Goal: Task Accomplishment & Management: Use online tool/utility

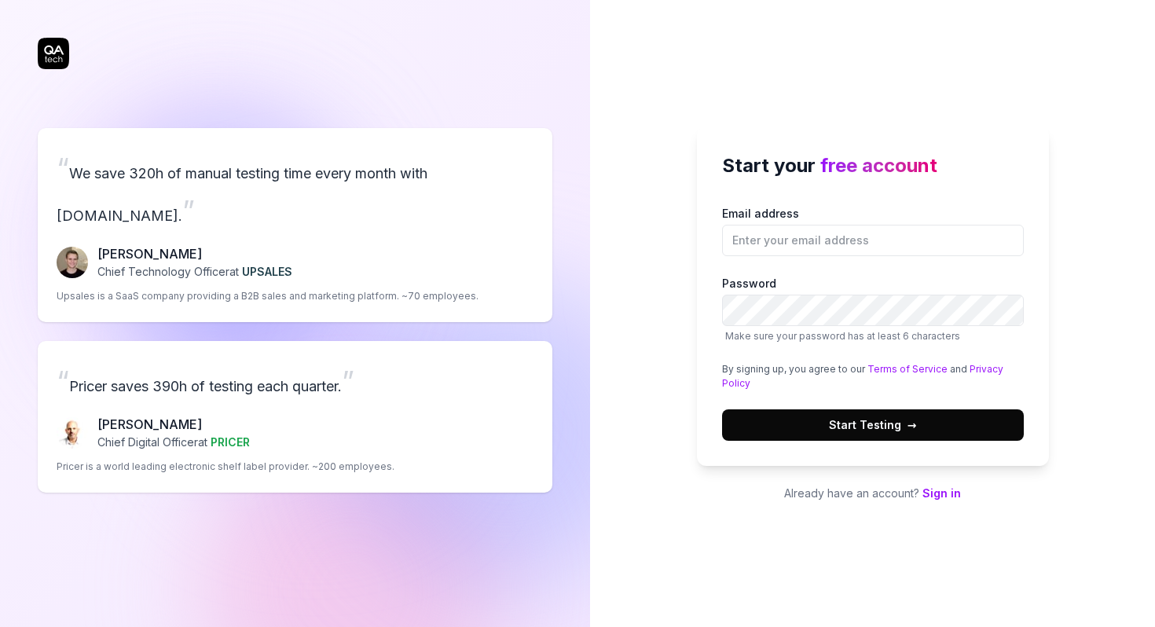
click at [947, 496] on link "Sign in" at bounding box center [941, 492] width 39 height 13
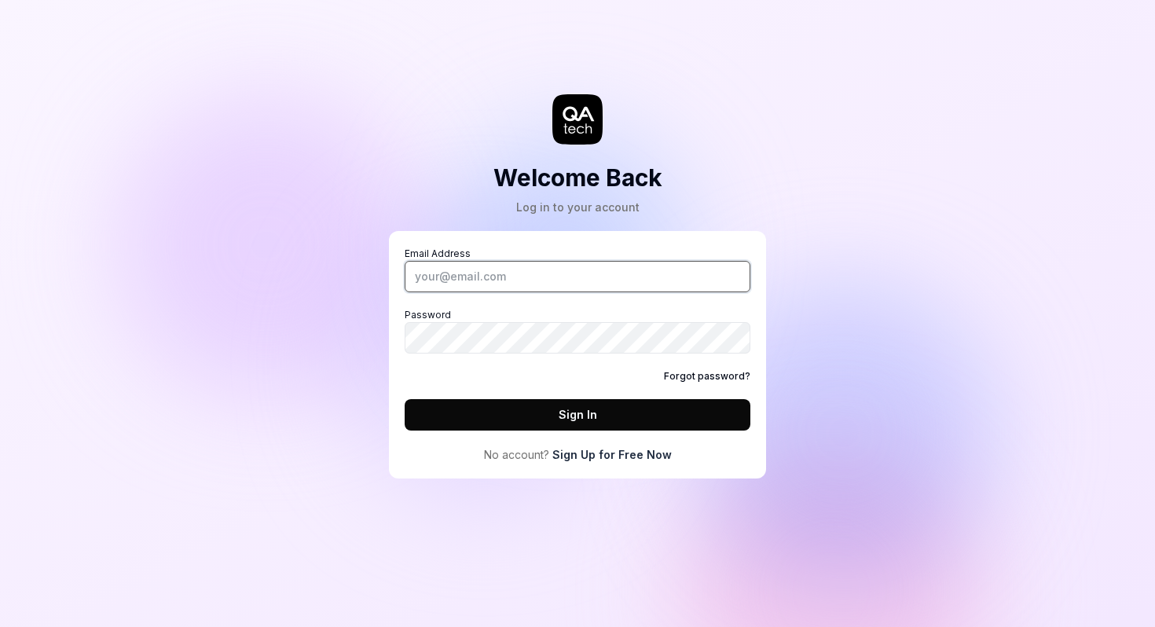
click at [486, 281] on input "Email Address" at bounding box center [578, 276] width 346 height 31
type input "[PERSON_NAME][EMAIL_ADDRESS][DOMAIN_NAME]"
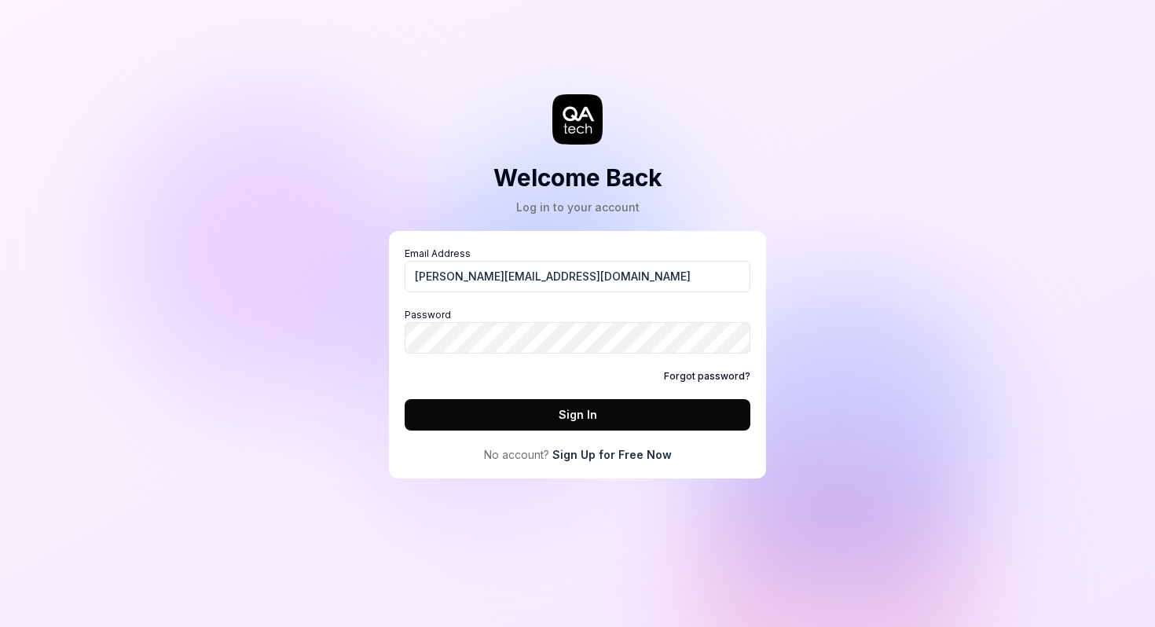
click at [590, 416] on button "Sign In" at bounding box center [578, 414] width 346 height 31
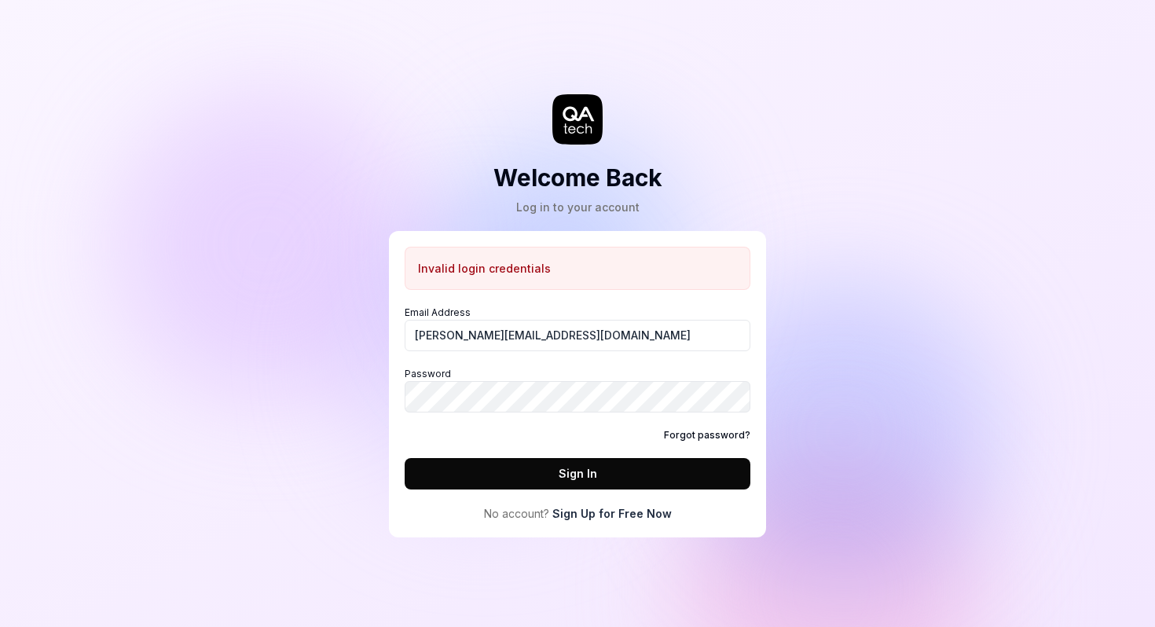
click at [585, 480] on button "Sign In" at bounding box center [578, 473] width 346 height 31
click at [582, 469] on button "Sign In" at bounding box center [578, 473] width 346 height 31
click at [581, 479] on button "Sign In" at bounding box center [578, 473] width 346 height 31
click at [616, 517] on link "Sign Up for Free Now" at bounding box center [611, 513] width 119 height 17
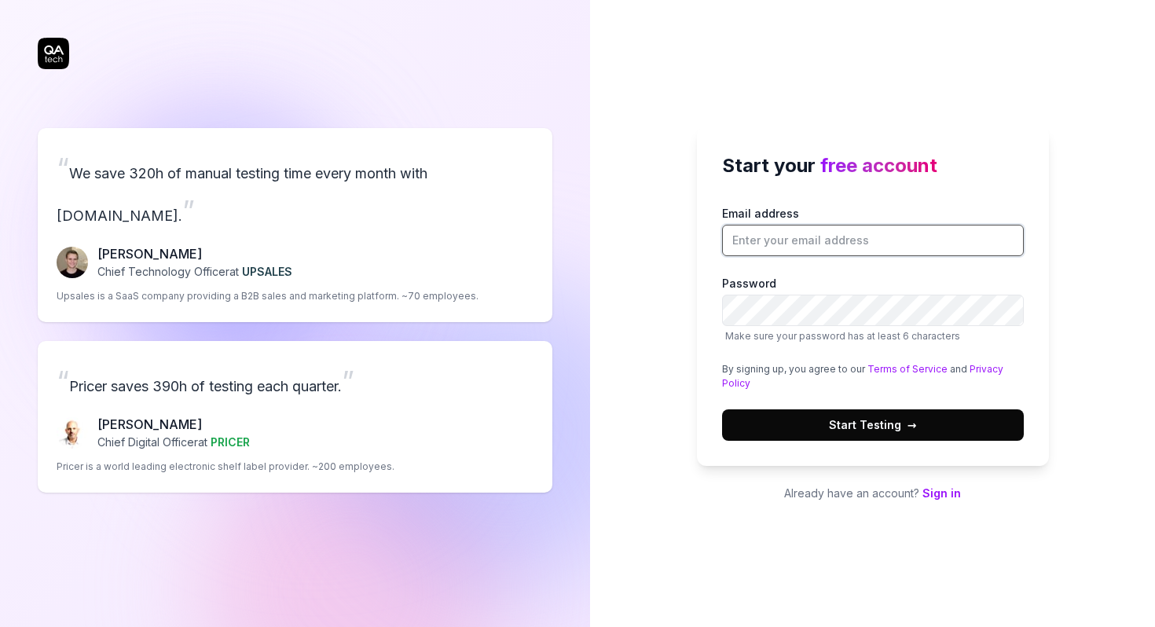
click at [770, 238] on input "Email address" at bounding box center [873, 240] width 302 height 31
type input "[PERSON_NAME][EMAIL_ADDRESS][DOMAIN_NAME]"
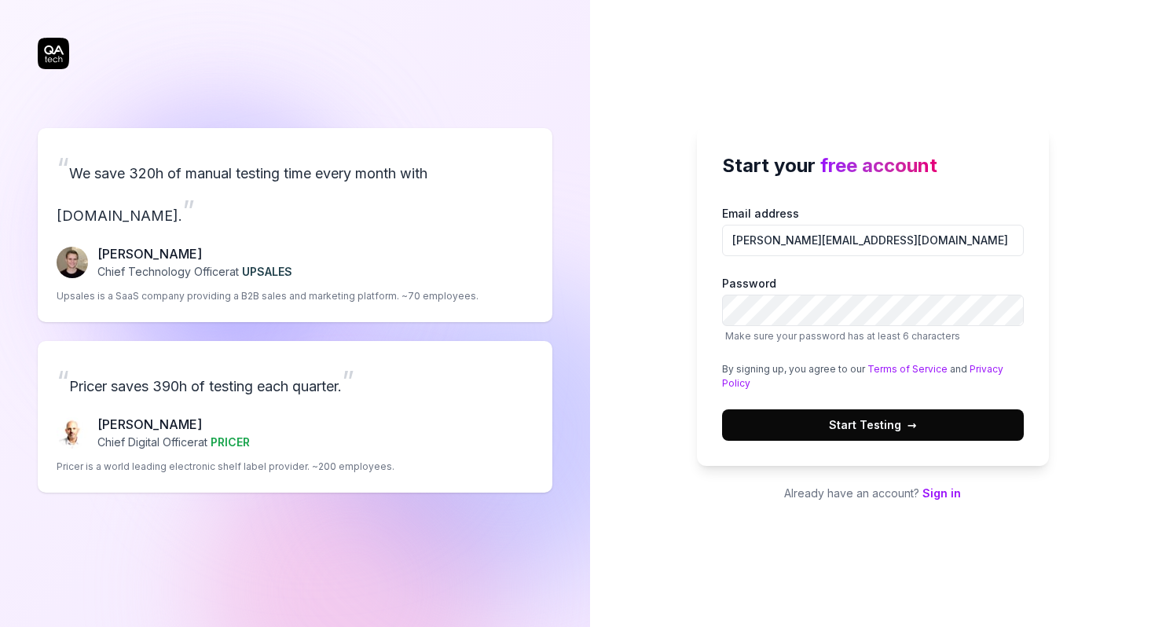
click at [886, 427] on span "Start Testing →" at bounding box center [873, 424] width 88 height 17
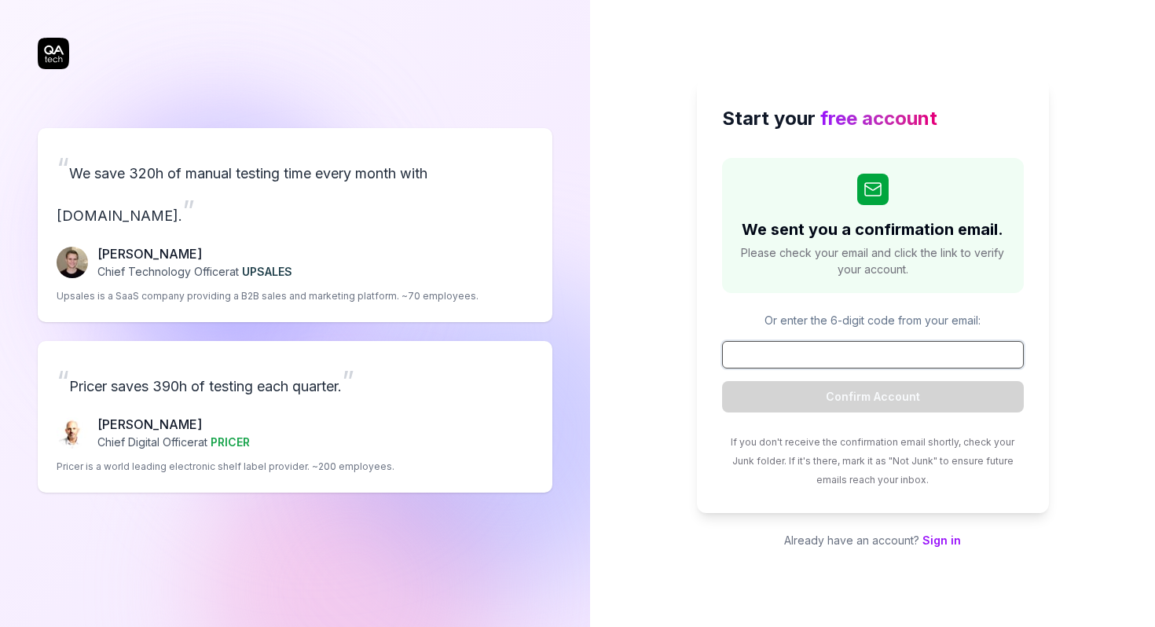
paste input "021548"
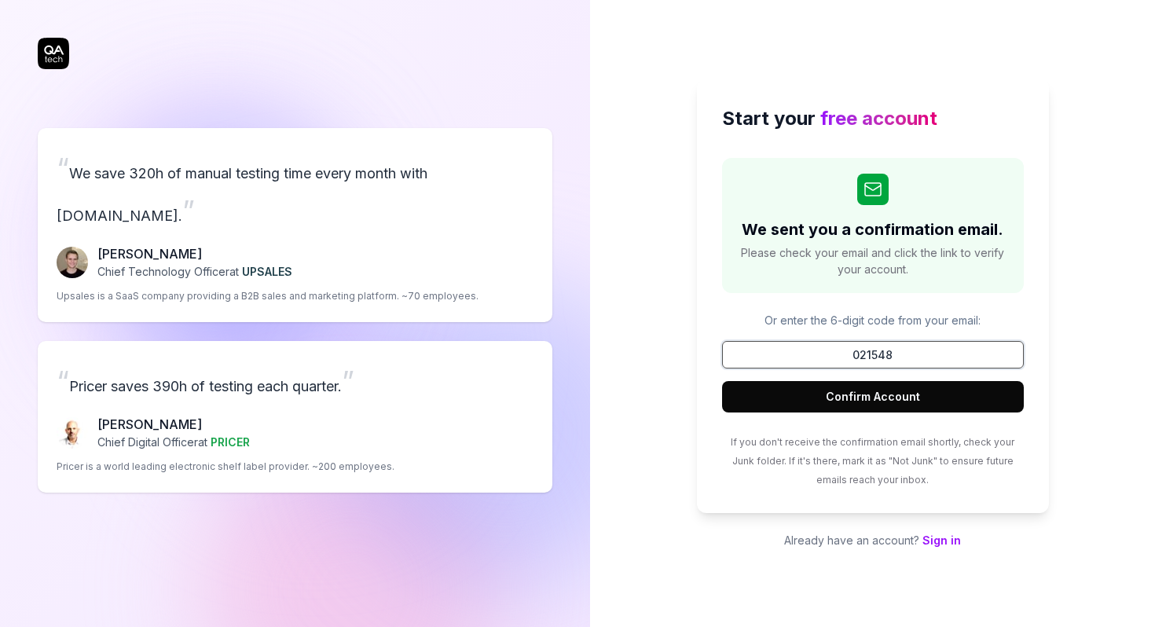
type input "021548"
click at [871, 398] on button "Confirm Account" at bounding box center [873, 396] width 302 height 31
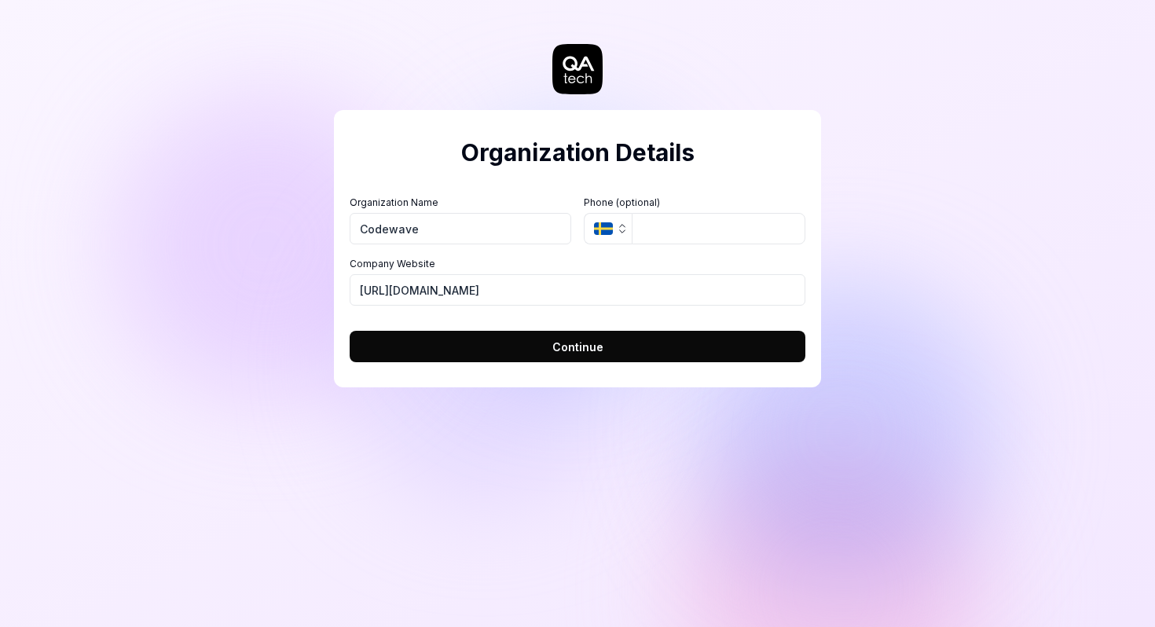
type input "Codewave"
click at [622, 230] on icon "button" at bounding box center [622, 228] width 13 height 13
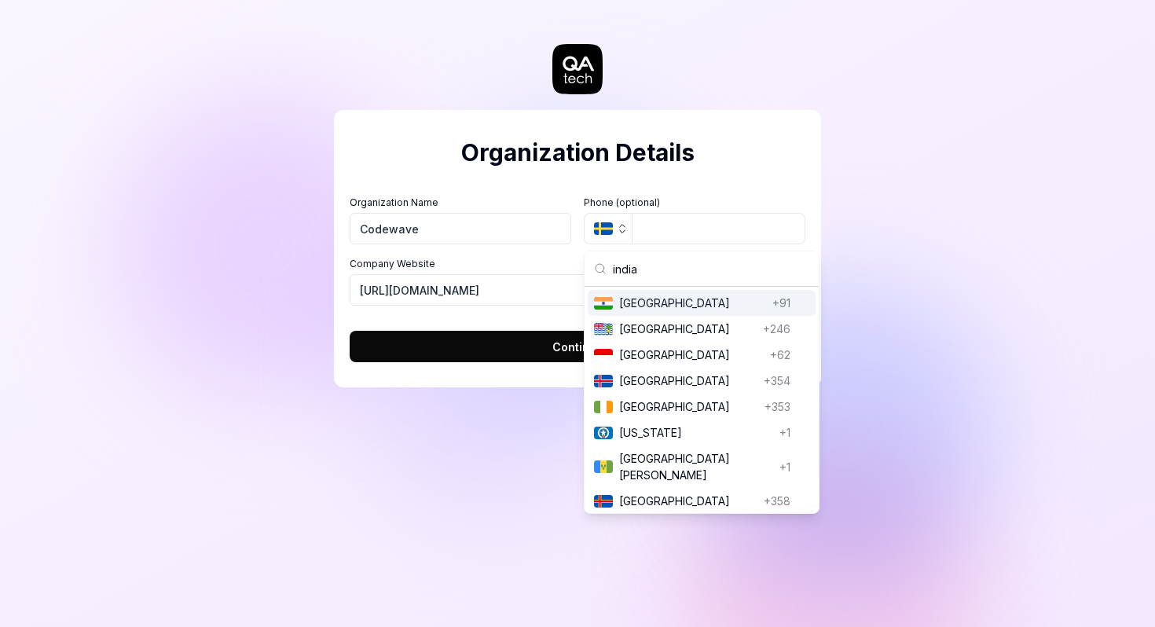
type input "india"
click at [663, 300] on span "India" at bounding box center [692, 303] width 147 height 17
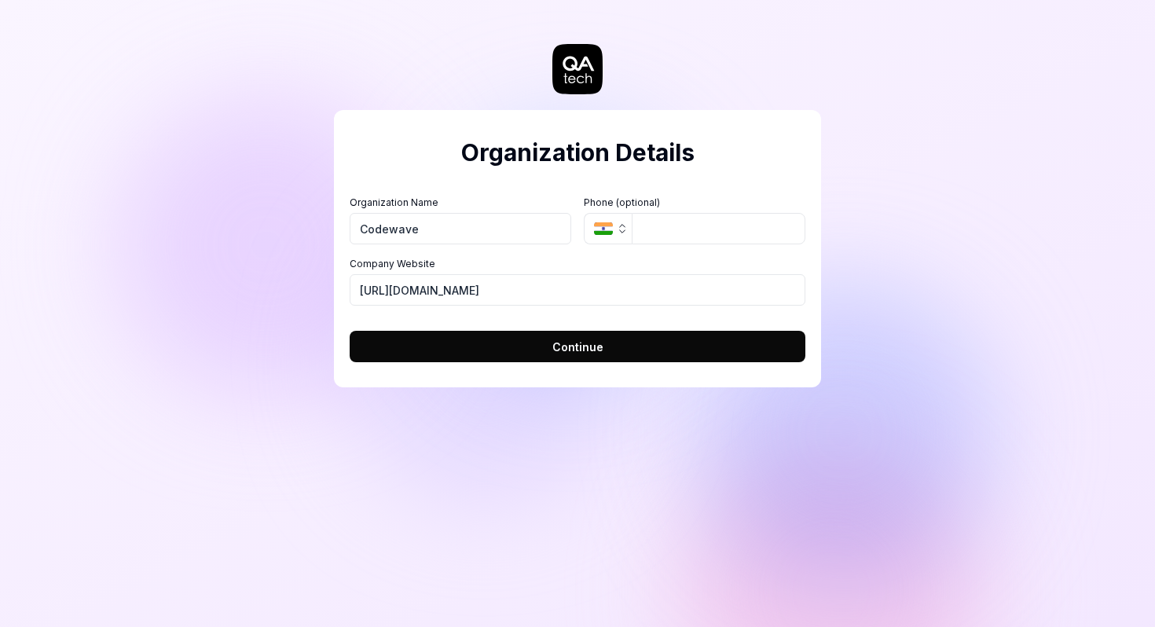
click at [595, 351] on span "Continue" at bounding box center [577, 347] width 51 height 17
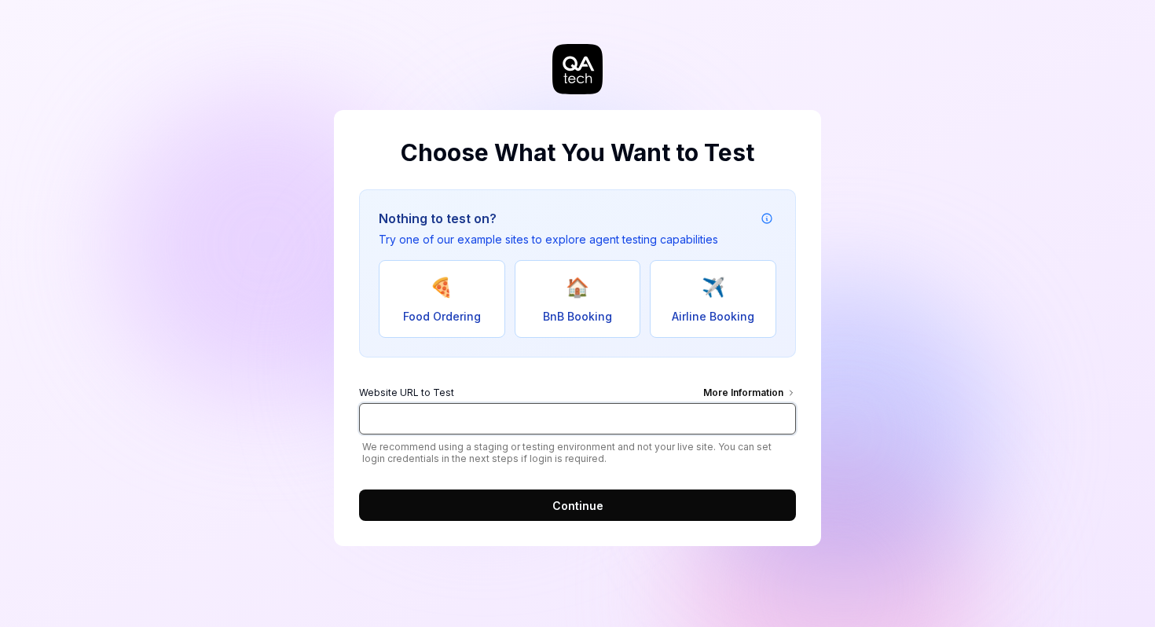
click at [449, 409] on input "Website URL to Test More Information" at bounding box center [577, 418] width 437 height 31
paste input "[URL][DOMAIN_NAME]"
type input "[URL][DOMAIN_NAME]"
click at [590, 504] on span "Continue" at bounding box center [577, 505] width 51 height 17
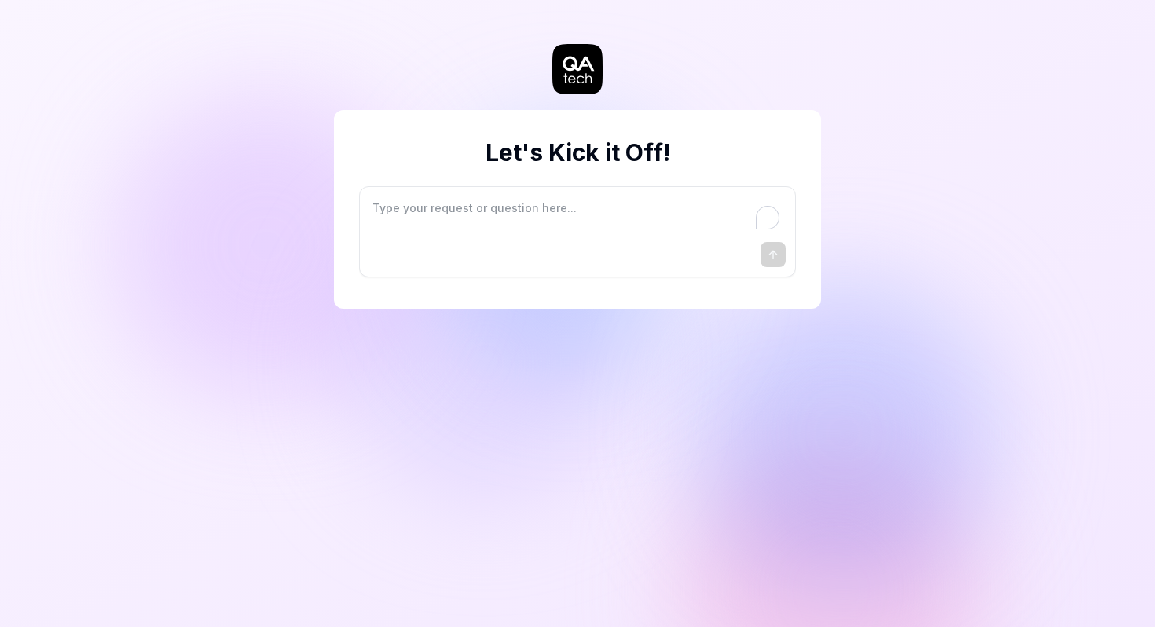
type textarea "*"
type textarea "I"
type textarea "*"
type textarea "I"
type textarea "*"
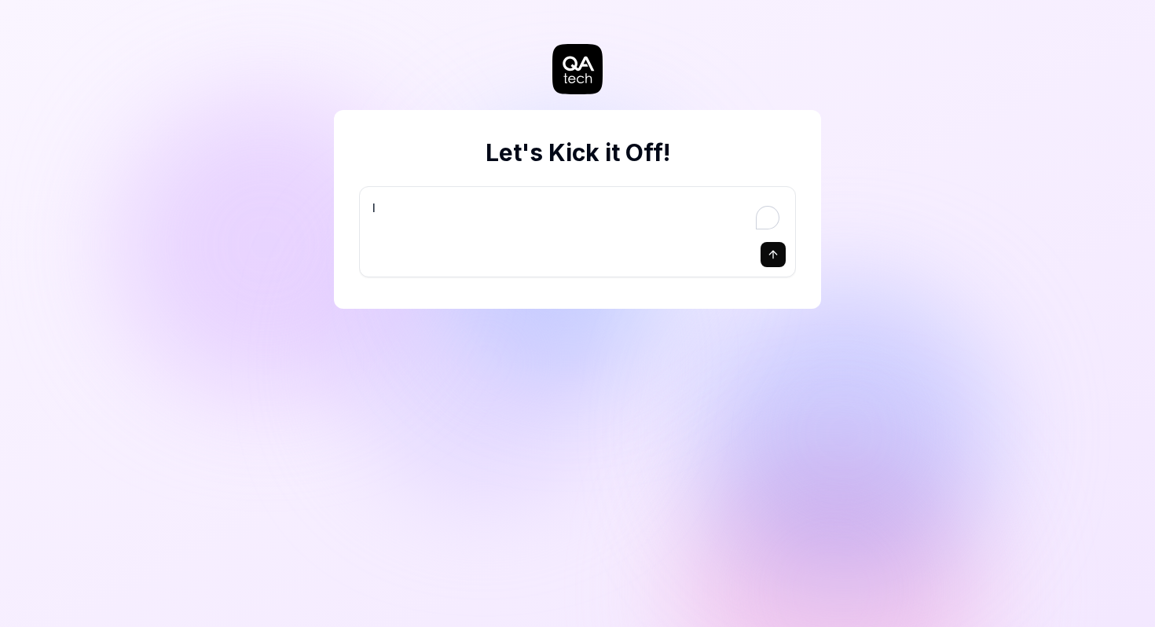
type textarea "I w"
type textarea "*"
type textarea "I wa"
type textarea "*"
type textarea "I wan"
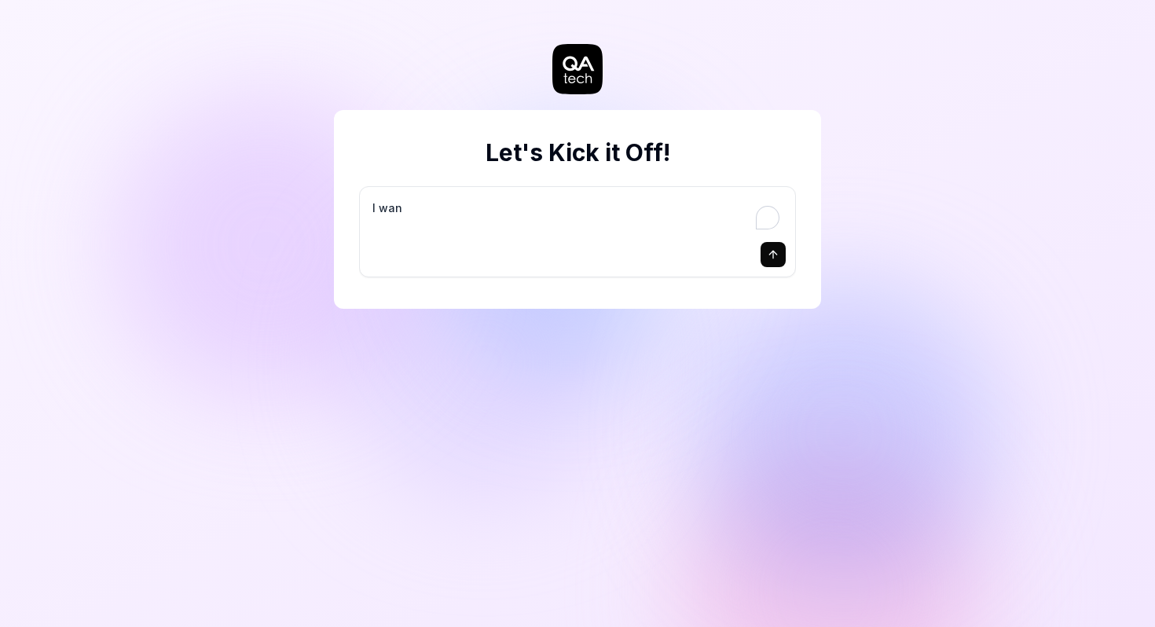
type textarea "*"
type textarea "I want"
type textarea "*"
type textarea "I want"
type textarea "*"
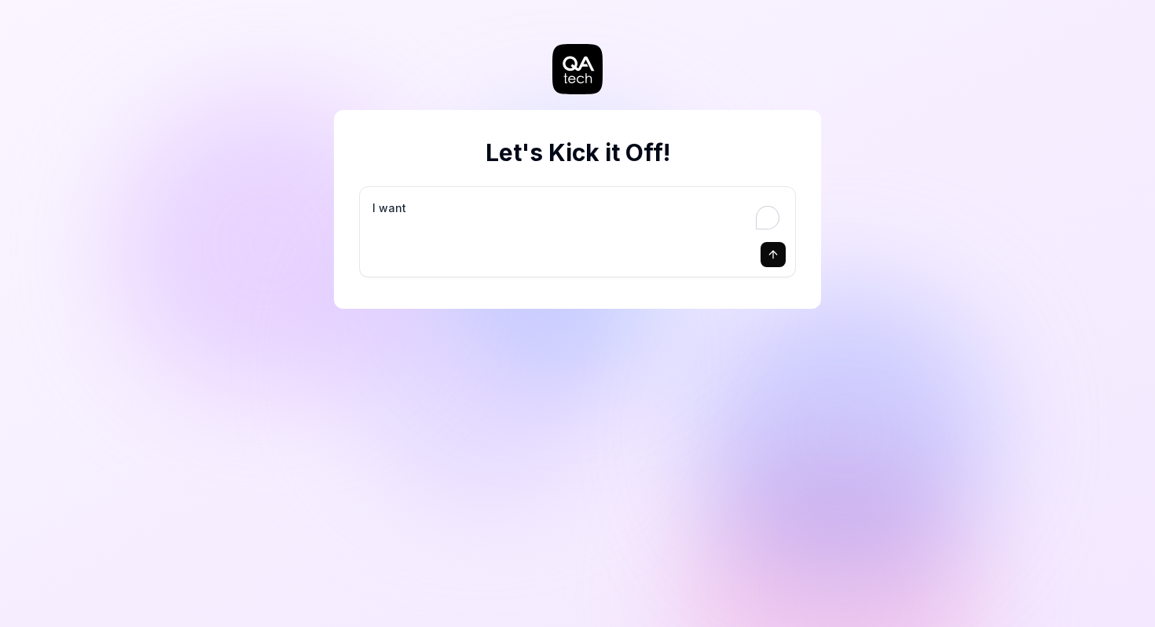
type textarea "I want a"
type textarea "*"
type textarea "I want a"
type textarea "*"
type textarea "I want a g"
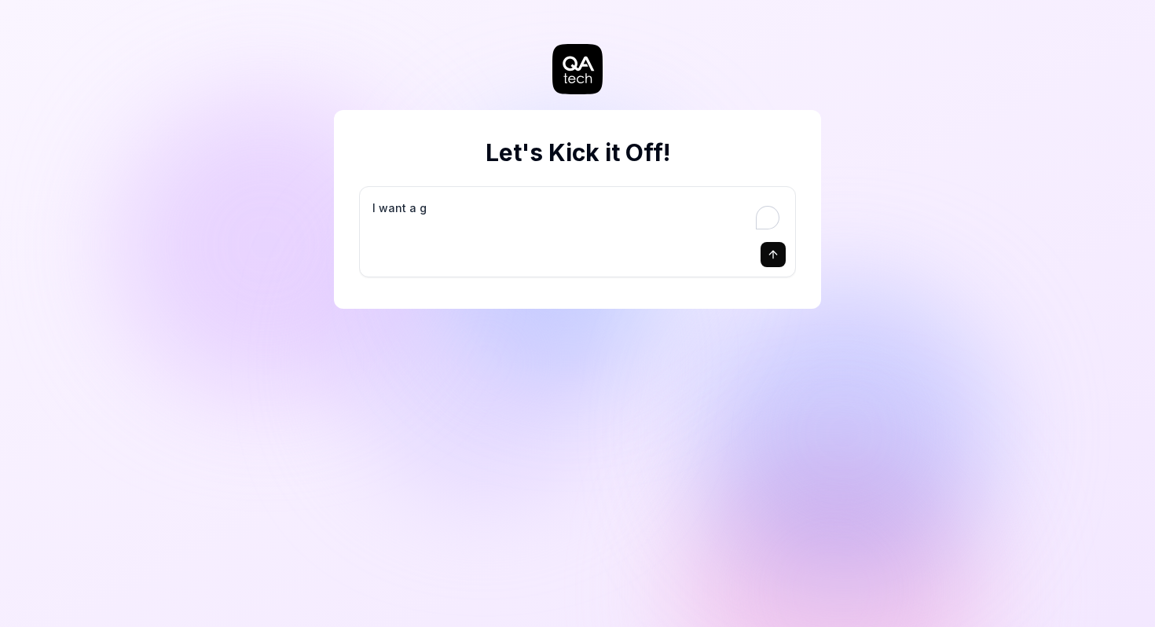
type textarea "*"
type textarea "I want a go"
type textarea "*"
type textarea "I want a goo"
type textarea "*"
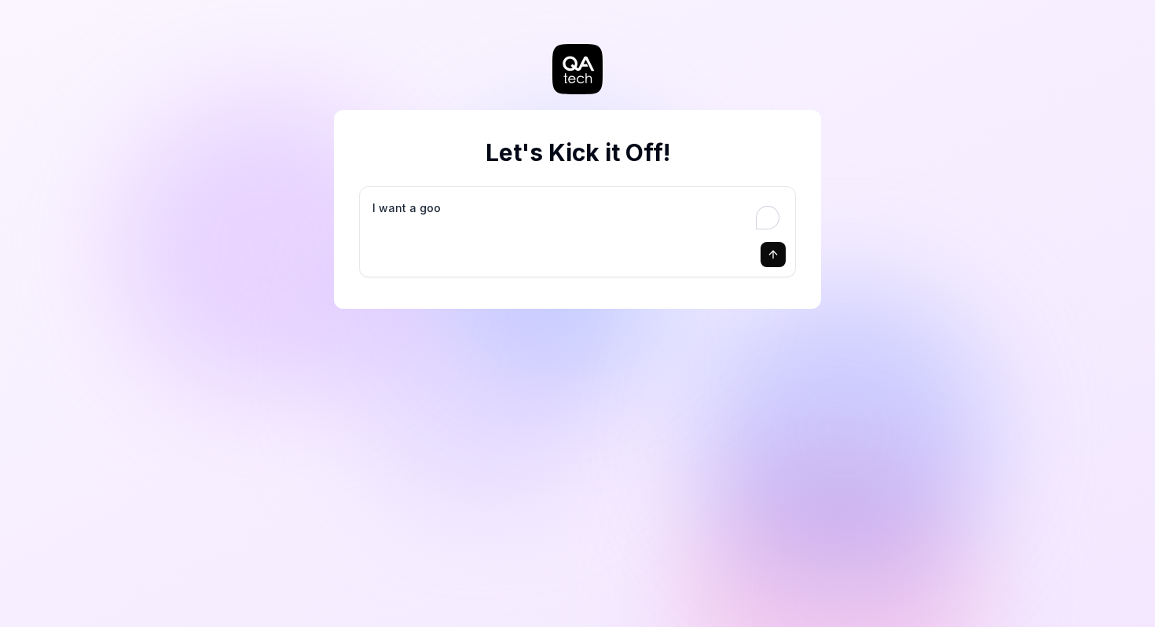
type textarea "I want a good"
type textarea "*"
type textarea "I want a good"
type textarea "*"
type textarea "I want a good t"
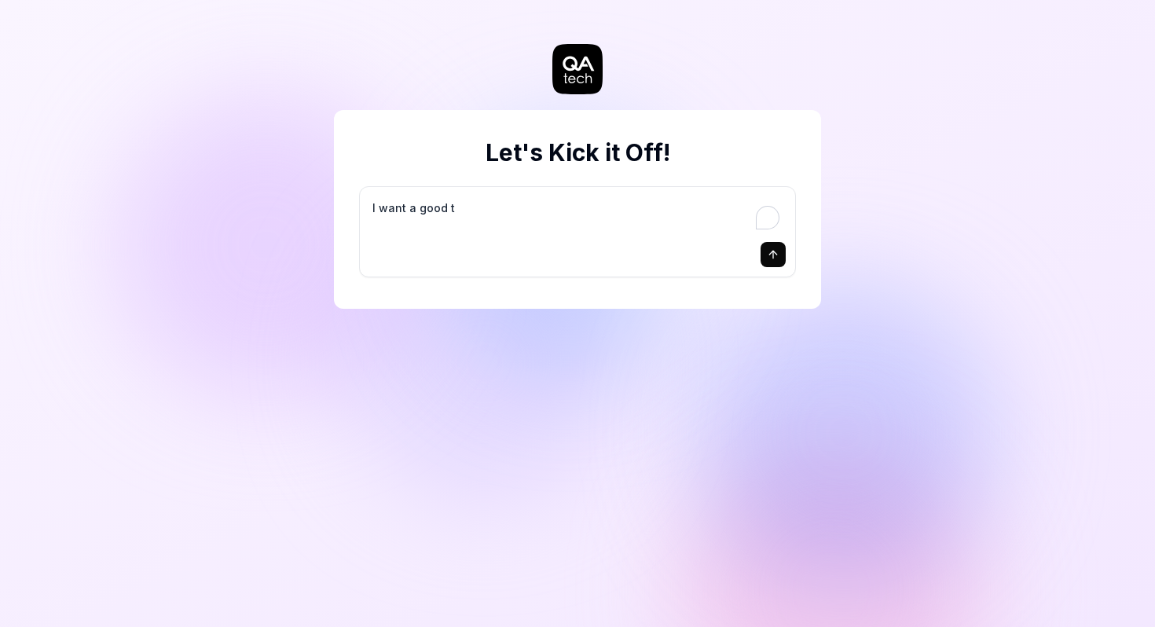
type textarea "*"
type textarea "I want a good te"
type textarea "*"
type textarea "I want a good tes"
type textarea "*"
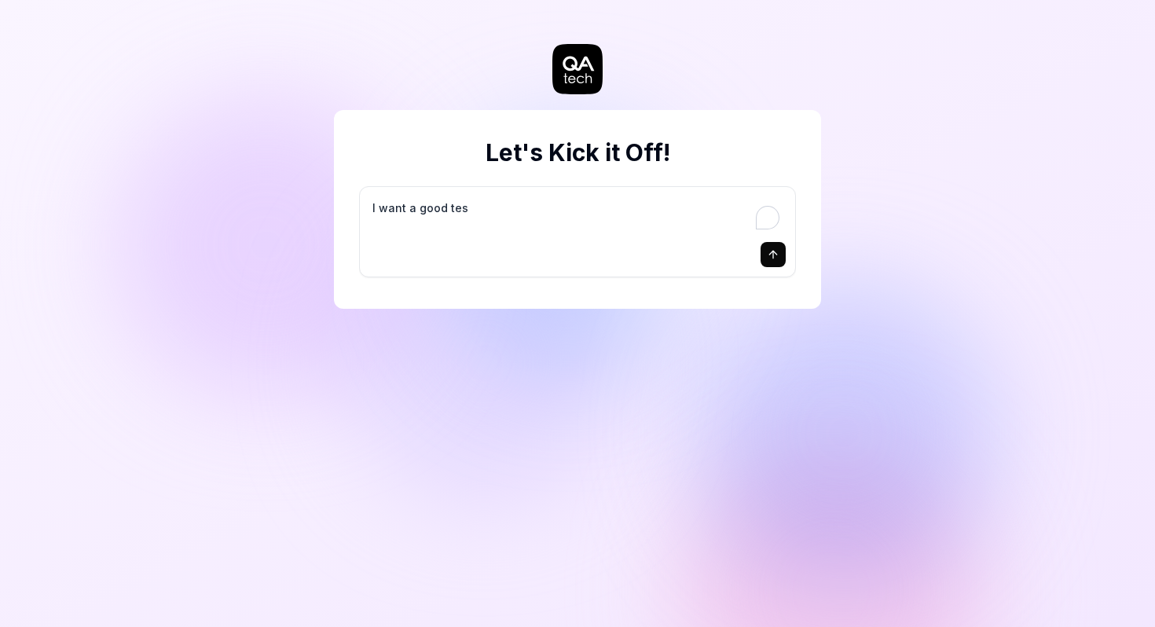
type textarea "I want a good test"
type textarea "*"
type textarea "I want a good test"
type textarea "*"
type textarea "I want a good test s"
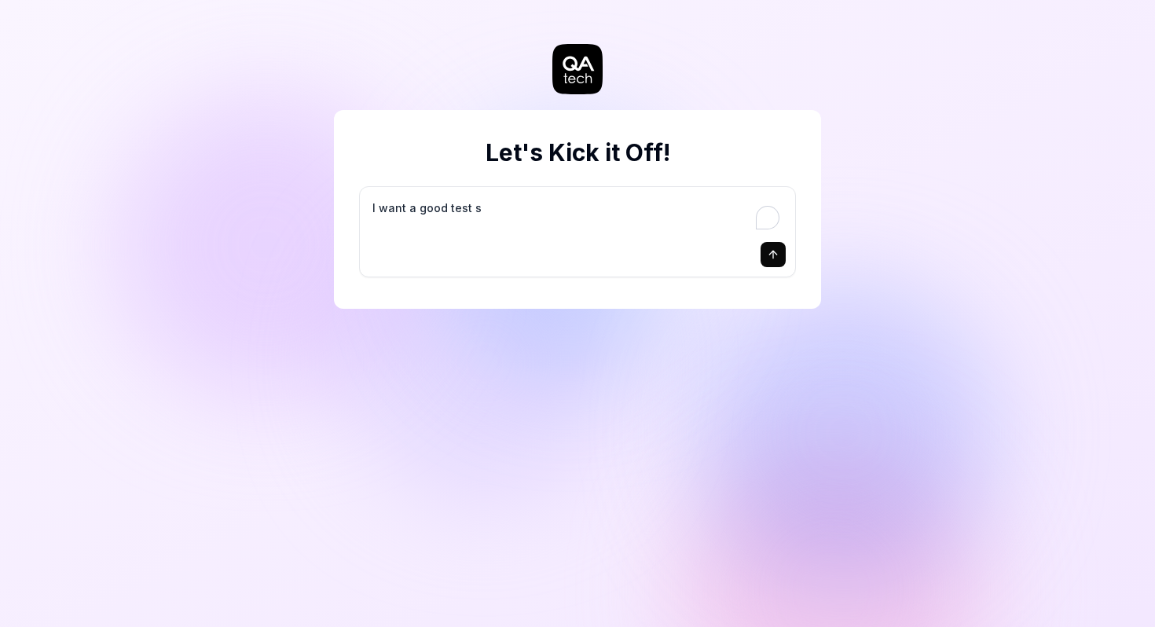
type textarea "*"
type textarea "I want a good test se"
type textarea "*"
type textarea "I want a good test set"
type textarea "*"
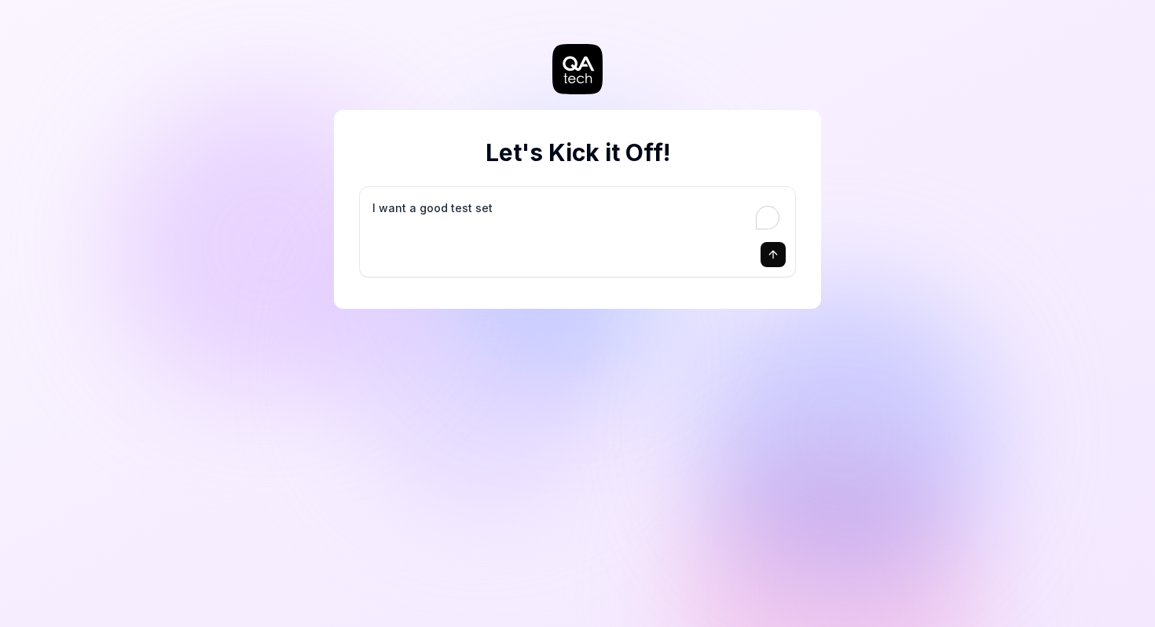
type textarea "I want a good test setu"
type textarea "*"
type textarea "I want a good test setup"
type textarea "*"
type textarea "I want a good test setup"
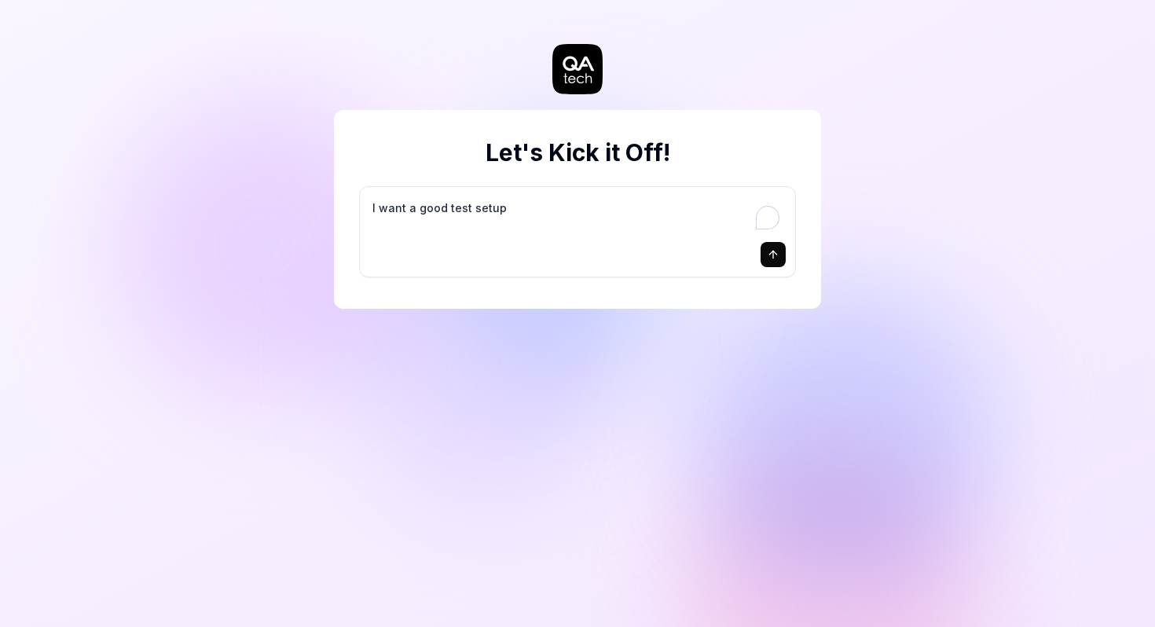
type textarea "*"
type textarea "I want a good test setup f"
type textarea "*"
type textarea "I want a good test setup fo"
type textarea "*"
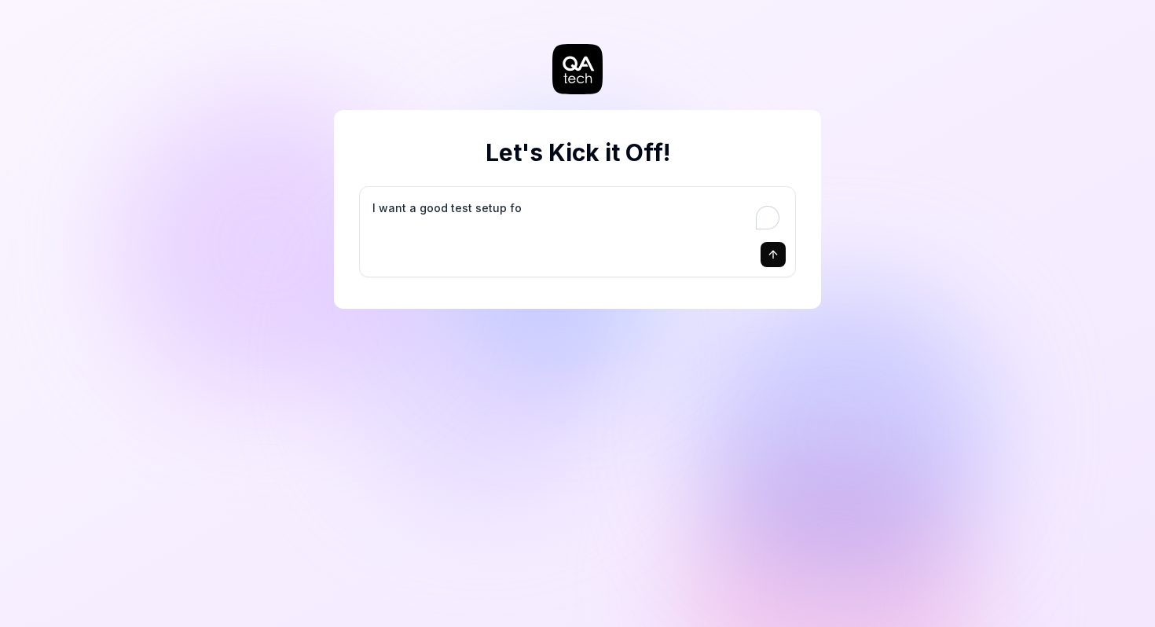
type textarea "I want a good test setup for"
type textarea "*"
type textarea "I want a good test setup for"
type textarea "*"
type textarea "I want a good test setup for m"
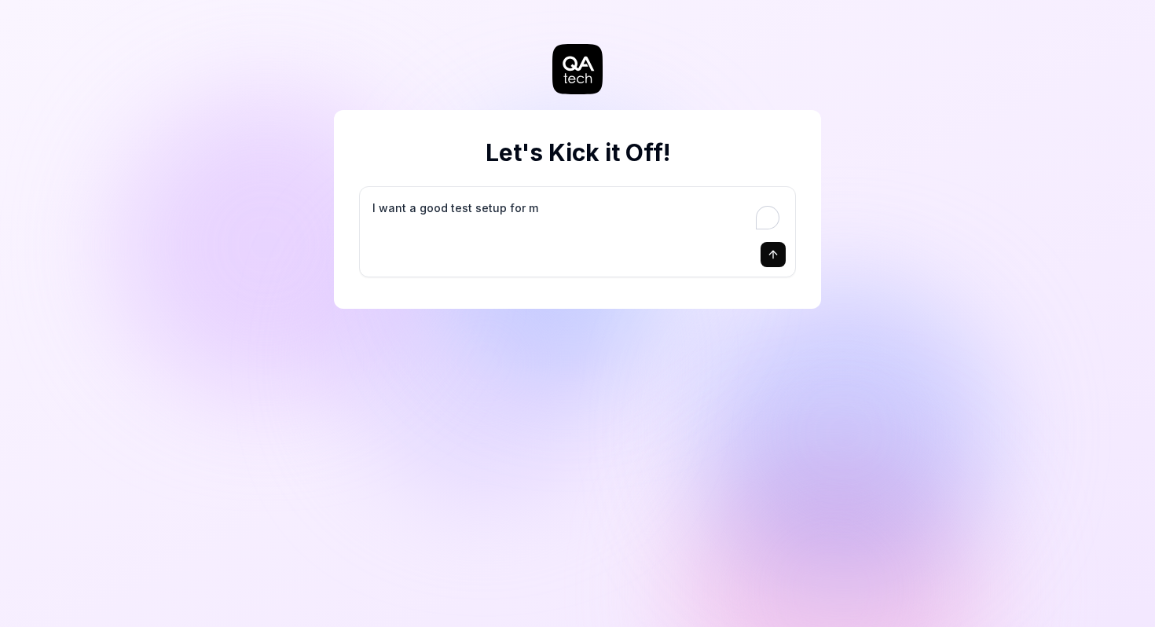
type textarea "*"
type textarea "I want a good test setup for my"
type textarea "*"
type textarea "I want a good test setup for my"
type textarea "*"
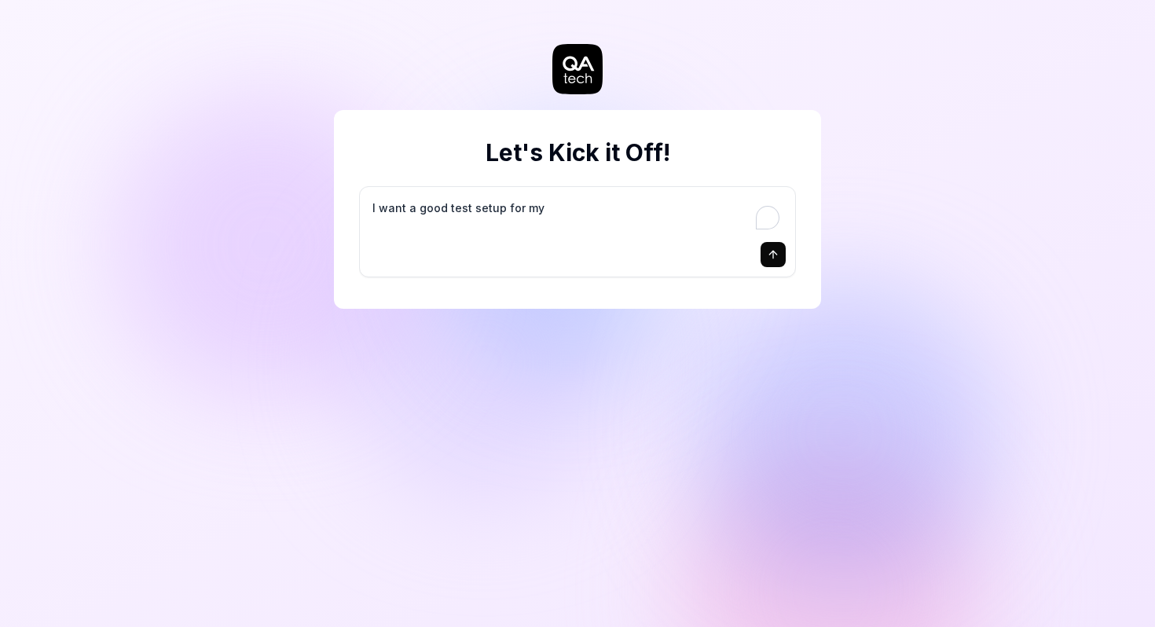
type textarea "I want a good test setup for my s"
type textarea "*"
type textarea "I want a good test setup for my si"
type textarea "*"
type textarea "I want a good test setup for my sit"
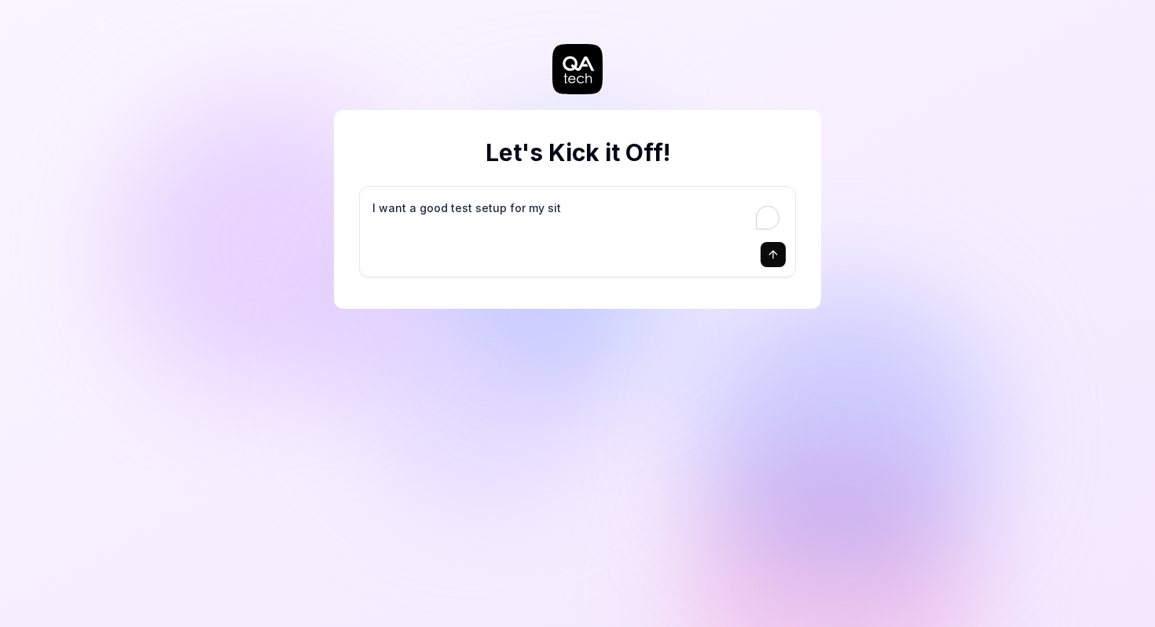
type textarea "*"
type textarea "I want a good test setup for my site"
type textarea "*"
type textarea "I want a good test setup for my site"
type textarea "*"
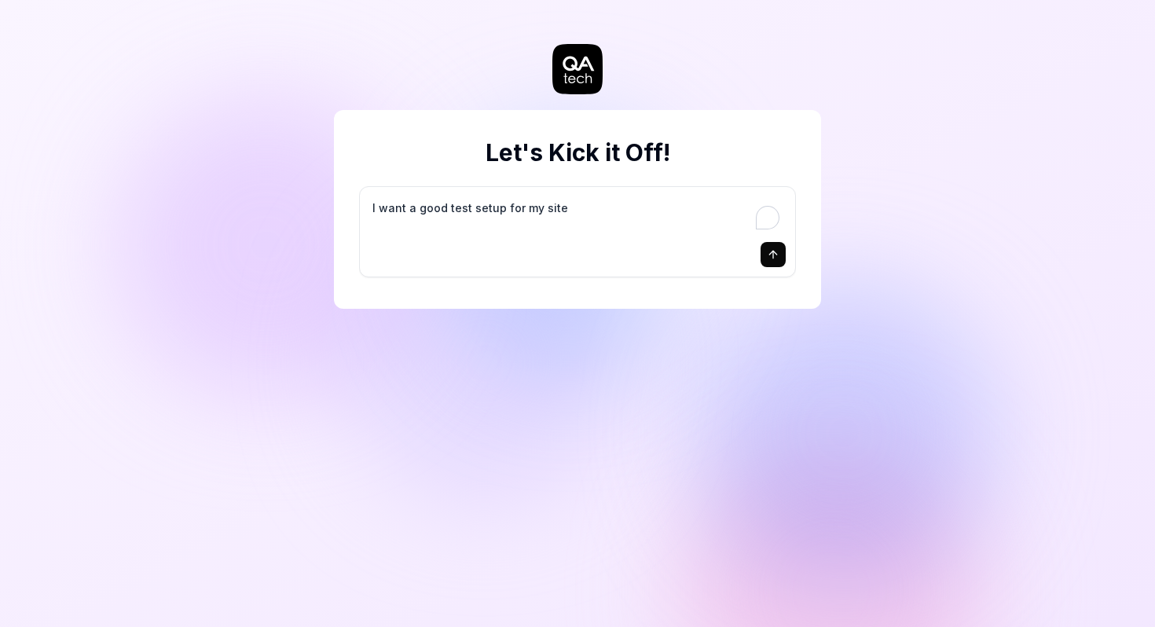
type textarea "I want a good test setup for my site -"
type textarea "*"
type textarea "I want a good test setup for my site -"
type textarea "*"
type textarea "I want a good test setup for my site - h"
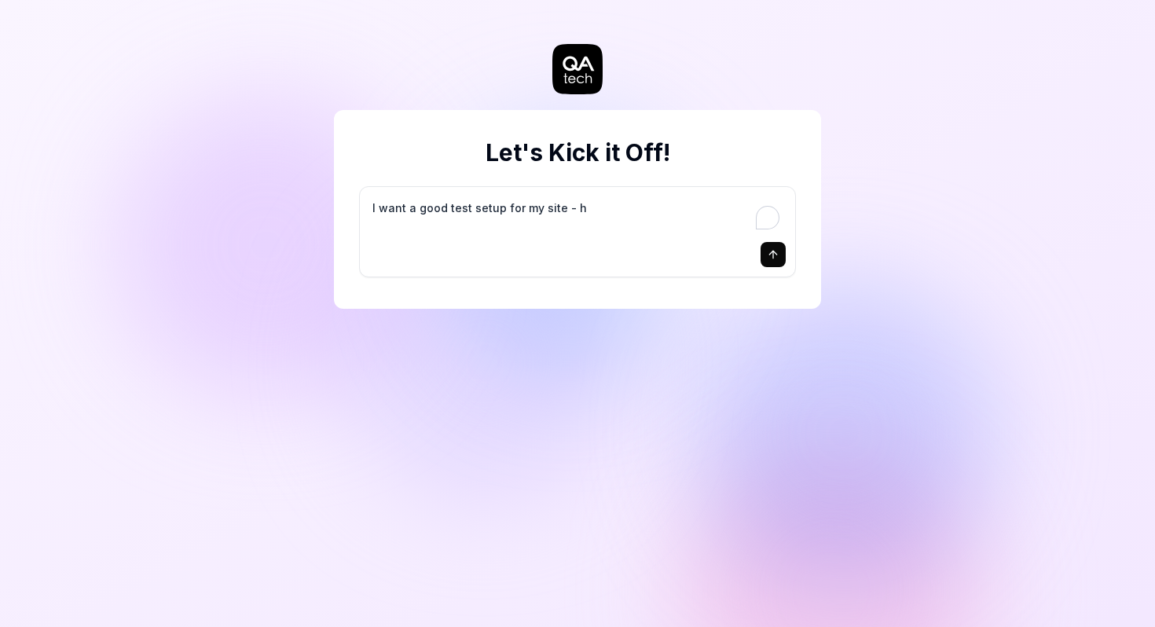
type textarea "*"
type textarea "I want a good test setup for my site - he"
type textarea "*"
type textarea "I want a good test setup for my site - hel"
type textarea "*"
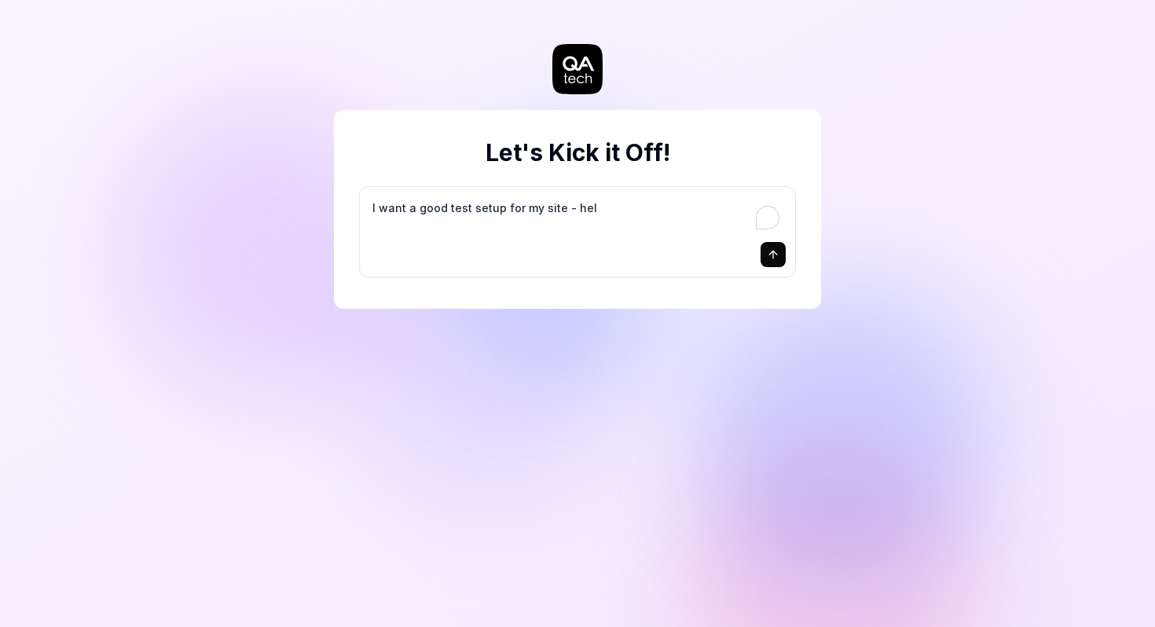
type textarea "I want a good test setup for my site - help"
type textarea "*"
type textarea "I want a good test setup for my site - help"
type textarea "*"
type textarea "I want a good test setup for my site - help m"
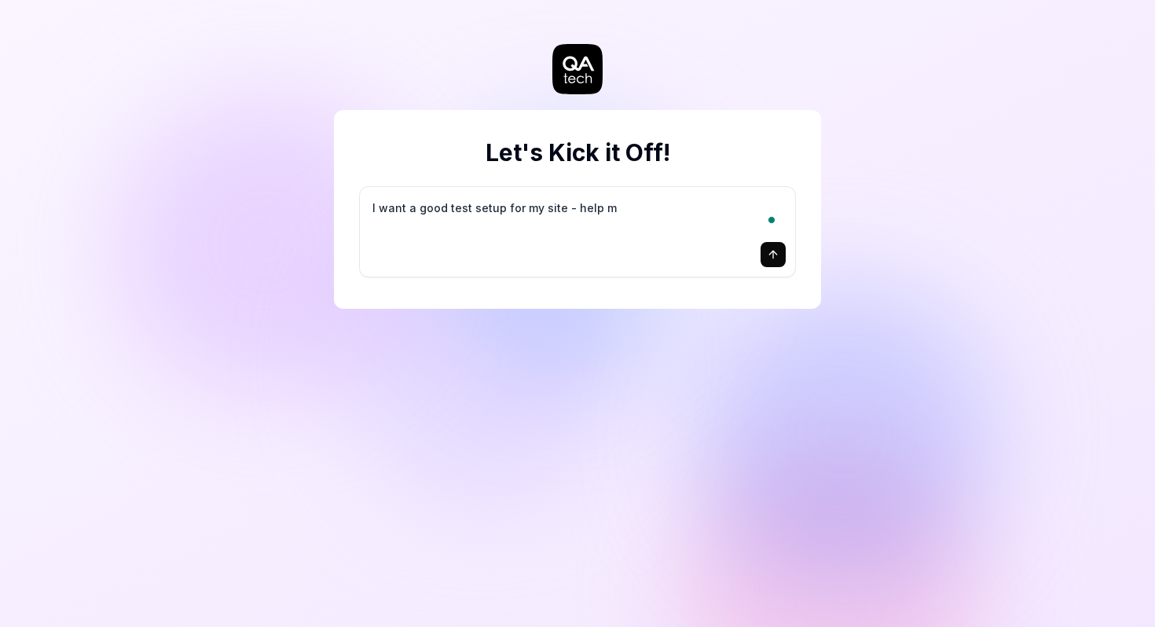
type textarea "*"
type textarea "I want a good test setup for my site - help me"
type textarea "*"
type textarea "I want a good test setup for my site - help me"
type textarea "*"
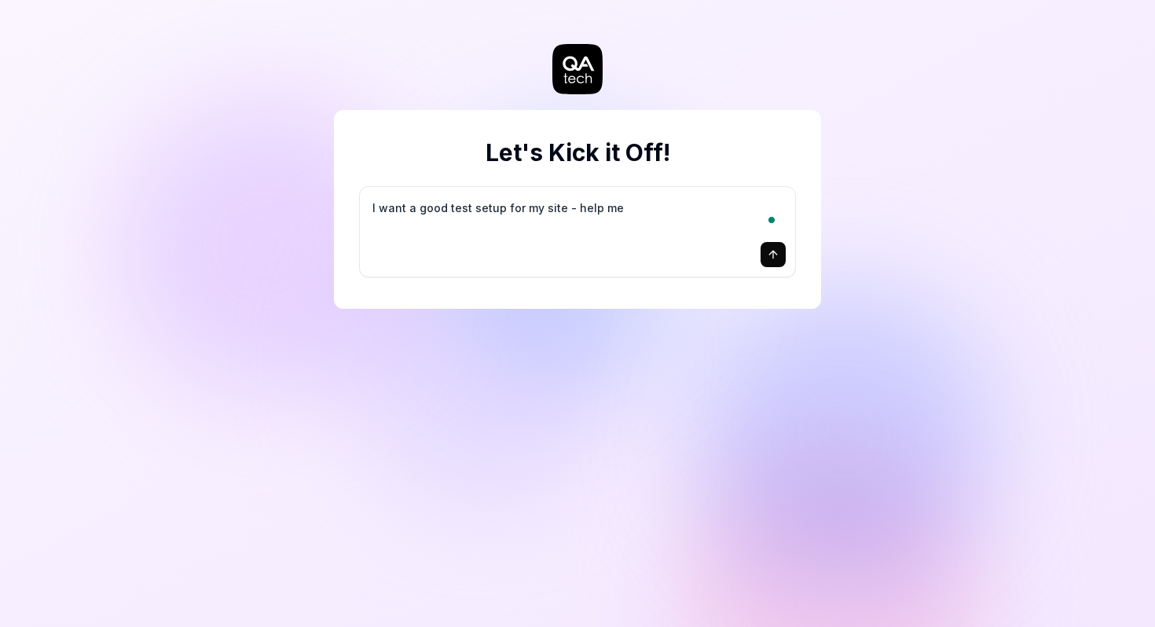
type textarea "I want a good test setup for my site - help me c"
type textarea "*"
type textarea "I want a good test setup for my site - help me cr"
type textarea "*"
type textarea "I want a good test setup for my site - help me cre"
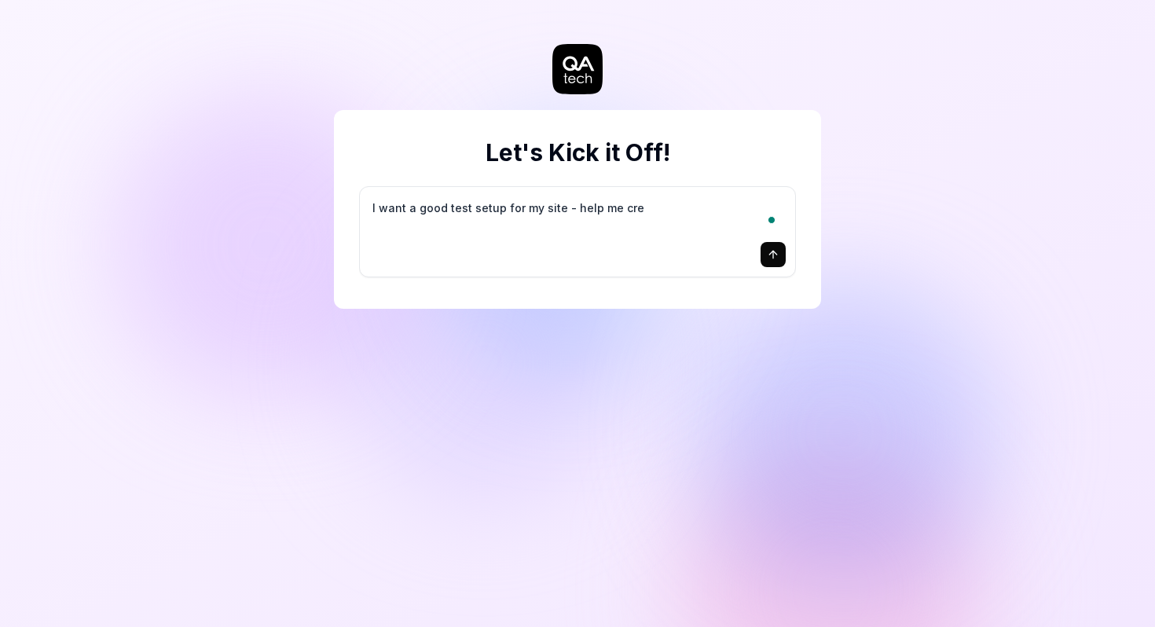
type textarea "*"
type textarea "I want a good test setup for my site - help me crea"
type textarea "*"
type textarea "I want a good test setup for my site - help me creat"
type textarea "*"
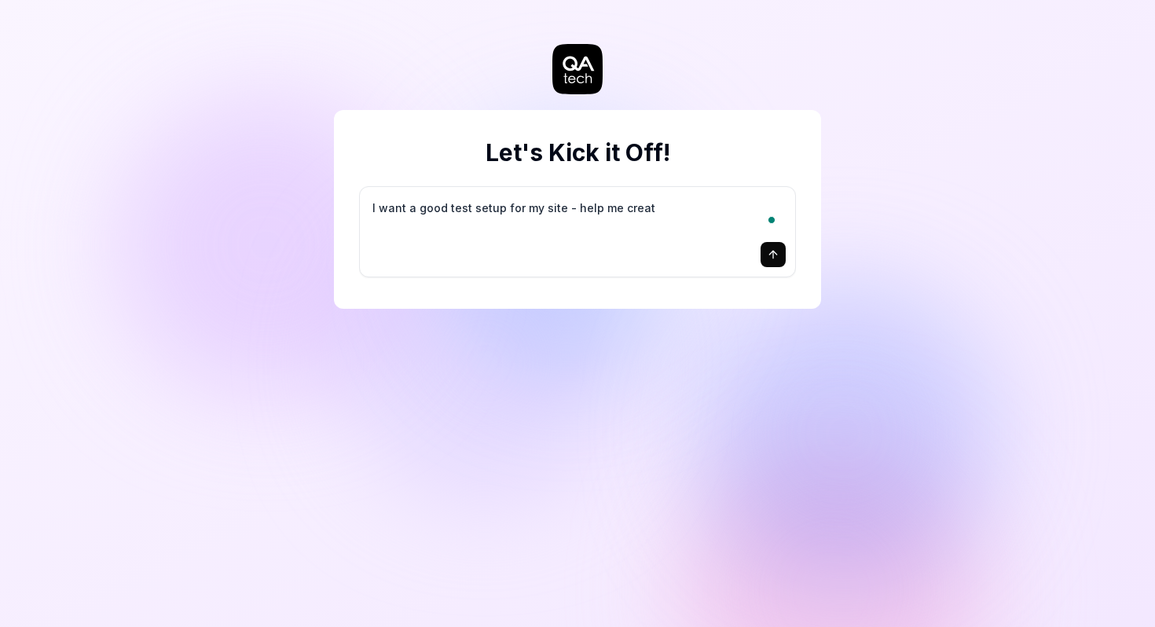
type textarea "I want a good test setup for my site - help me create"
type textarea "*"
type textarea "I want a good test setup for my site - help me create"
type textarea "*"
type textarea "I want a good test setup for my site - help me create t"
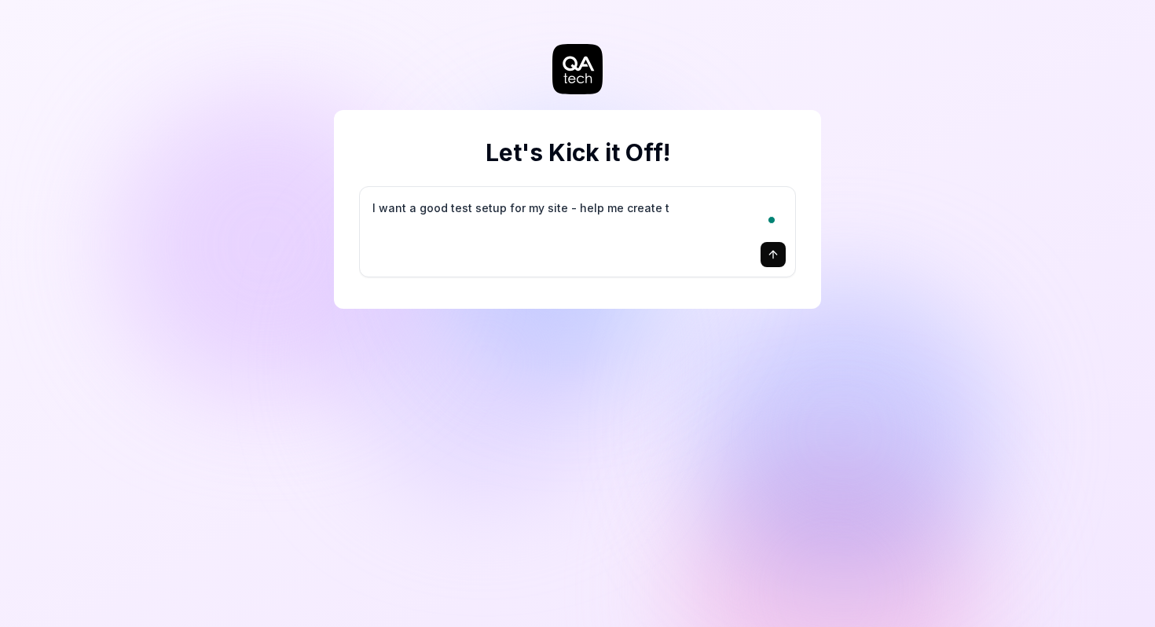
type textarea "*"
type textarea "I want a good test setup for my site - help me create th"
type textarea "*"
type textarea "I want a good test setup for my site - help me create the"
type textarea "*"
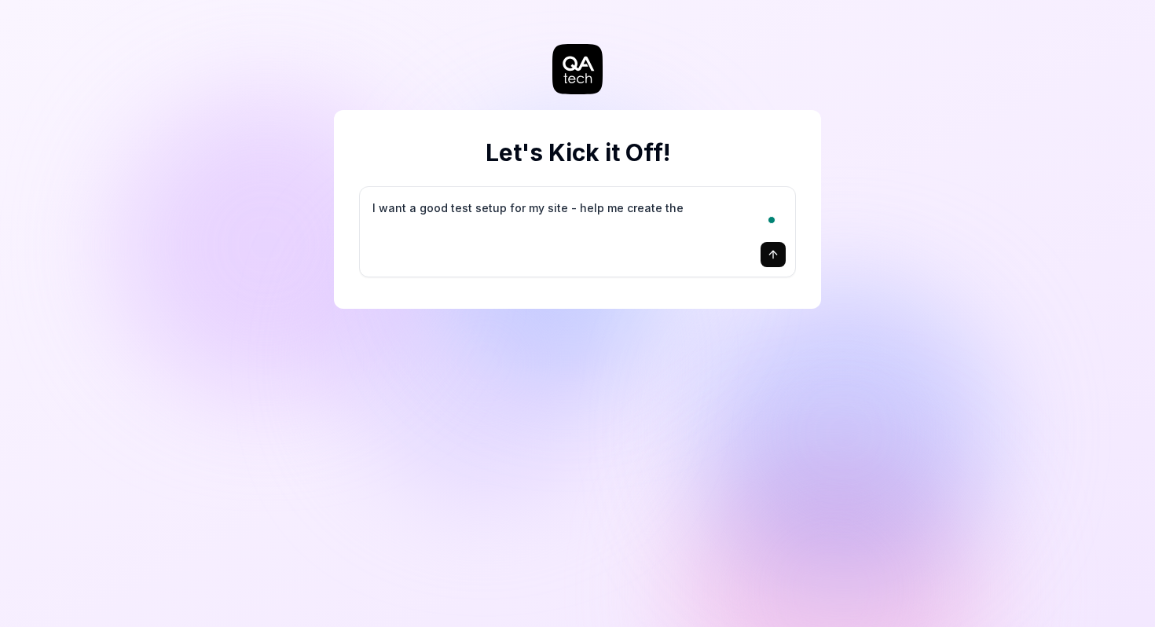
type textarea "I want a good test setup for my site - help me create the"
type textarea "*"
type textarea "I want a good test setup for my site - help me create the f"
type textarea "*"
type textarea "I want a good test setup for my site - help me create the fi"
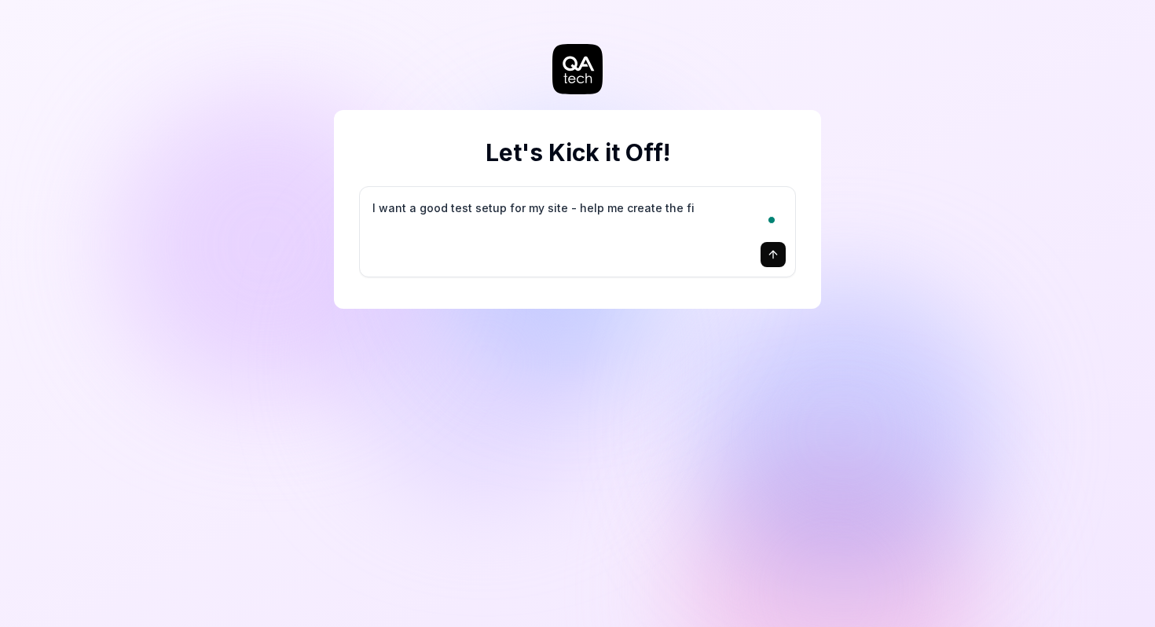
type textarea "*"
type textarea "I want a good test setup for my site - help me create the fir"
type textarea "*"
type textarea "I want a good test setup for my site - help me create the firs"
type textarea "*"
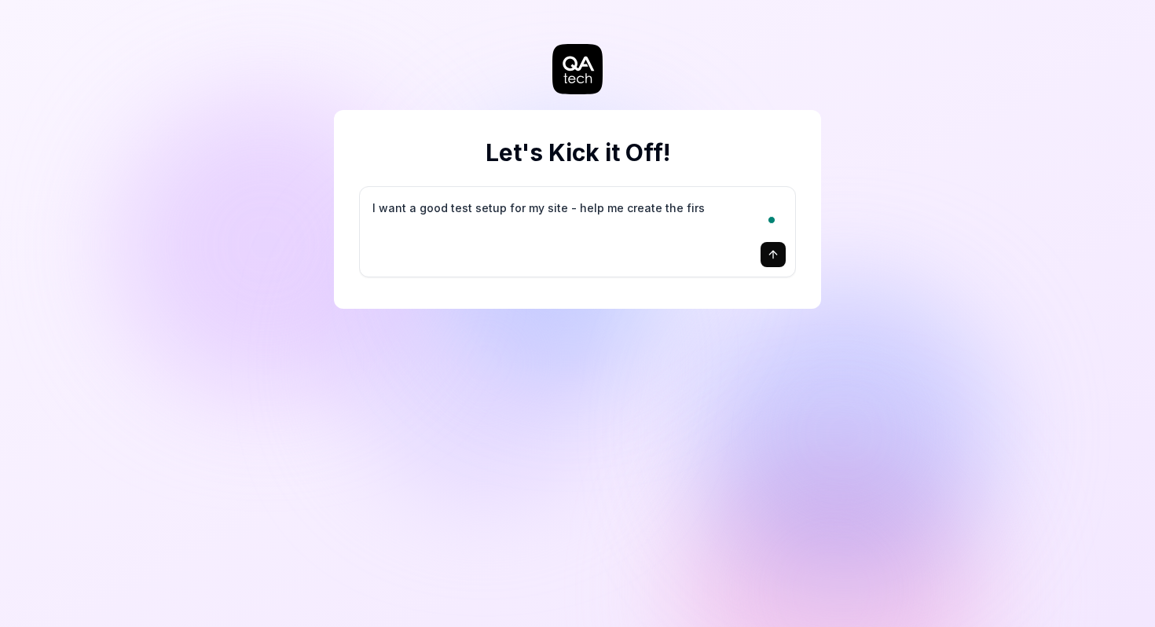
type textarea "I want a good test setup for my site - help me create the first"
type textarea "*"
type textarea "I want a good test setup for my site - help me create the first"
type textarea "*"
type textarea "I want a good test setup for my site - help me create the first 3"
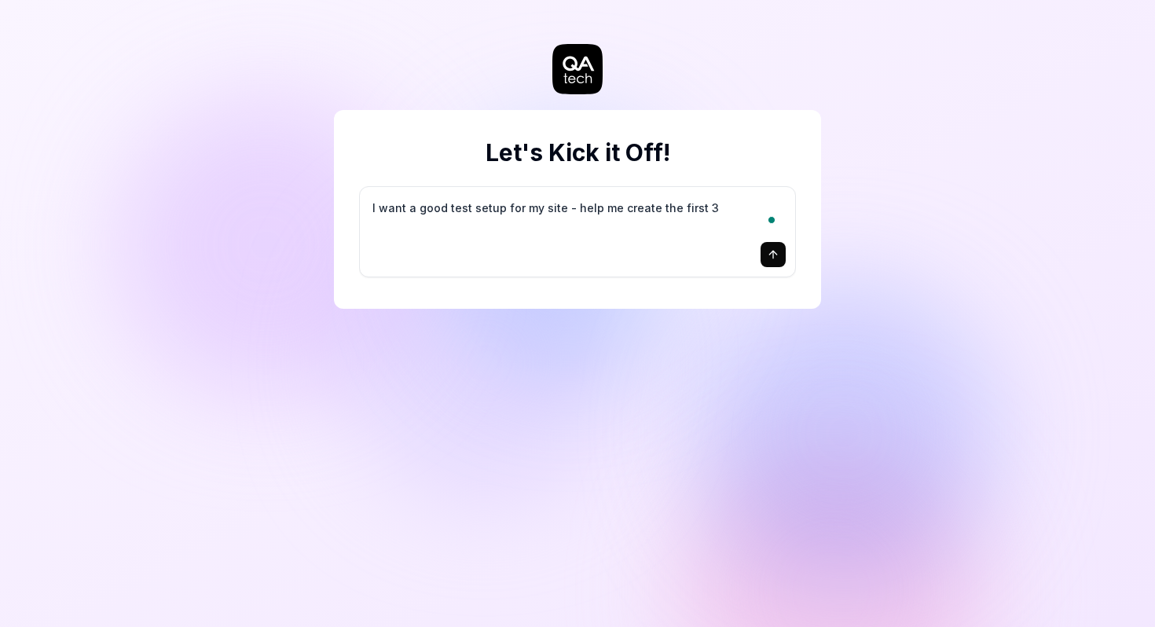
type textarea "*"
type textarea "I want a good test setup for my site - help me create the first 3-"
type textarea "*"
type textarea "I want a good test setup for my site - help me create the first 3-5"
type textarea "*"
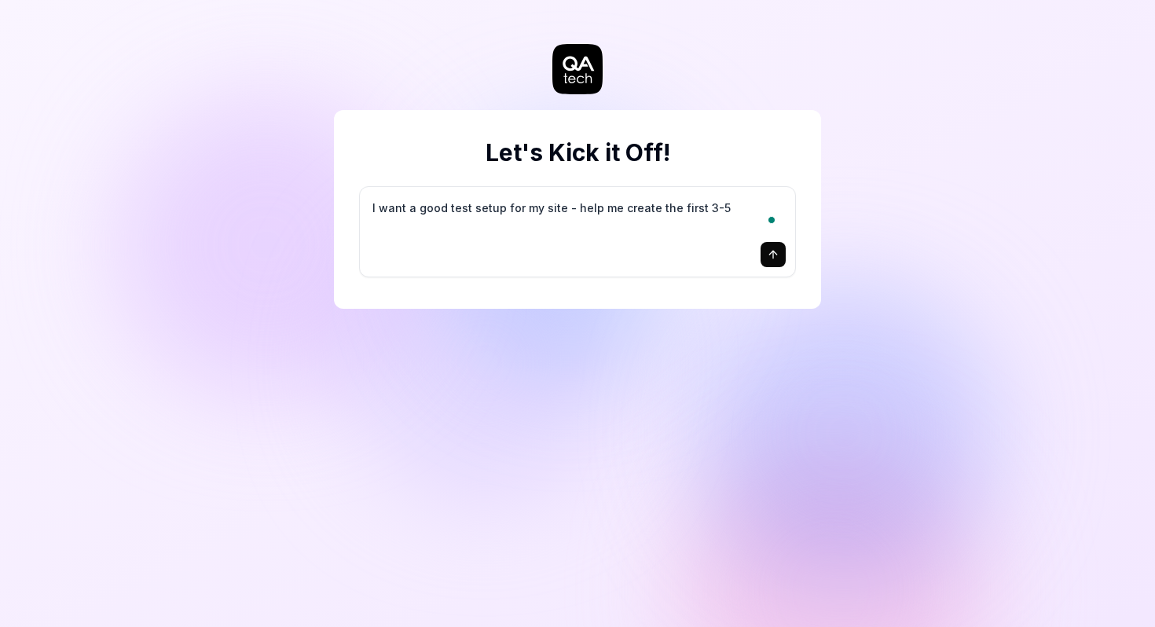
type textarea "I want a good test setup for my site - help me create the first 3-5"
type textarea "*"
type textarea "I want a good test setup for my site - help me create the first 3-5 t"
type textarea "*"
type textarea "I want a good test setup for my site - help me create the first 3-5 te"
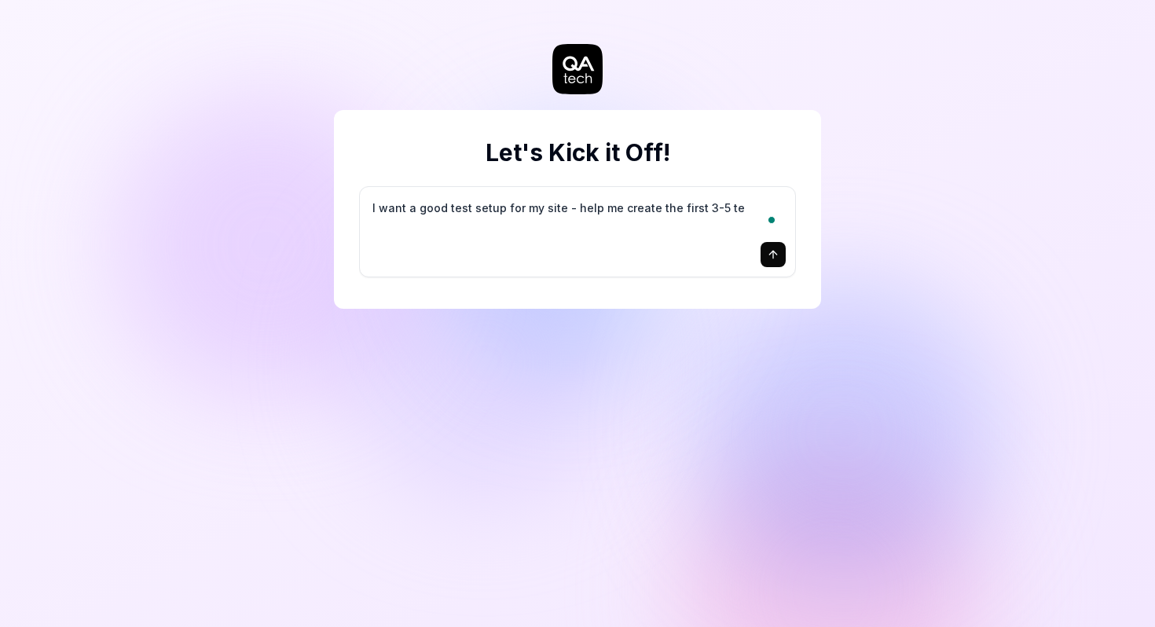
type textarea "*"
type textarea "I want a good test setup for my site - help me create the first 3-5 tes"
type textarea "*"
type textarea "I want a good test setup for my site - help me create the first 3-5 test"
type textarea "*"
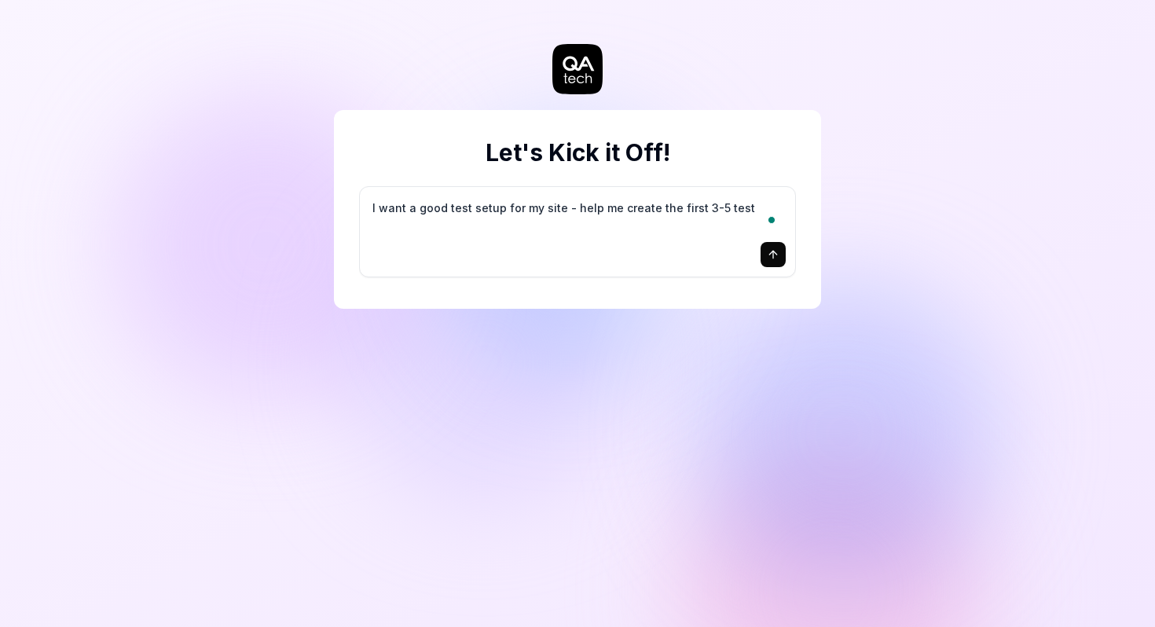
type textarea "I want a good test setup for my site - help me create the first 3-5 test"
type textarea "*"
type textarea "I want a good test setup for my site - help me create the first 3-5 test c"
type textarea "*"
type textarea "I want a good test setup for my site - help me create the first 3-5 test ca"
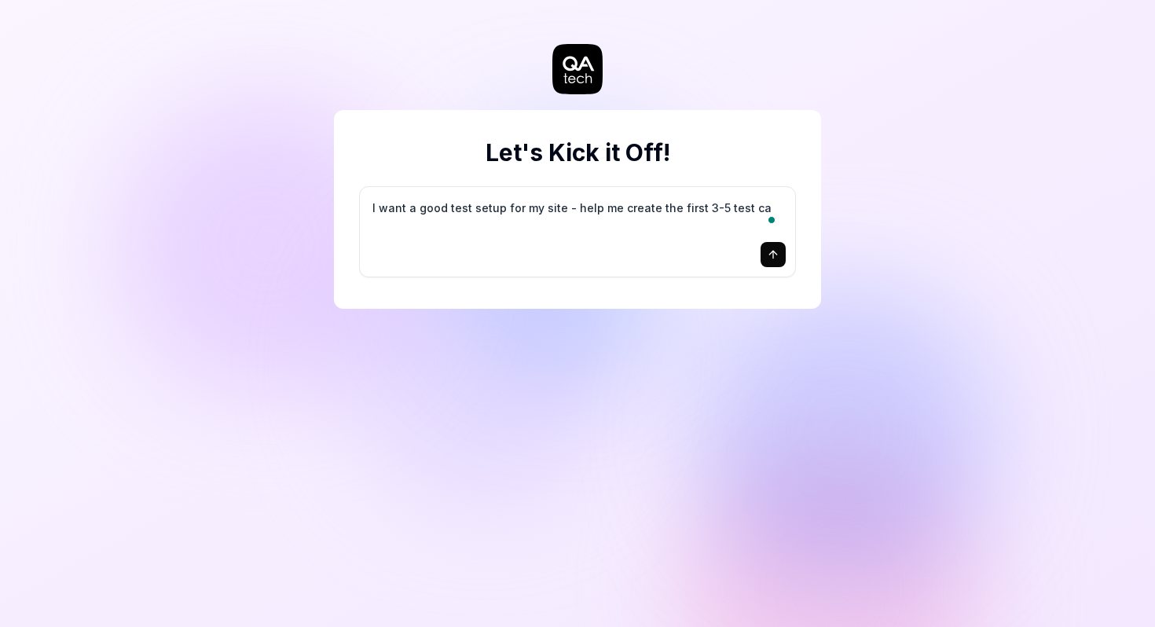
type textarea "*"
type textarea "I want a good test setup for my site - help me create the first 3-5 test cas"
type textarea "*"
type textarea "I want a good test setup for my site - help me create the first 3-5 test case"
type textarea "*"
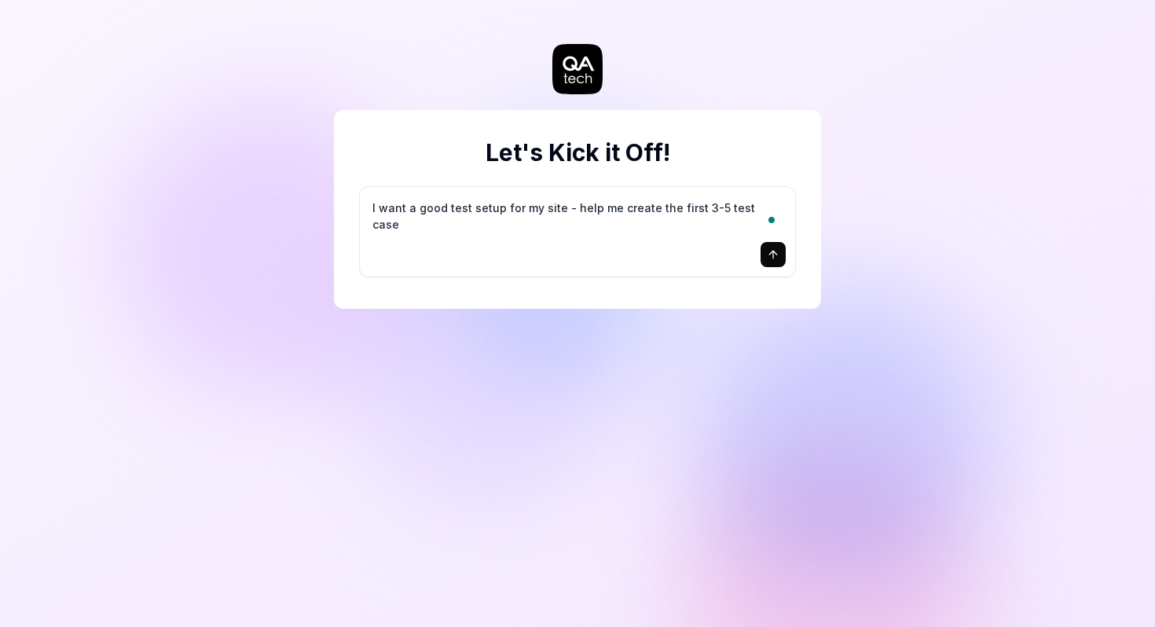
type textarea "I want a good test setup for my site - help me create the first 3-5 test cases"
click at [776, 256] on icon "submit" at bounding box center [773, 254] width 13 height 13
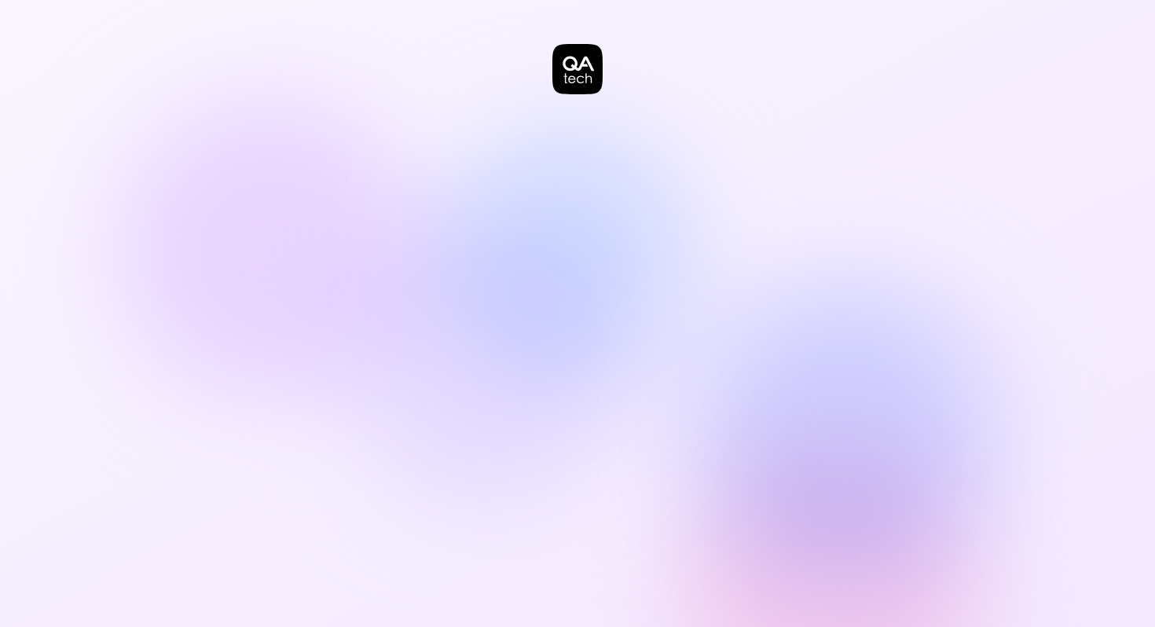
click at [572, 73] on icon at bounding box center [577, 69] width 50 height 50
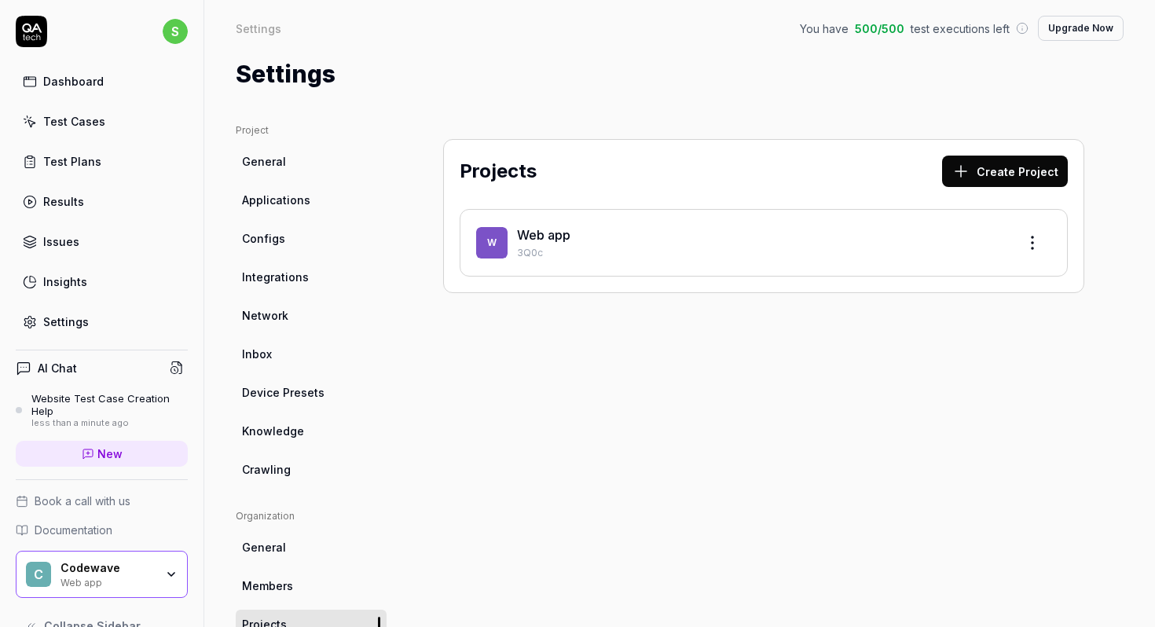
click at [174, 36] on html "s Dashboard Test Cases Test Plans Results Issues Insights Settings AI Chat Webs…" at bounding box center [577, 313] width 1155 height 627
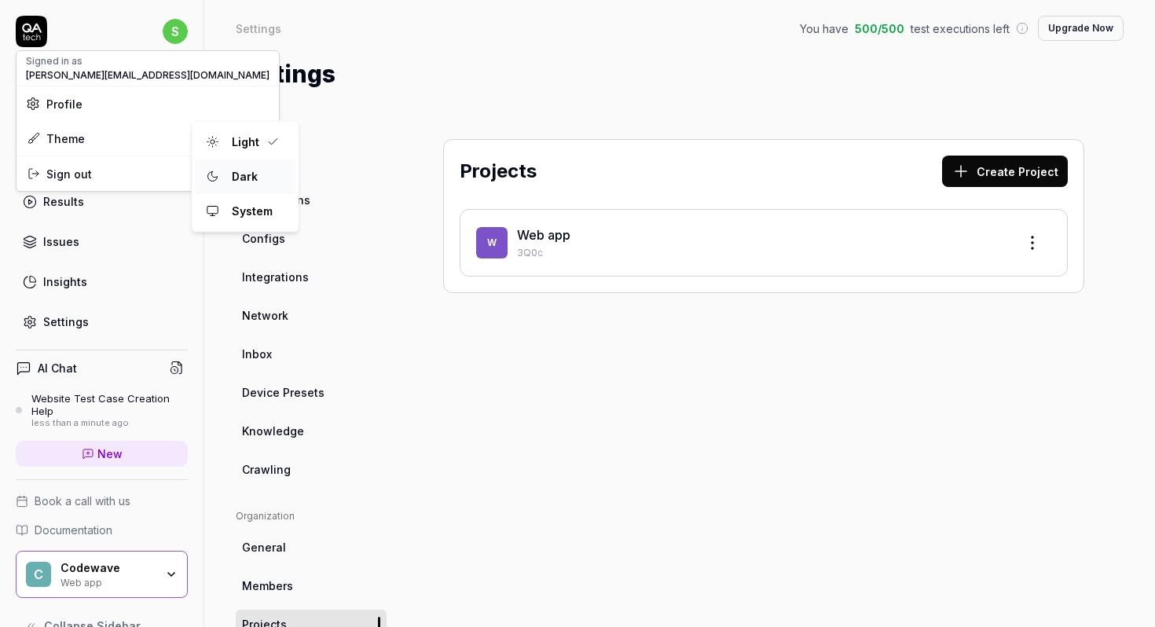
click at [251, 182] on div "Dark" at bounding box center [245, 177] width 39 height 24
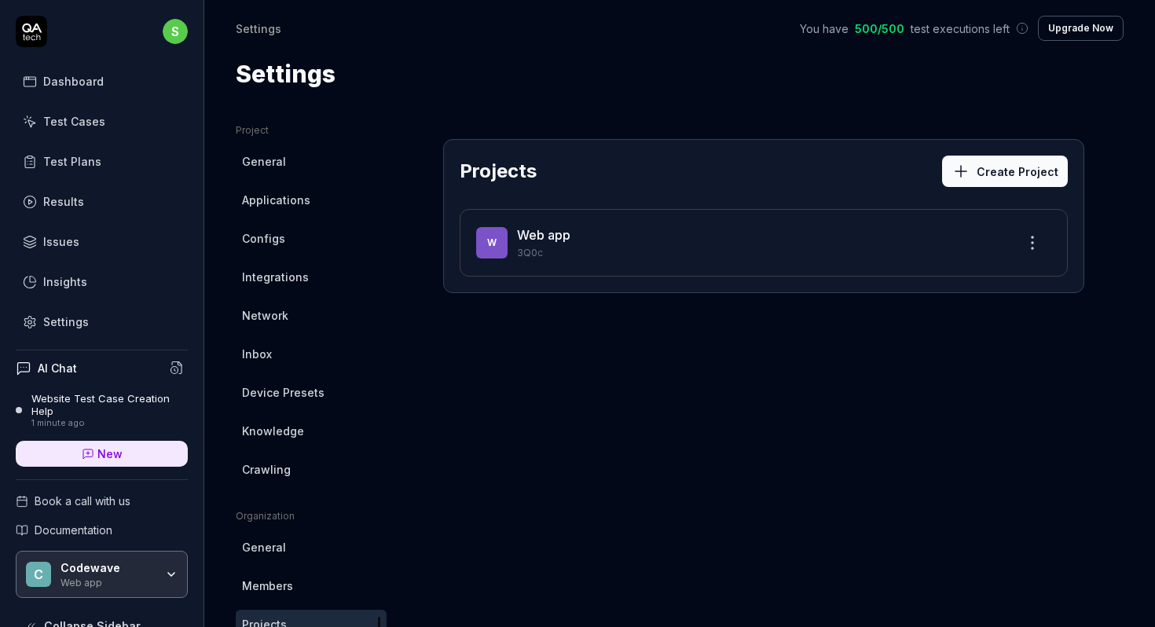
click at [468, 85] on div "Settings" at bounding box center [680, 74] width 888 height 35
click at [556, 237] on link "Web app" at bounding box center [543, 235] width 53 height 16
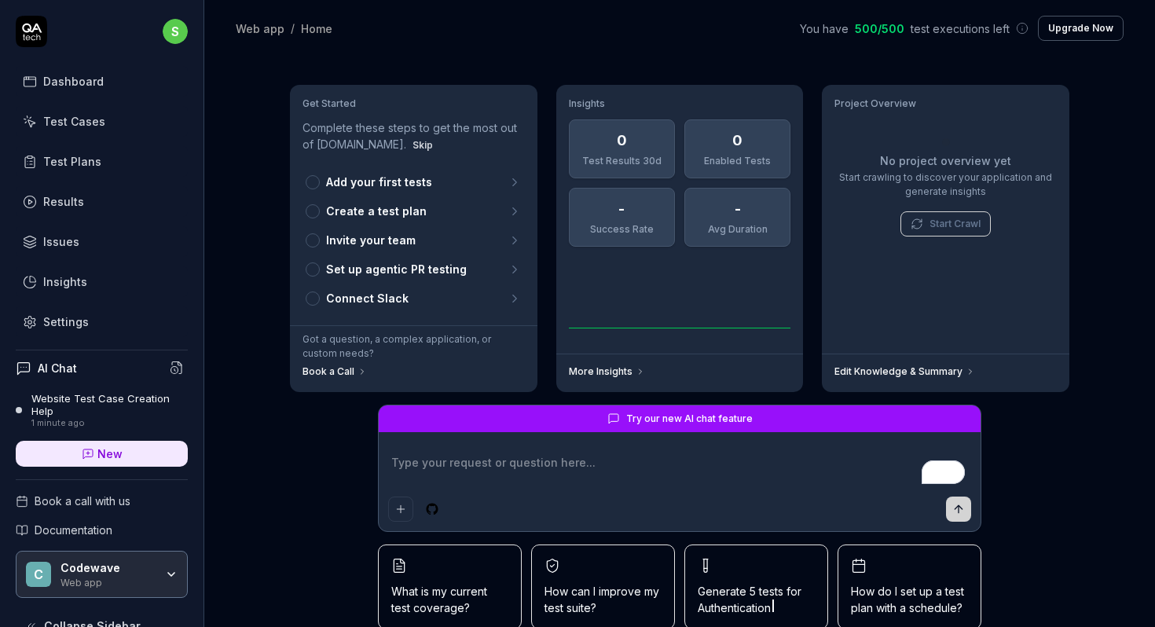
scroll to position [67, 0]
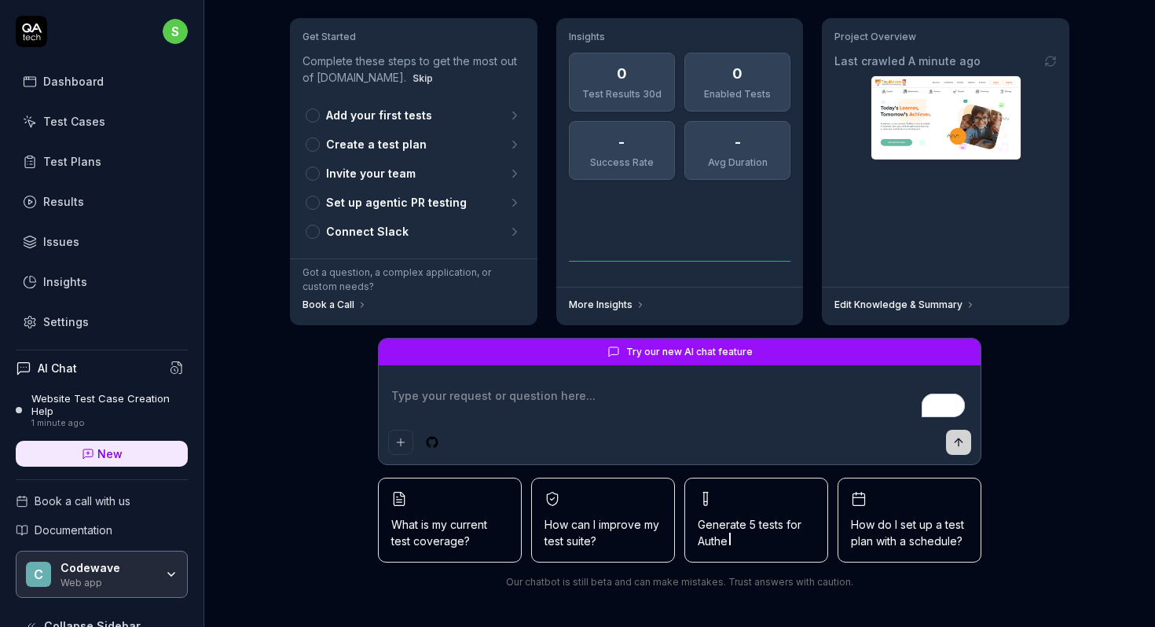
click at [94, 76] on div "Dashboard" at bounding box center [73, 81] width 61 height 17
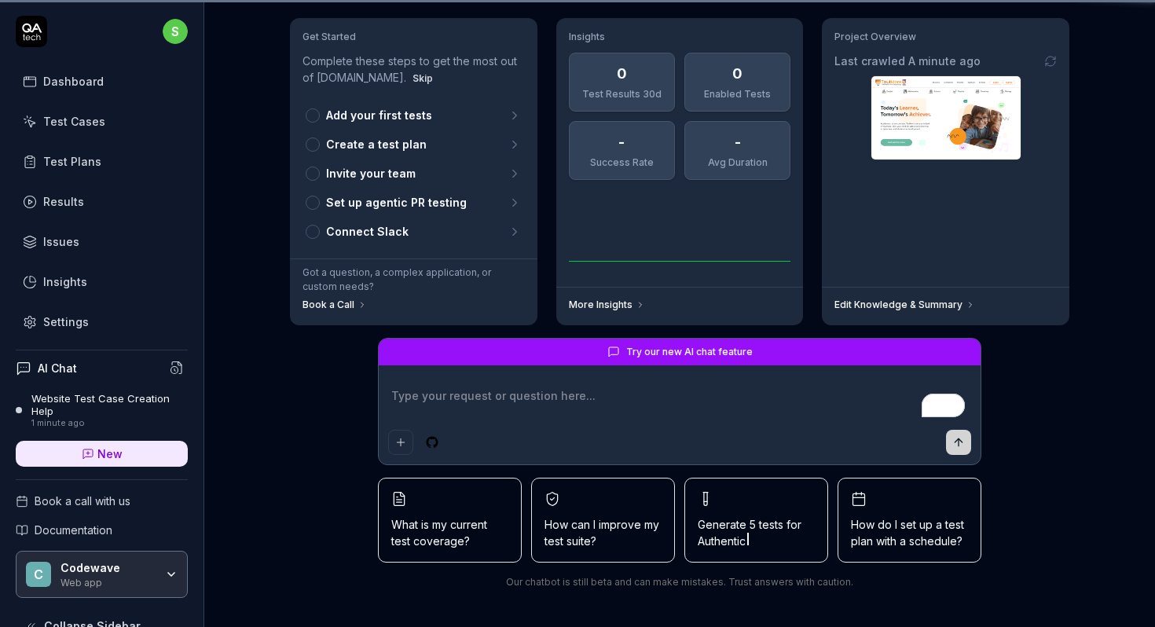
scroll to position [0, 0]
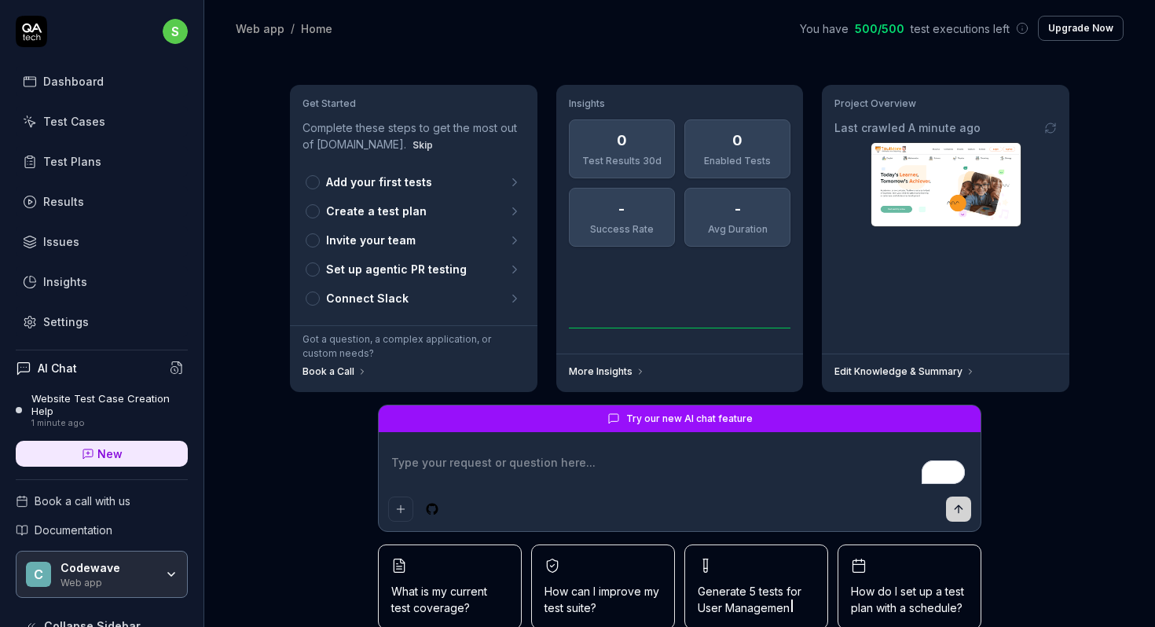
click at [951, 204] on img at bounding box center [945, 184] width 149 height 83
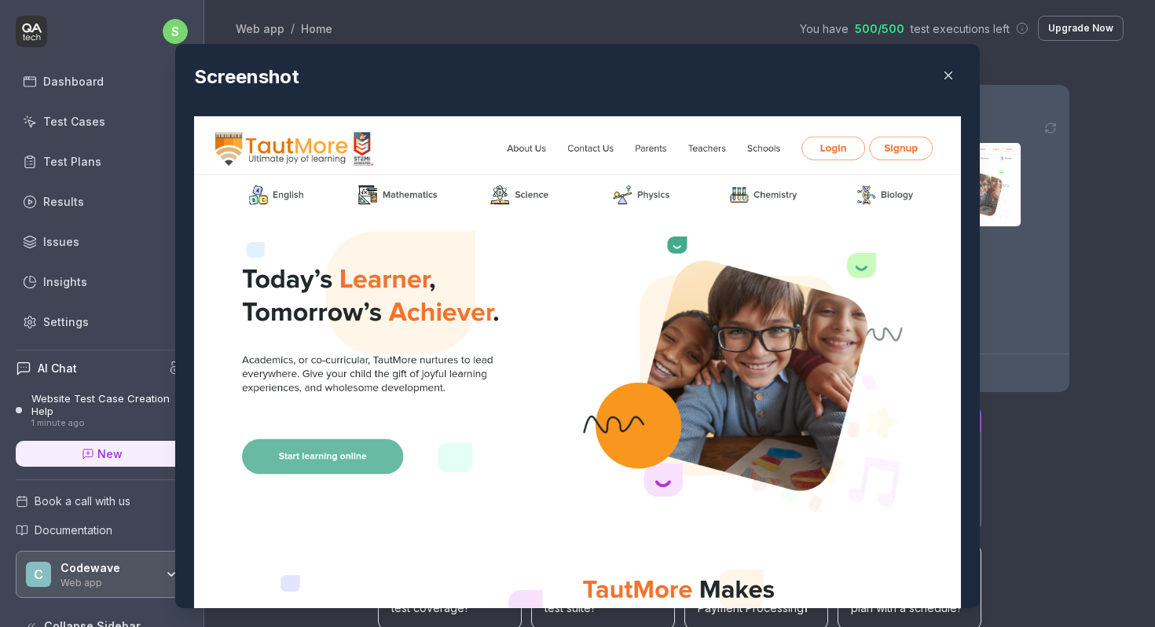
click at [952, 78] on icon "button" at bounding box center [948, 75] width 14 height 14
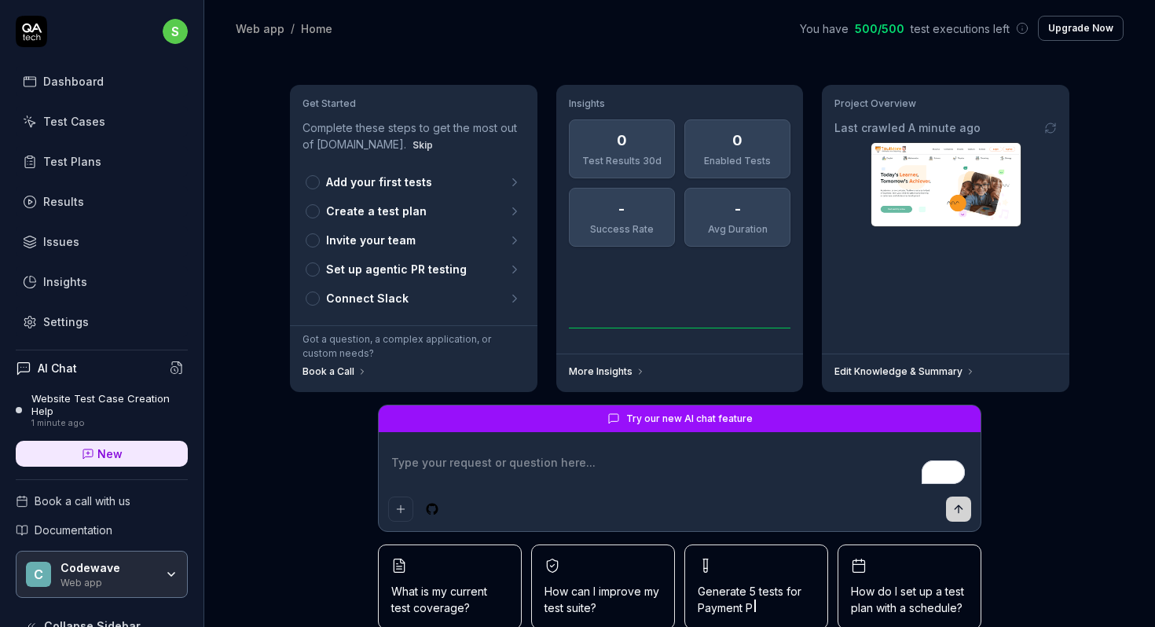
click at [314, 181] on div at bounding box center [313, 182] width 14 height 14
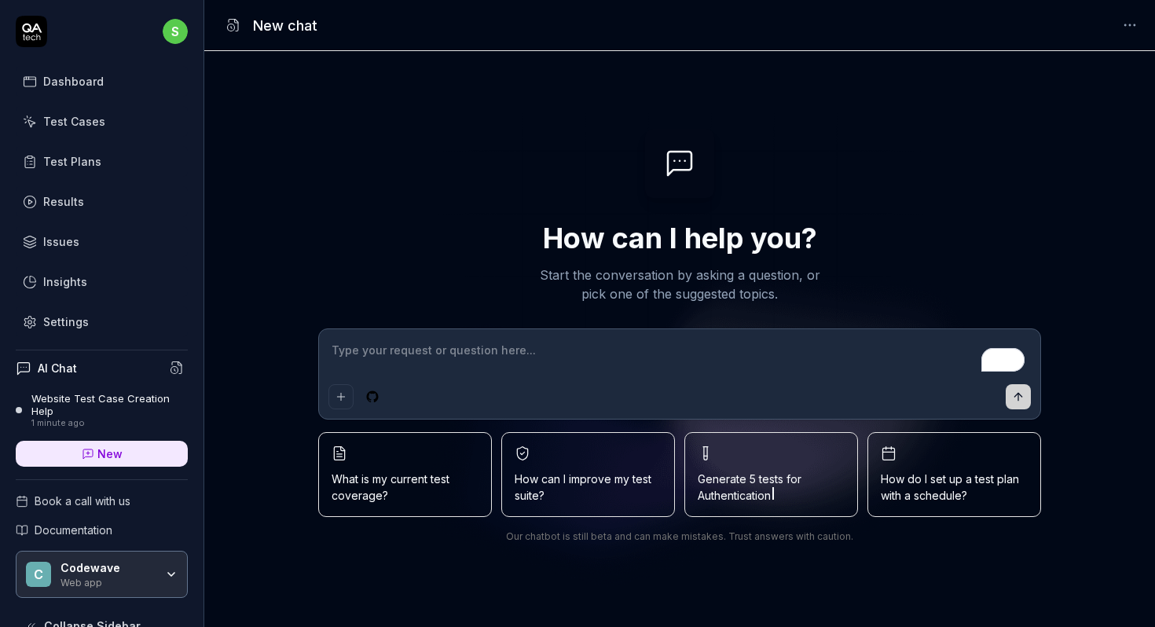
click at [768, 478] on span "Generate 5 tests for Authentication" at bounding box center [771, 487] width 147 height 33
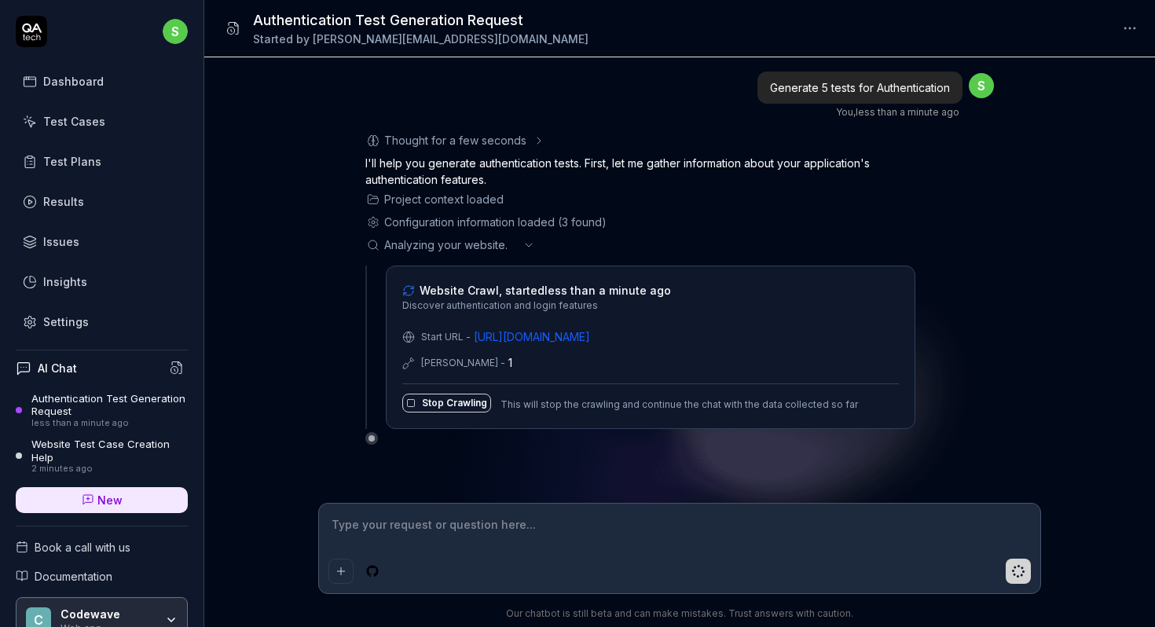
click at [452, 405] on button "Stop Crawling" at bounding box center [446, 403] width 89 height 19
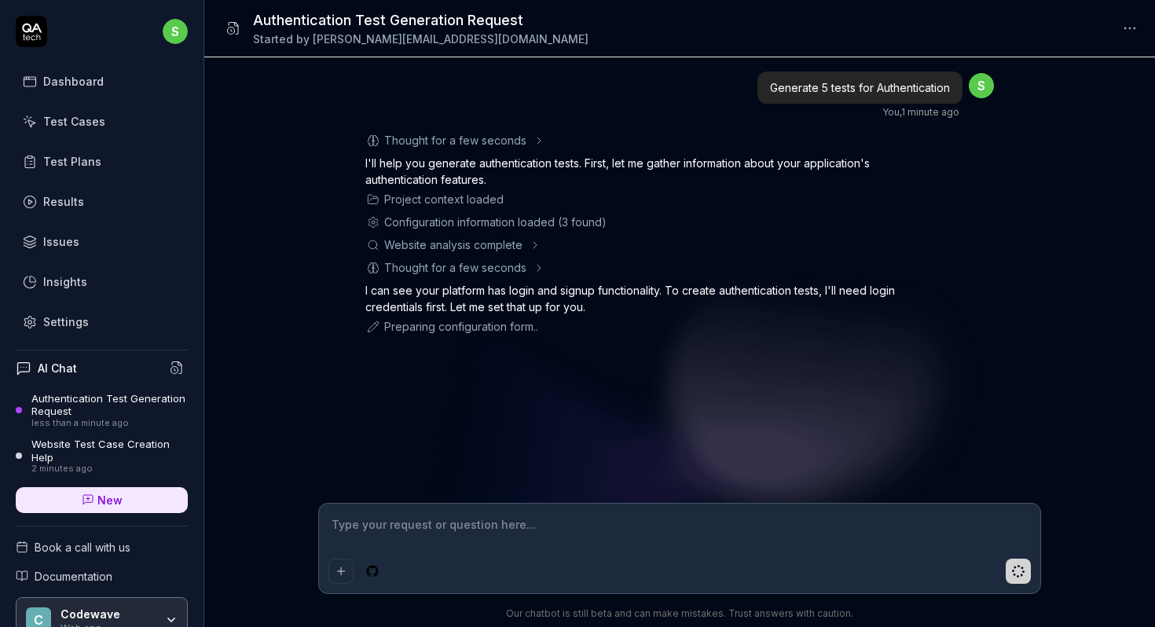
type textarea "*"
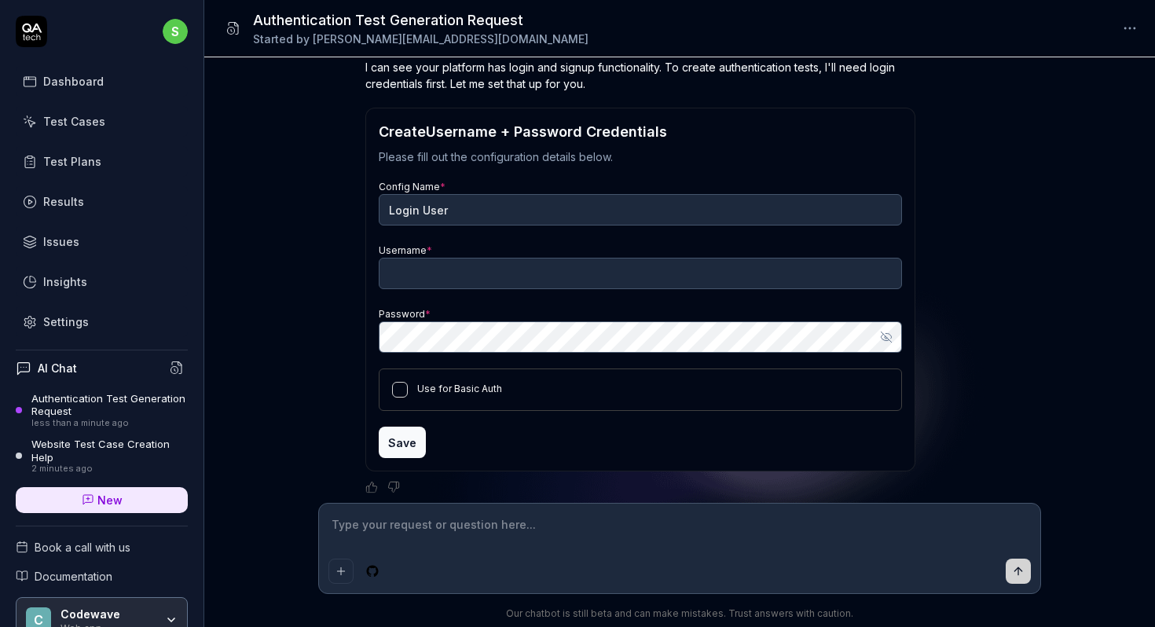
scroll to position [229, 0]
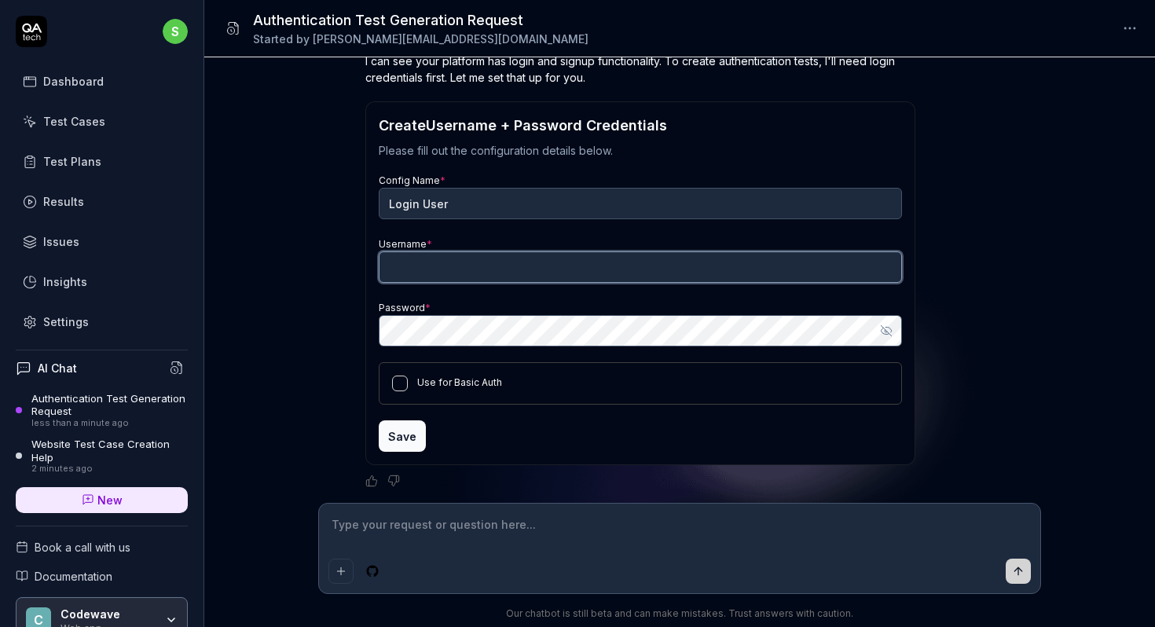
type input "[PERSON_NAME][EMAIL_ADDRESS][DOMAIN_NAME]"
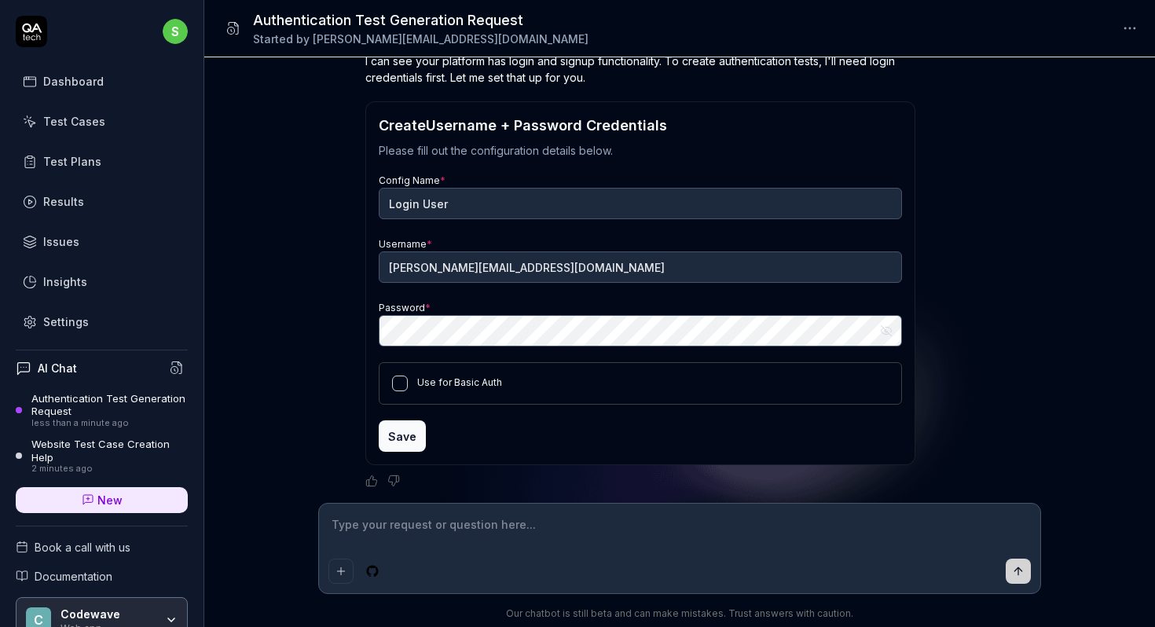
scroll to position [193, 0]
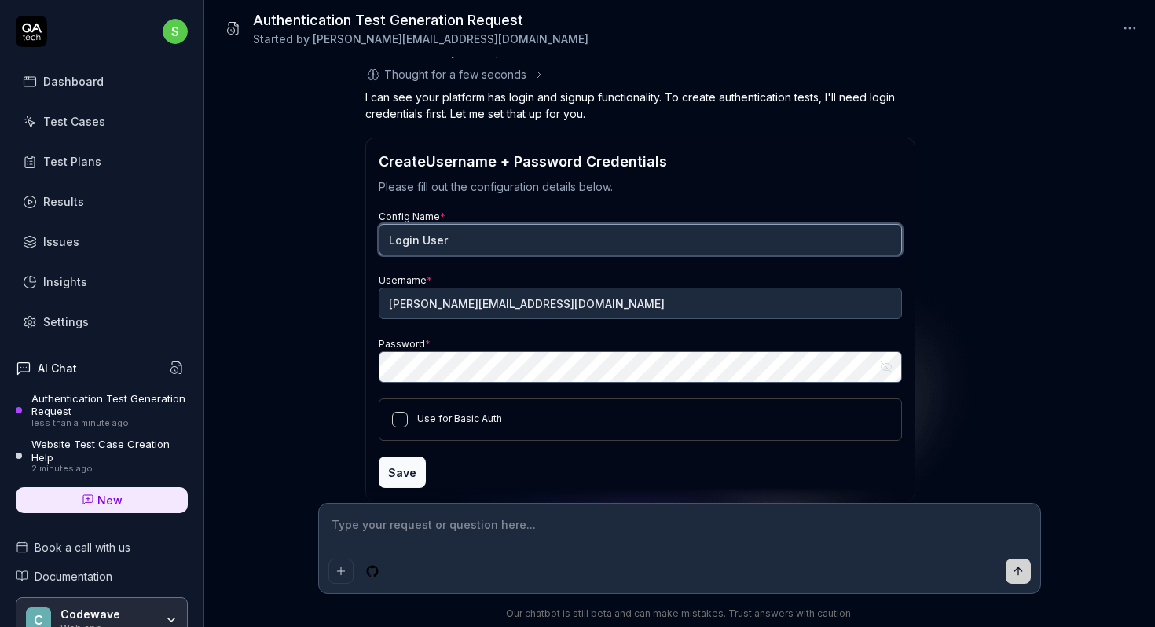
click at [495, 240] on input "Login User" at bounding box center [640, 239] width 523 height 31
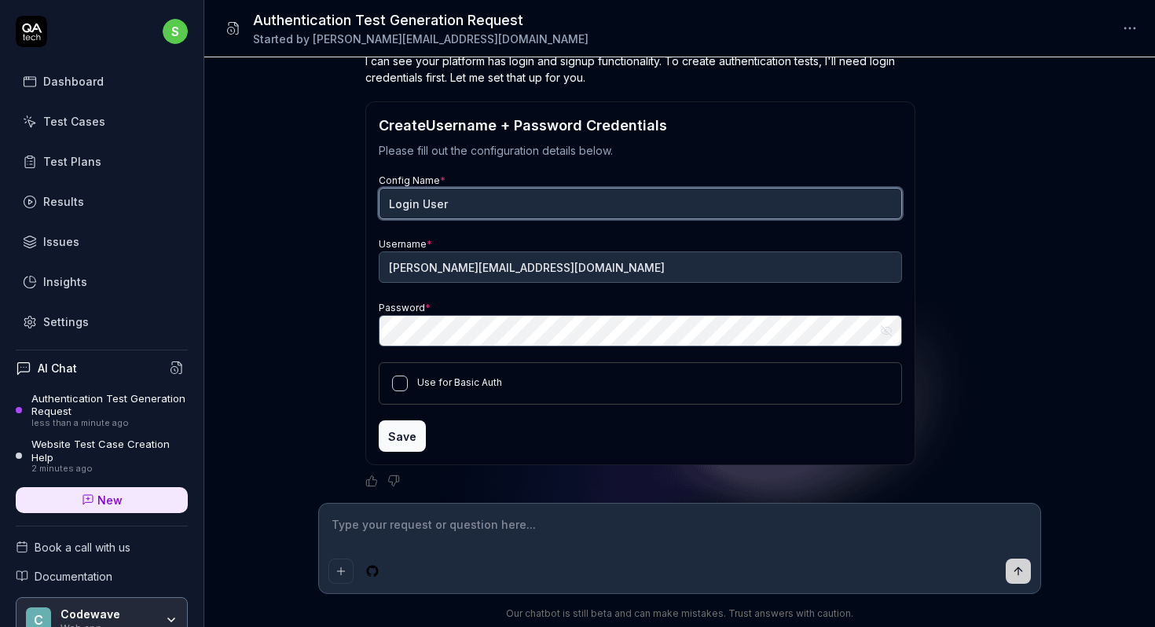
scroll to position [77, 0]
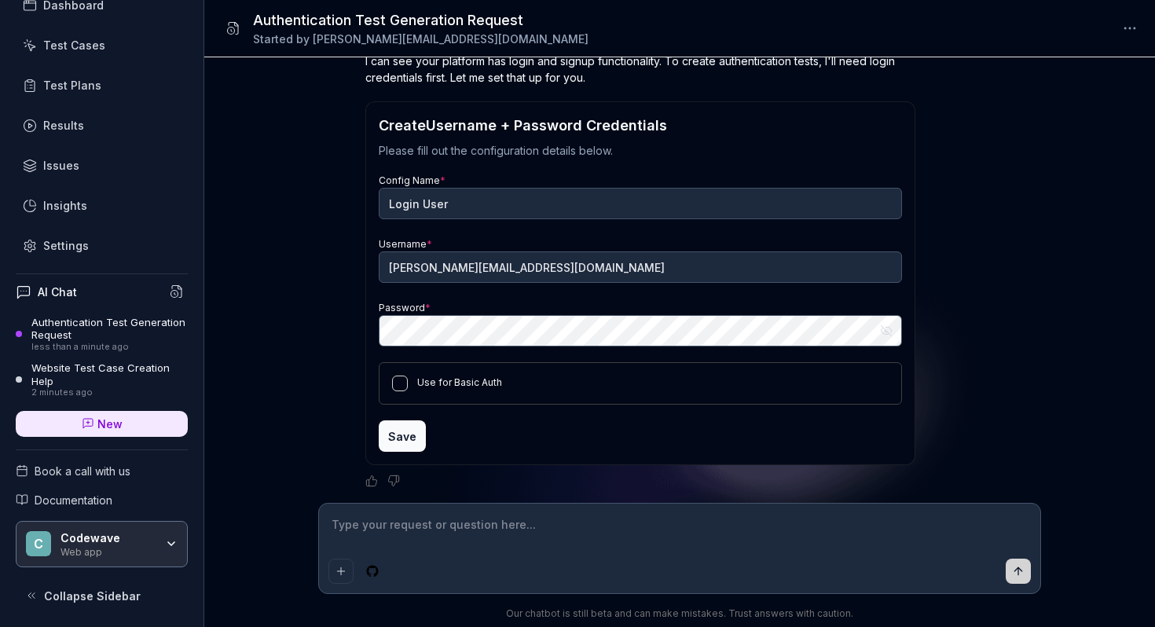
click at [177, 540] on div "C Codewave Web app" at bounding box center [102, 544] width 172 height 47
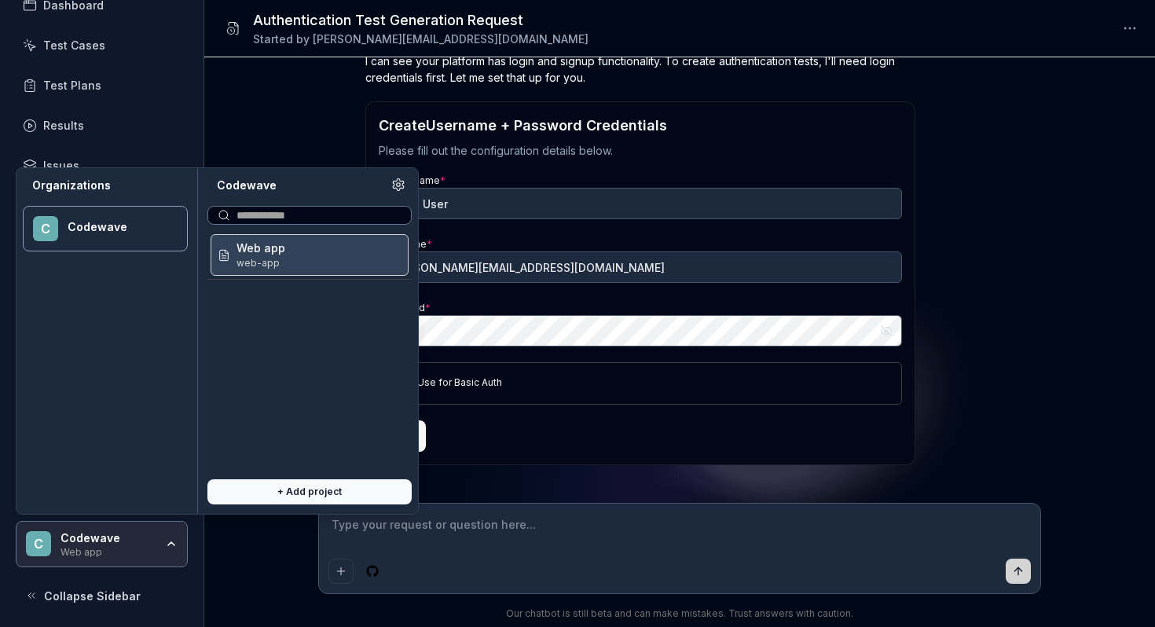
click at [177, 540] on div "C Codewave Web app" at bounding box center [102, 544] width 172 height 47
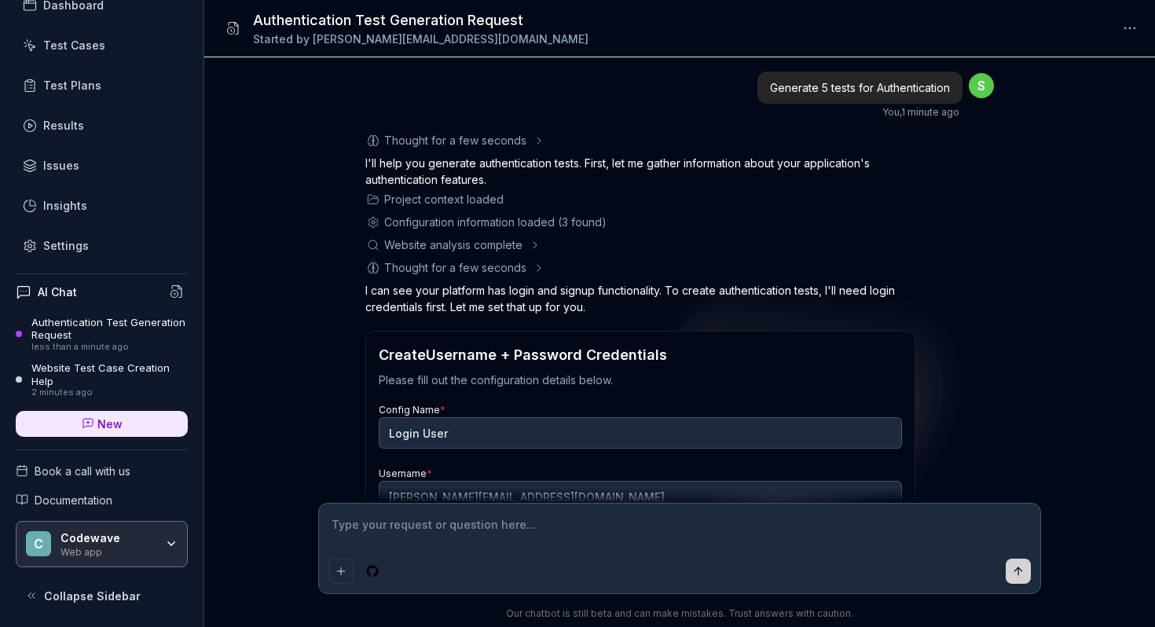
scroll to position [0, 0]
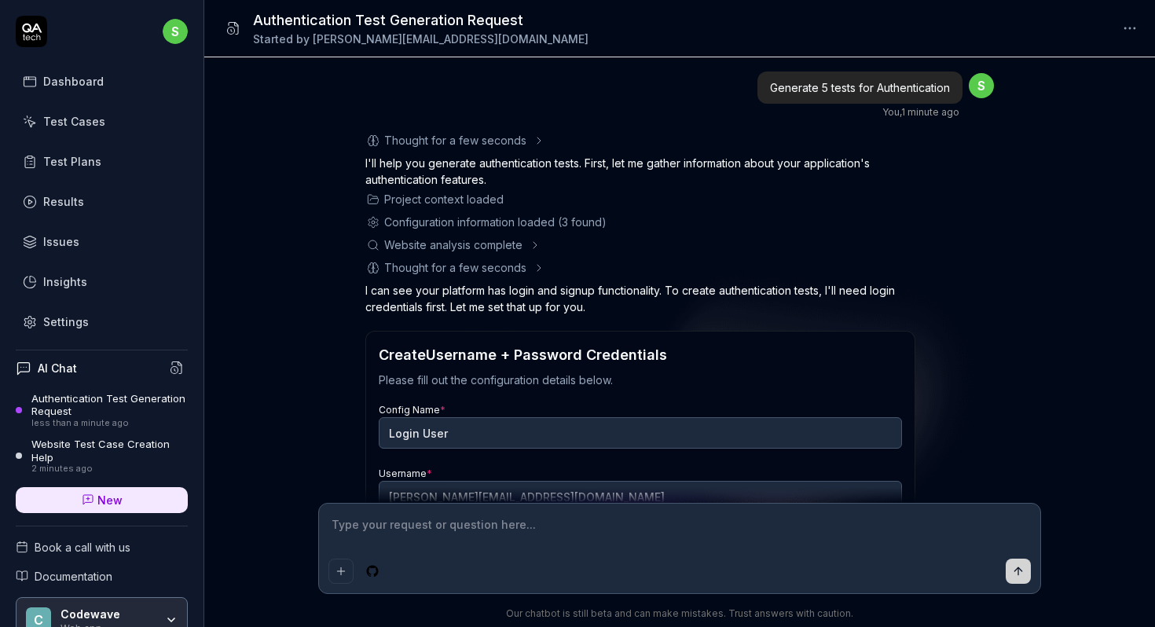
click at [77, 82] on div "Dashboard" at bounding box center [73, 81] width 61 height 17
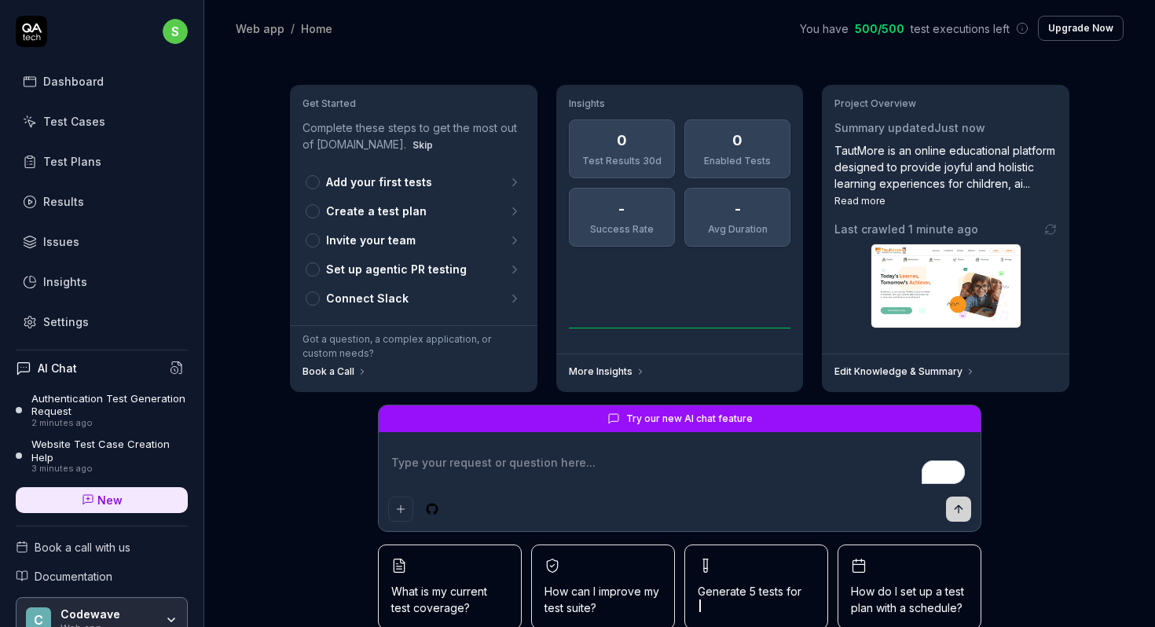
click at [86, 116] on div "Test Cases" at bounding box center [74, 121] width 62 height 17
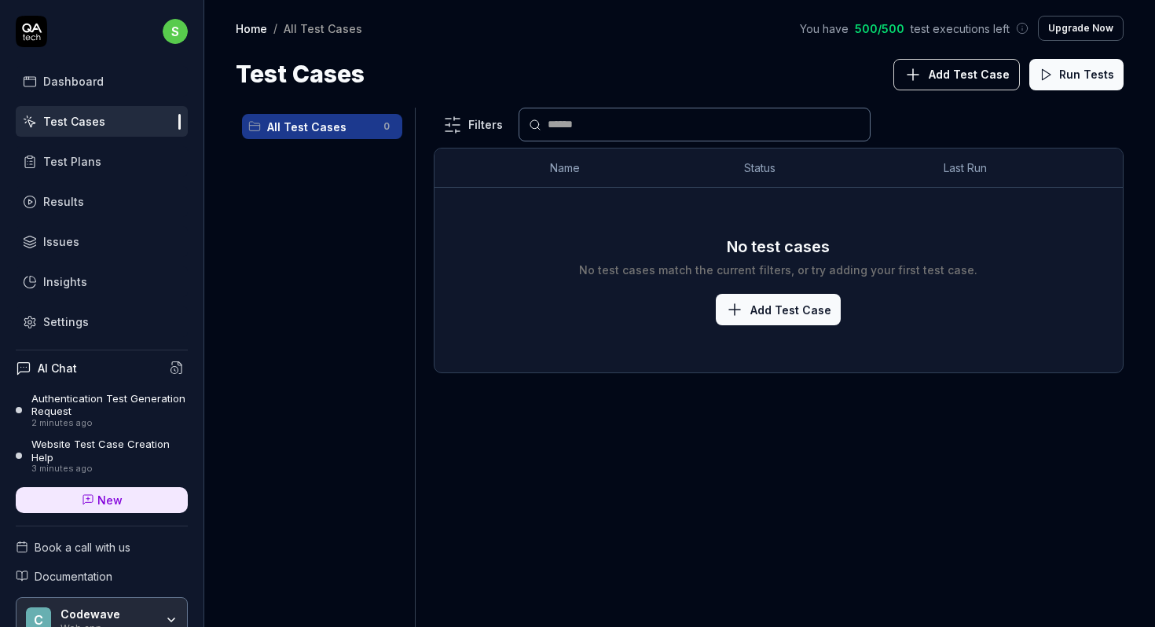
click at [77, 168] on div "Test Plans" at bounding box center [72, 161] width 58 height 17
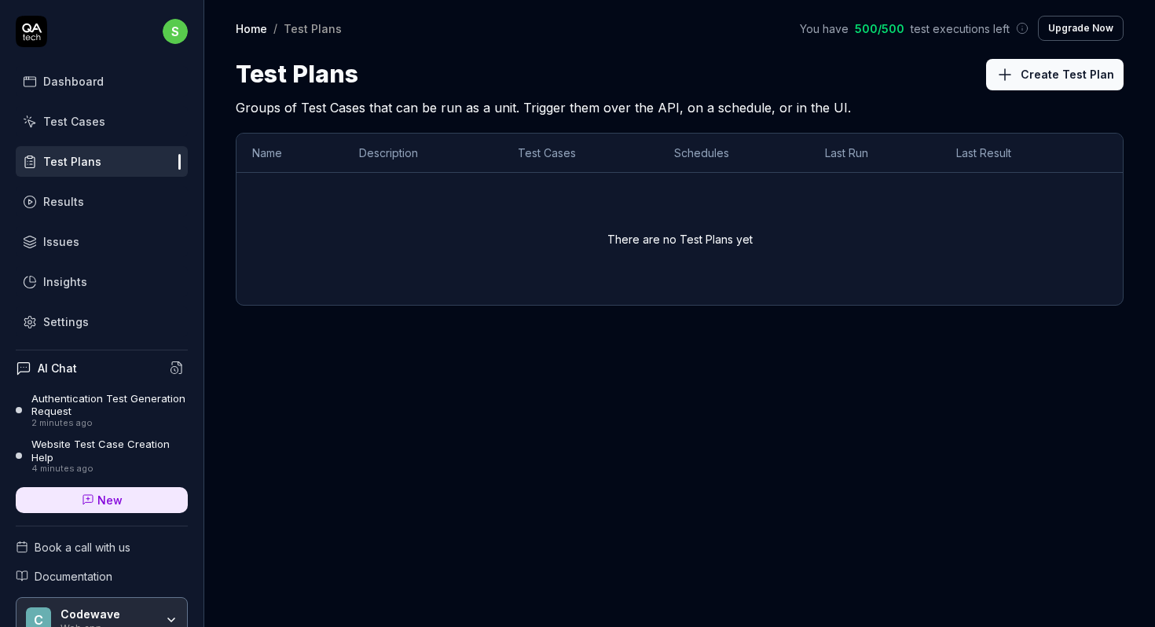
click at [88, 119] on div "Test Cases" at bounding box center [74, 121] width 62 height 17
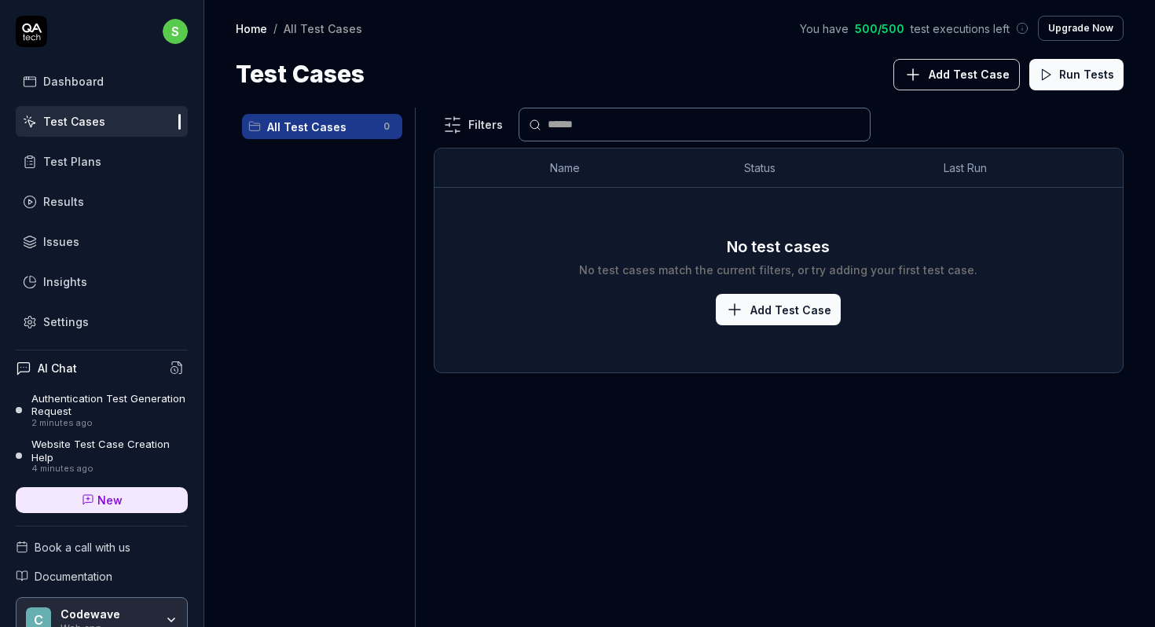
click at [779, 306] on span "Add Test Case" at bounding box center [790, 310] width 81 height 17
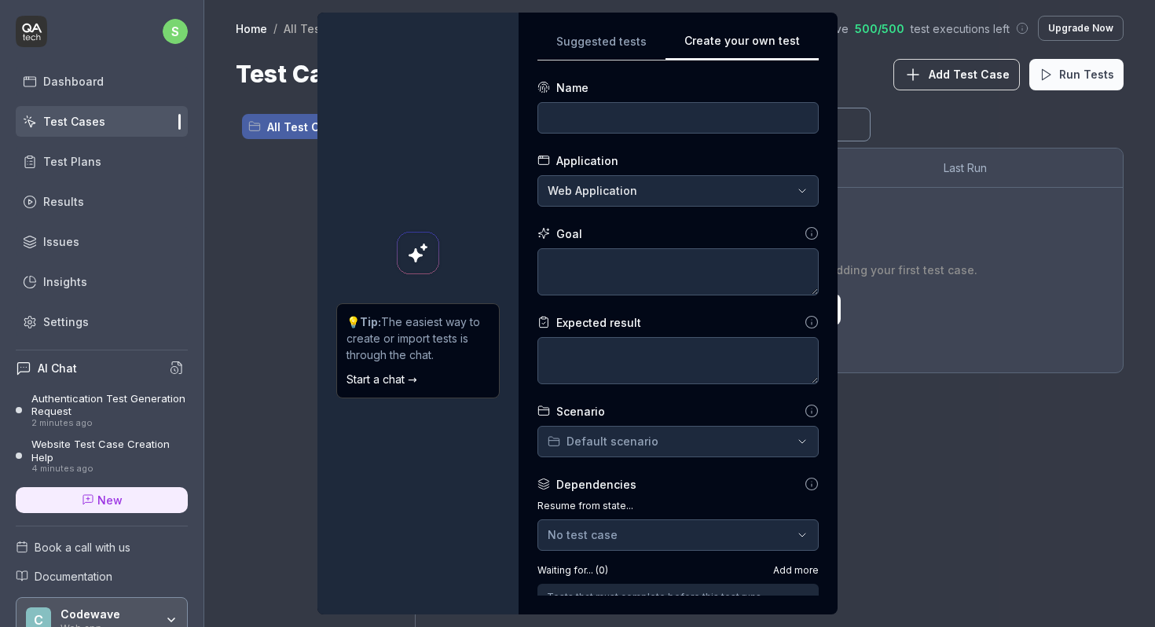
scroll to position [175, 0]
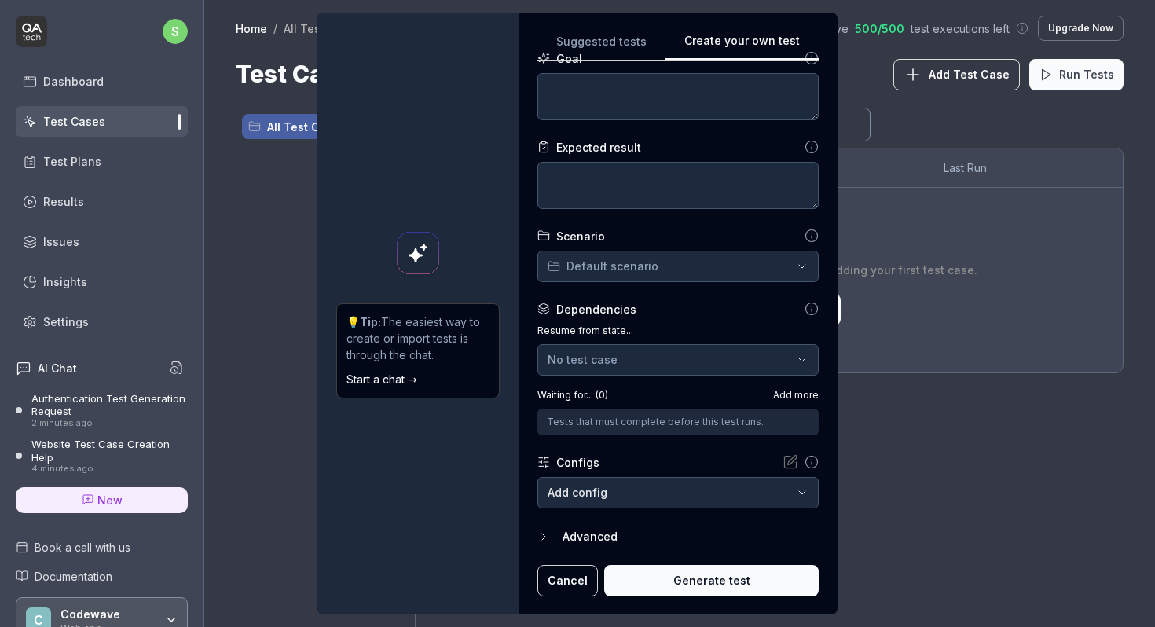
click at [567, 582] on button "Cancel" at bounding box center [567, 580] width 61 height 31
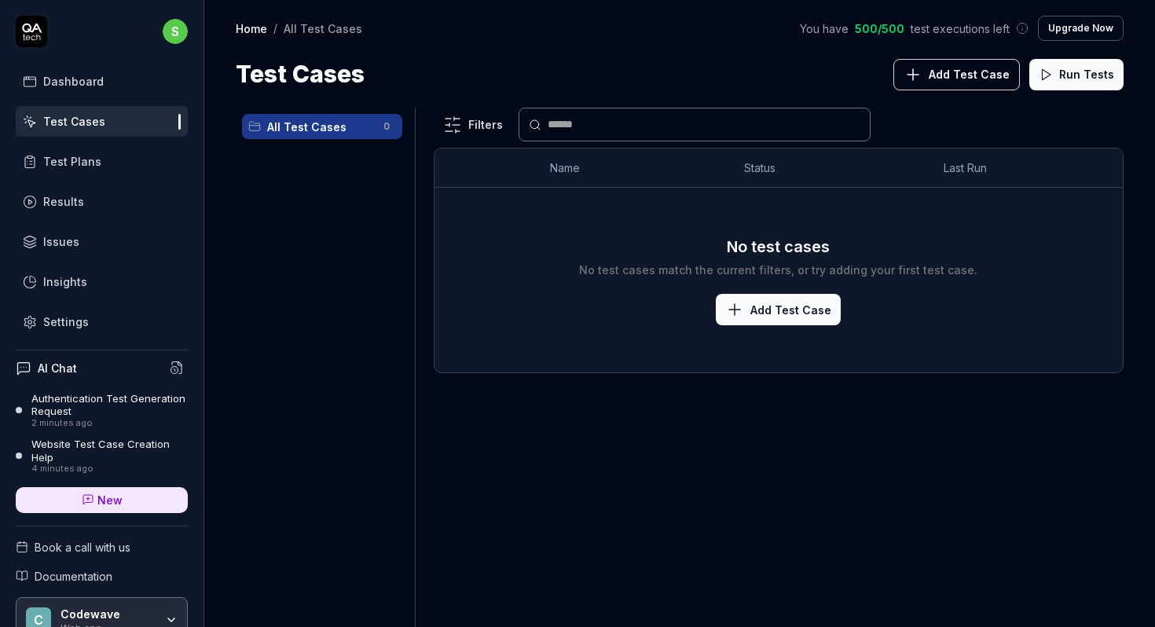
click at [85, 201] on link "Results" at bounding box center [102, 201] width 172 height 31
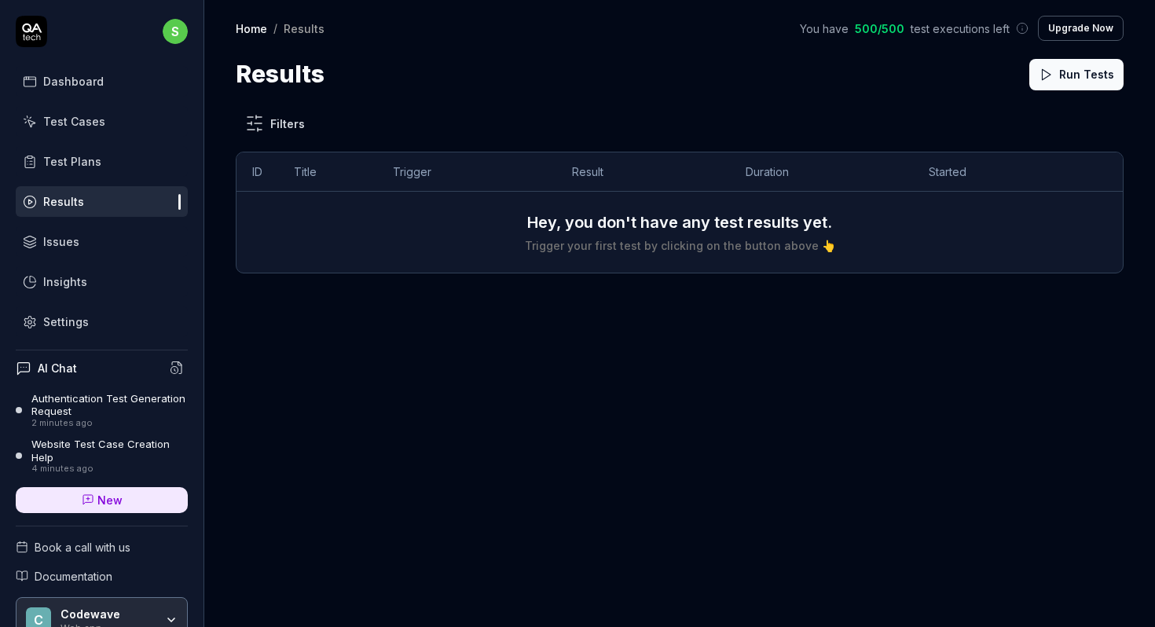
click at [85, 280] on link "Insights" at bounding box center [102, 281] width 172 height 31
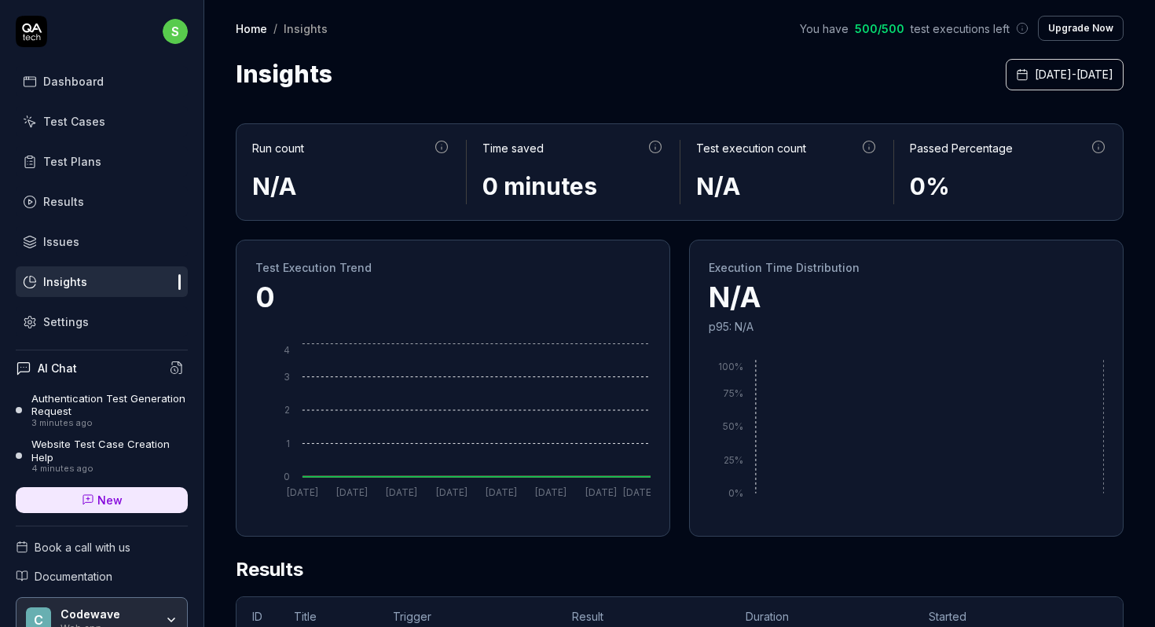
click at [92, 248] on link "Issues" at bounding box center [102, 241] width 172 height 31
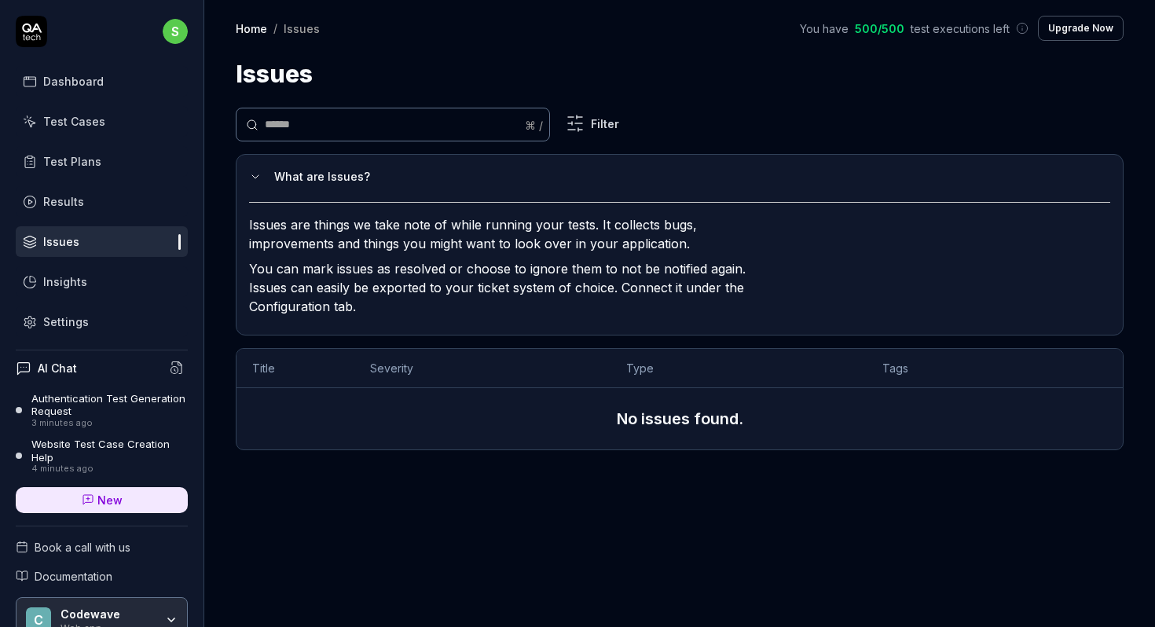
click at [97, 81] on div "Dashboard" at bounding box center [73, 81] width 61 height 17
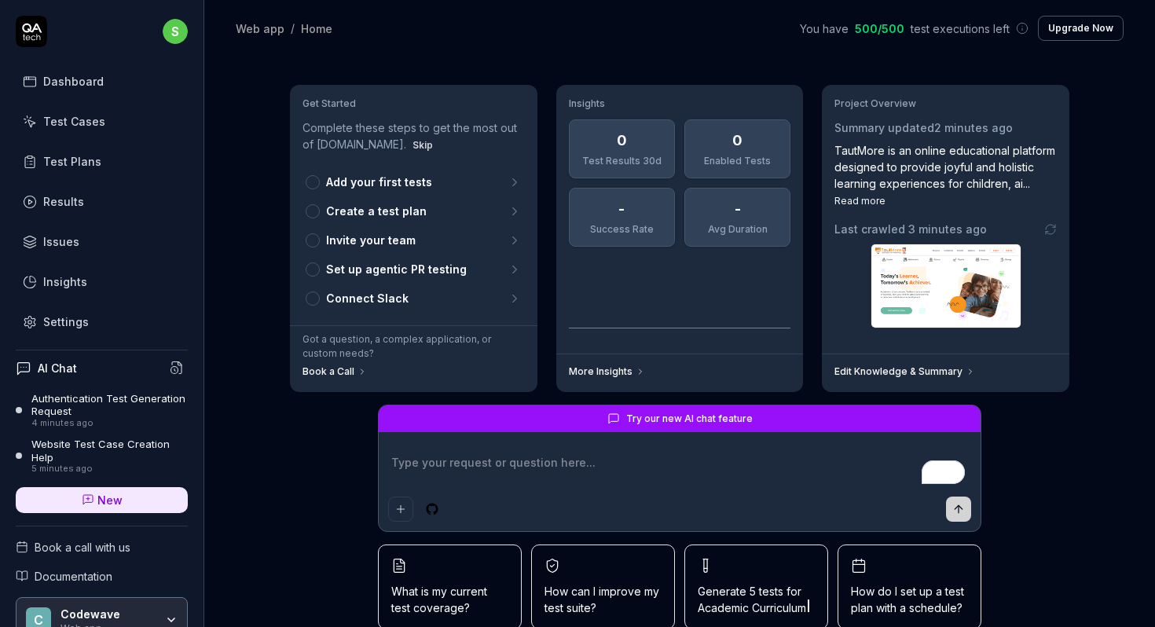
click at [592, 467] on textarea "To enrich screen reader interactions, please activate Accessibility in Grammarl…" at bounding box center [679, 470] width 583 height 39
click at [1050, 235] on div "Last crawled 7 minutes ago" at bounding box center [945, 229] width 222 height 17
click at [1053, 232] on icon at bounding box center [1050, 229] width 13 height 13
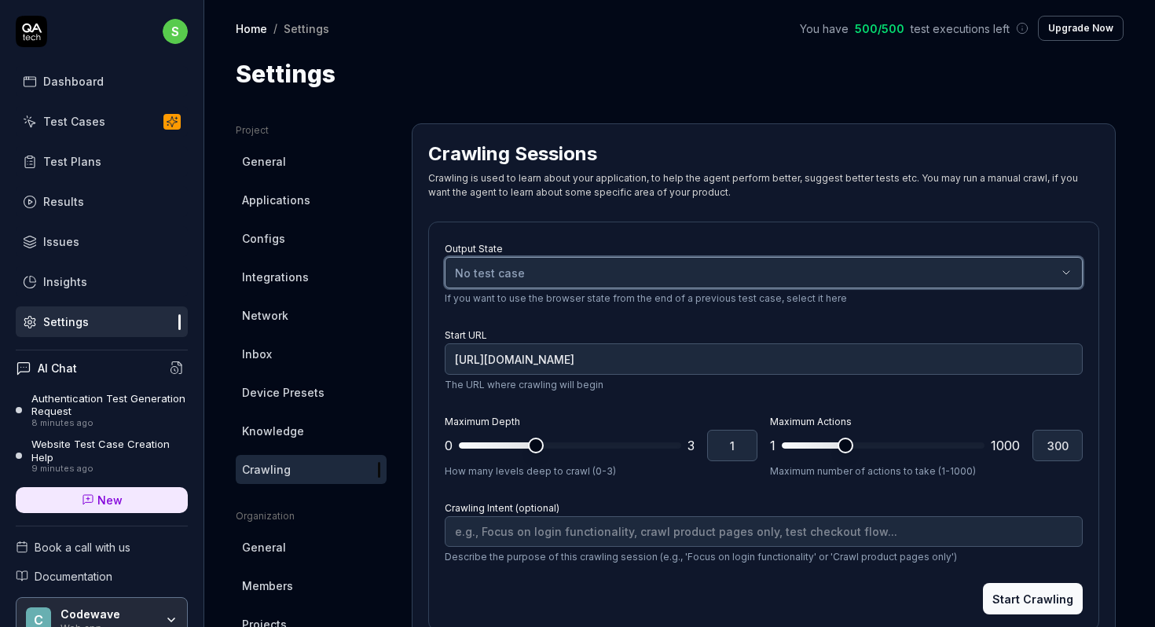
click at [1040, 278] on div "No test case" at bounding box center [756, 273] width 602 height 17
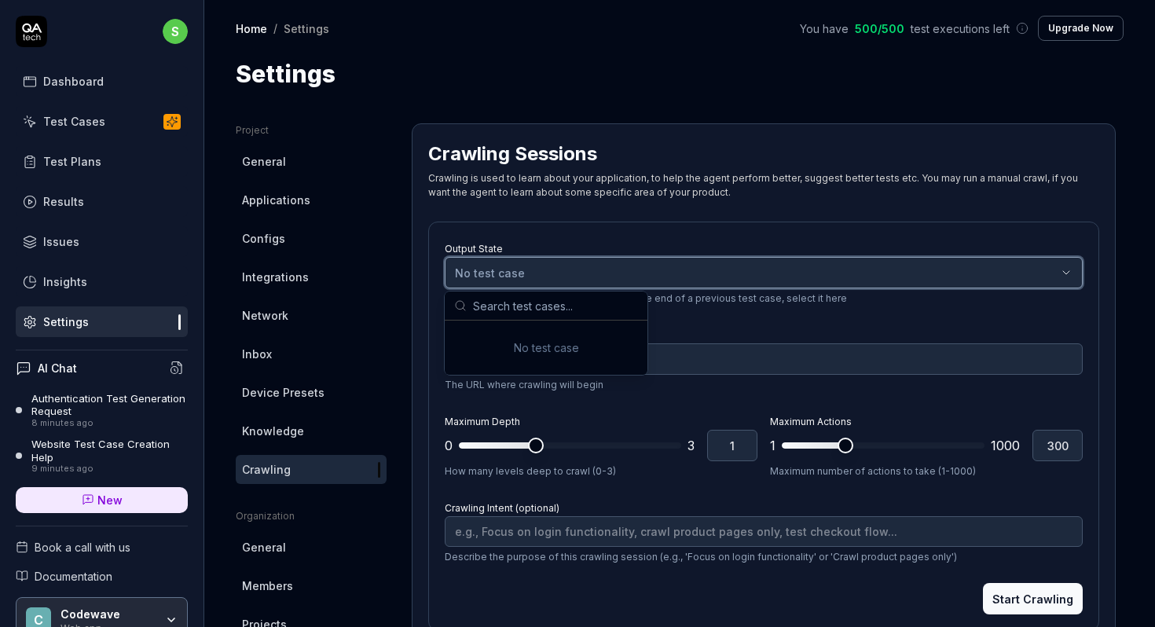
click at [1040, 278] on div "No test case" at bounding box center [756, 273] width 602 height 17
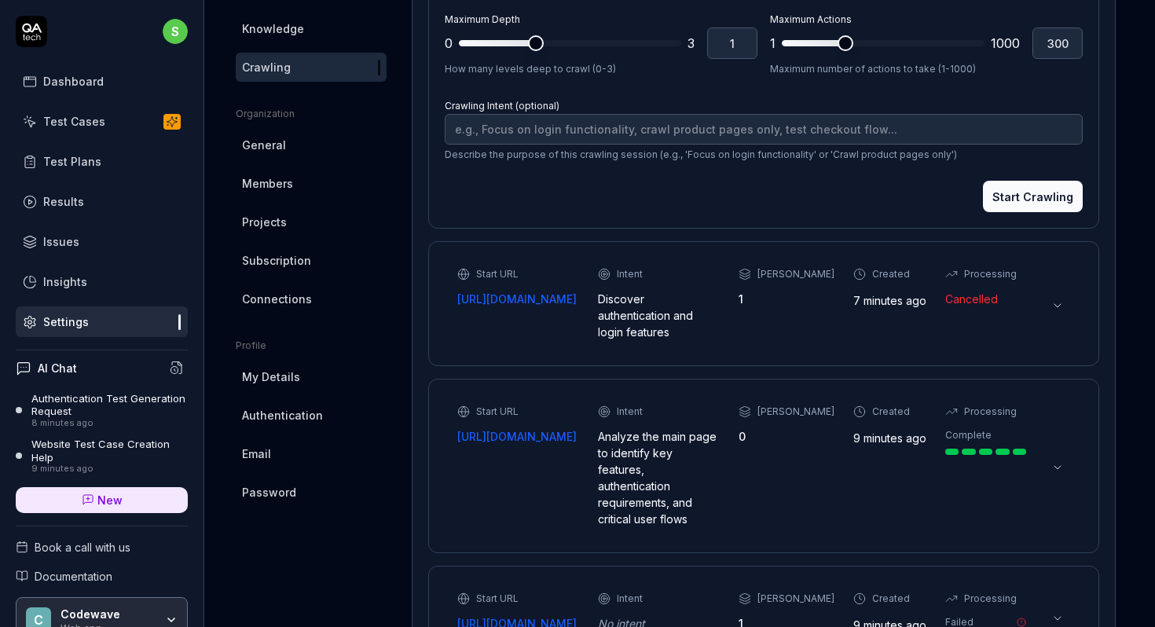
scroll to position [394, 0]
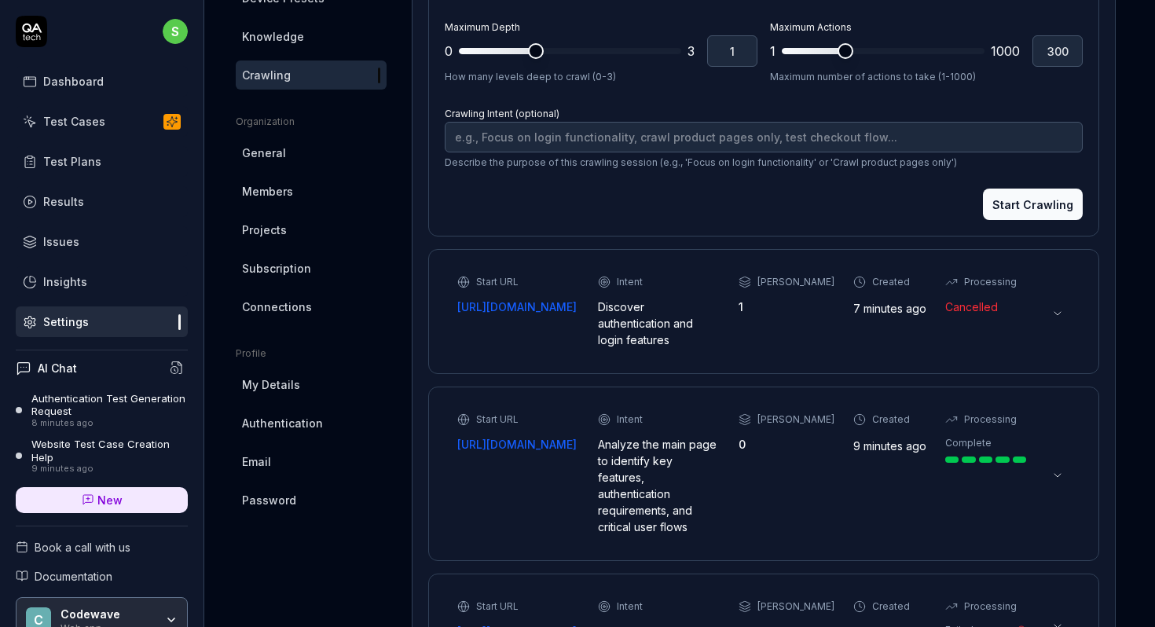
click at [1030, 205] on button "Start Crawling" at bounding box center [1033, 204] width 100 height 31
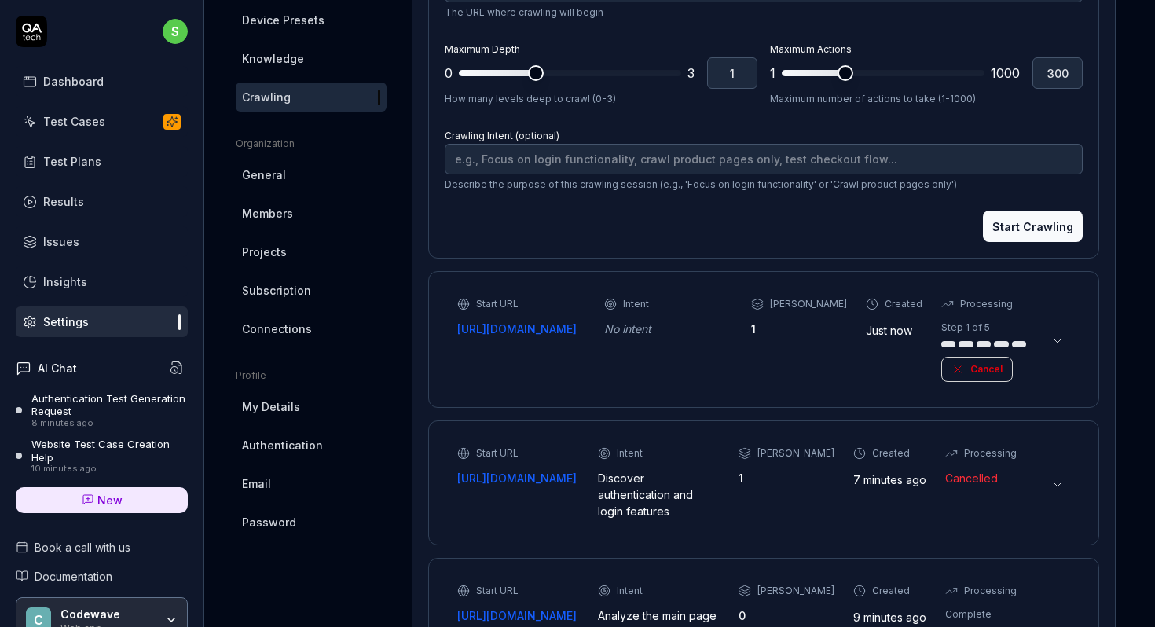
scroll to position [362, 0]
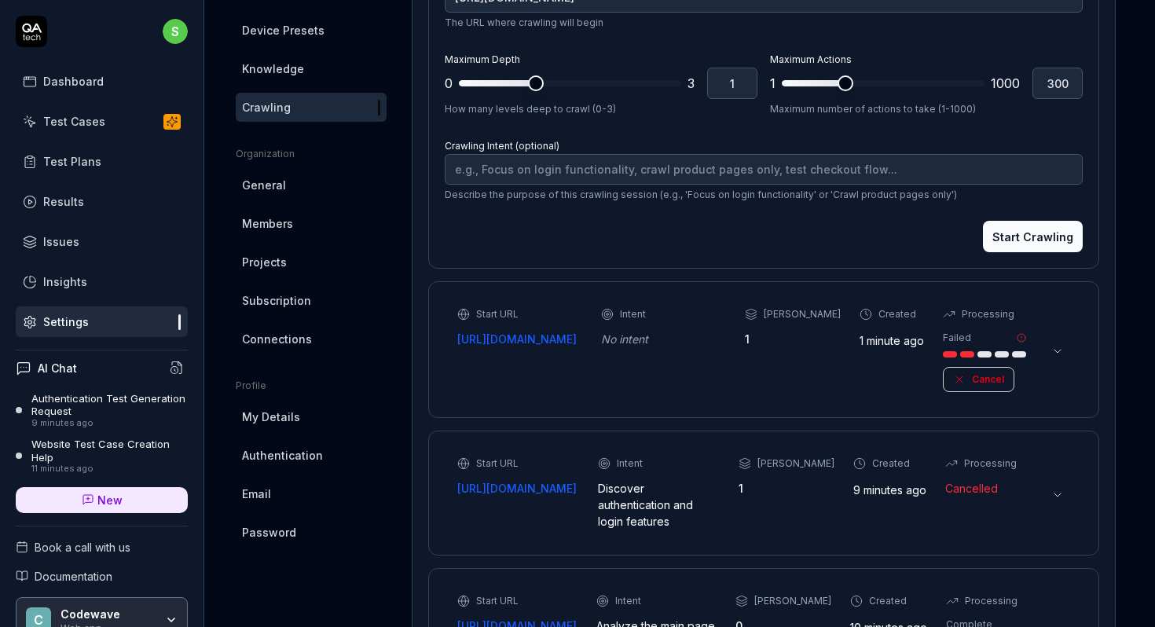
click at [1062, 351] on icon at bounding box center [1057, 351] width 13 height 13
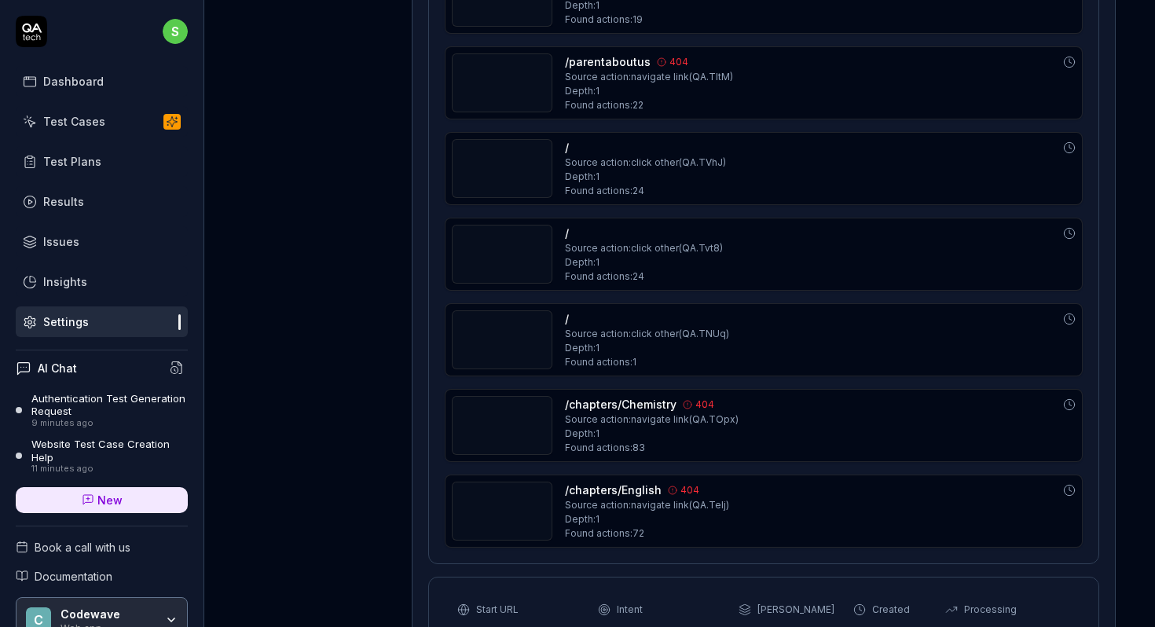
scroll to position [1498, 0]
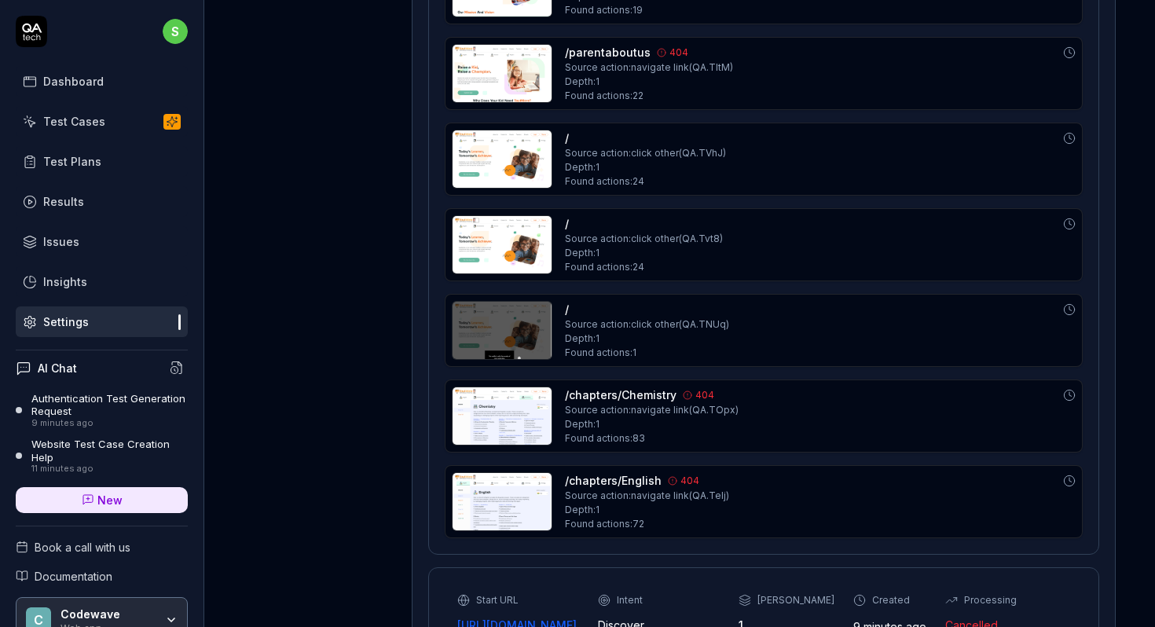
click at [505, 494] on img at bounding box center [502, 501] width 99 height 57
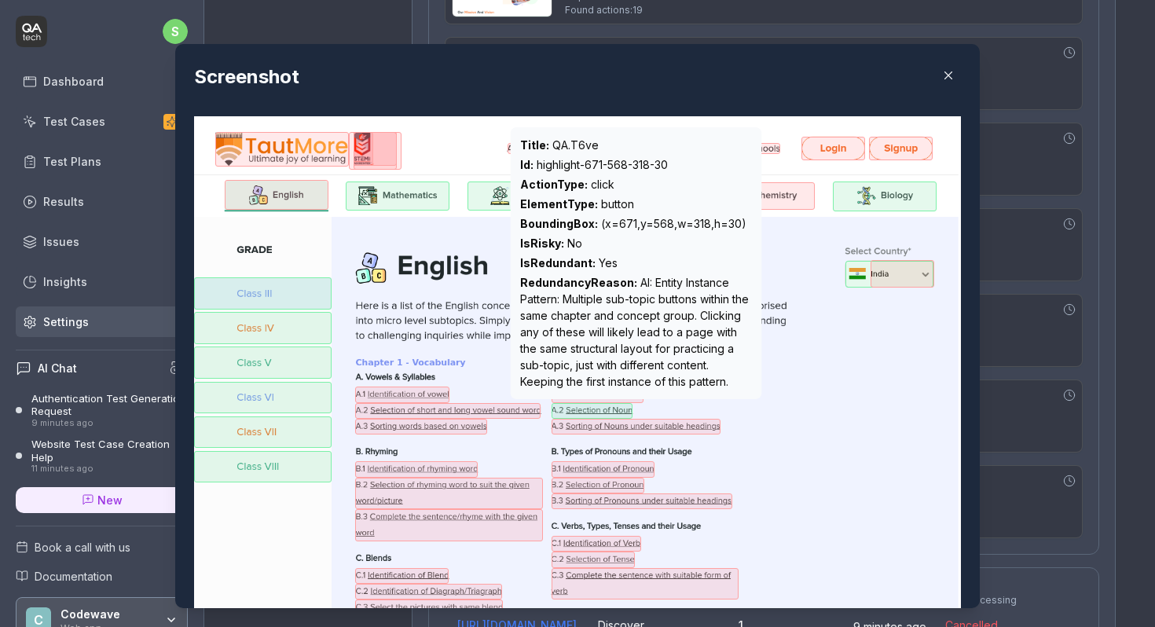
click at [639, 427] on div at bounding box center [637, 427] width 170 height 16
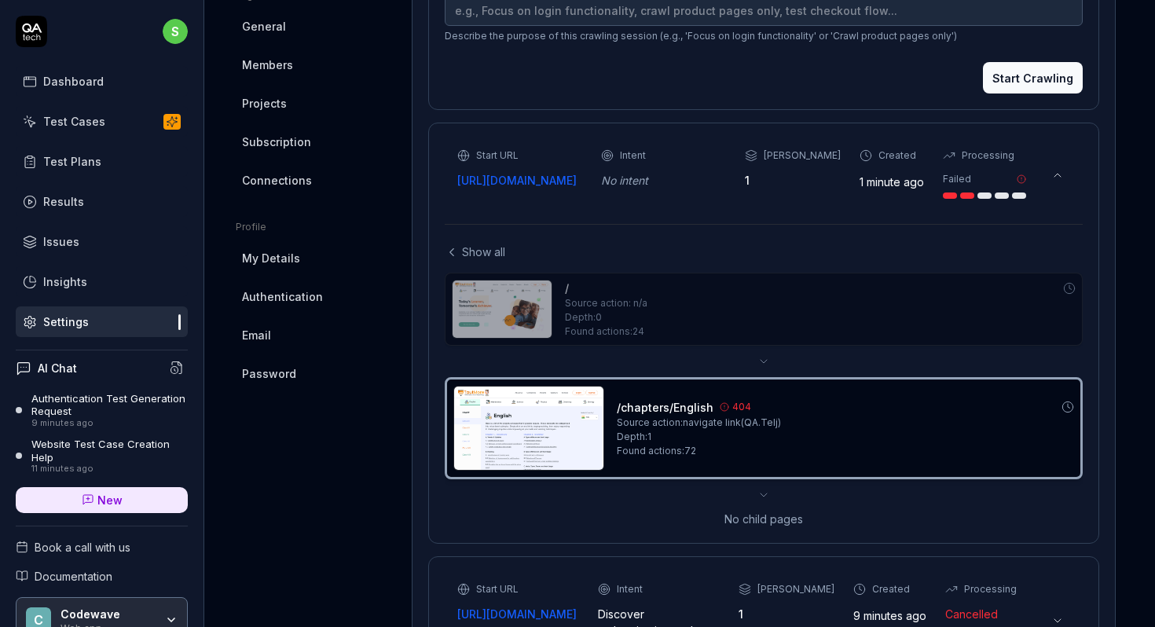
scroll to position [493, 0]
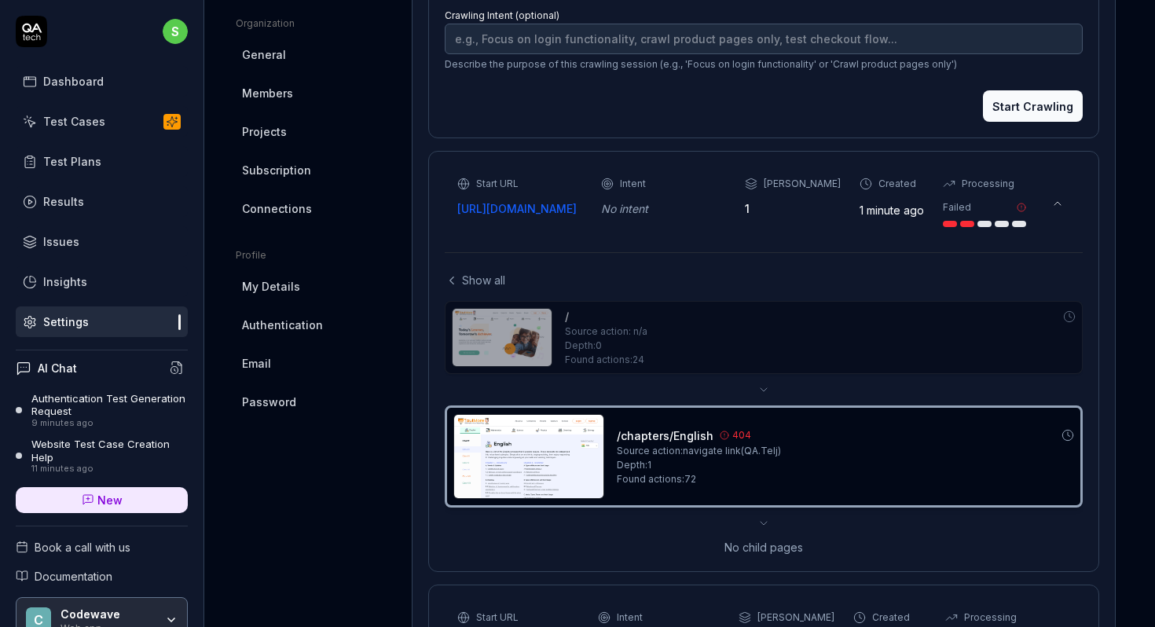
click at [1063, 199] on icon at bounding box center [1057, 203] width 13 height 13
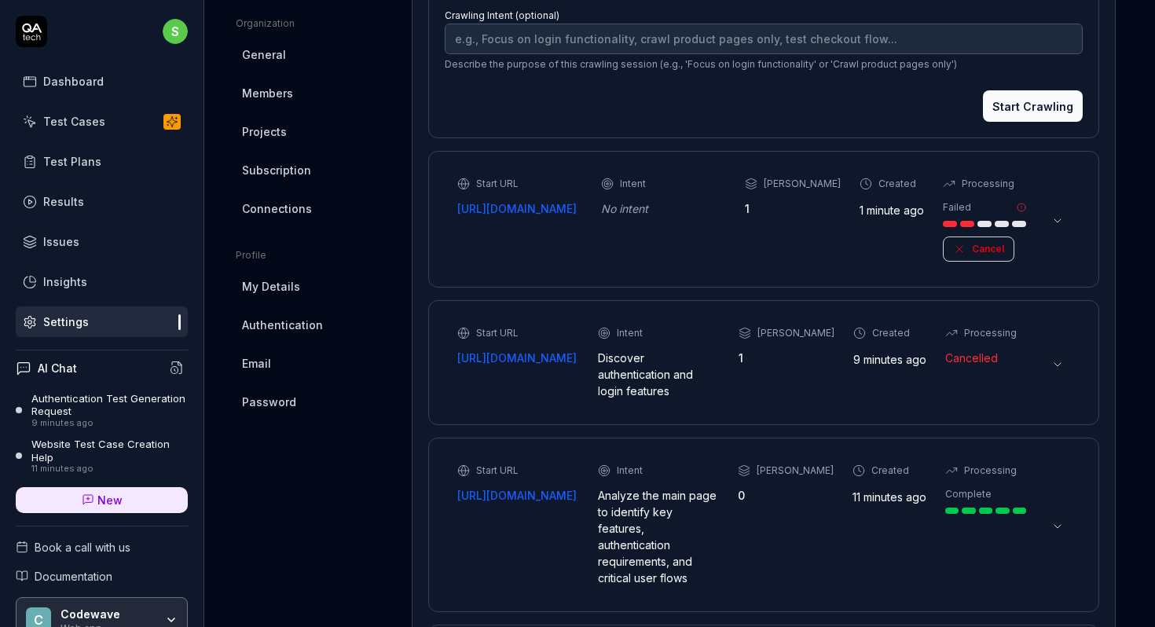
click at [1062, 215] on icon at bounding box center [1057, 221] width 13 height 13
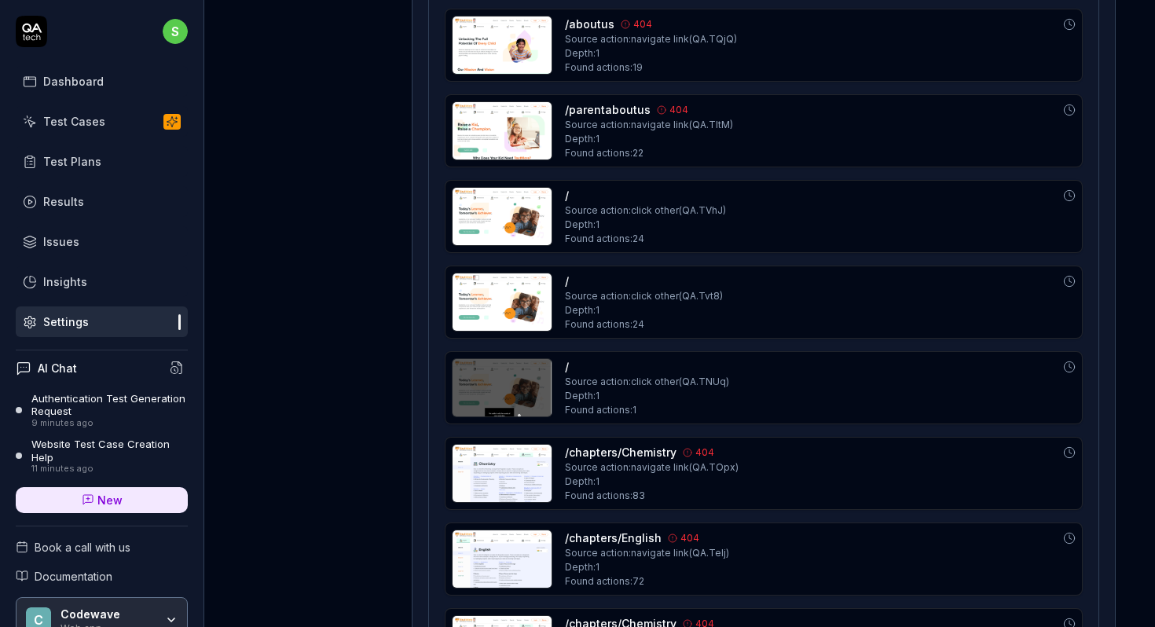
scroll to position [1487, 0]
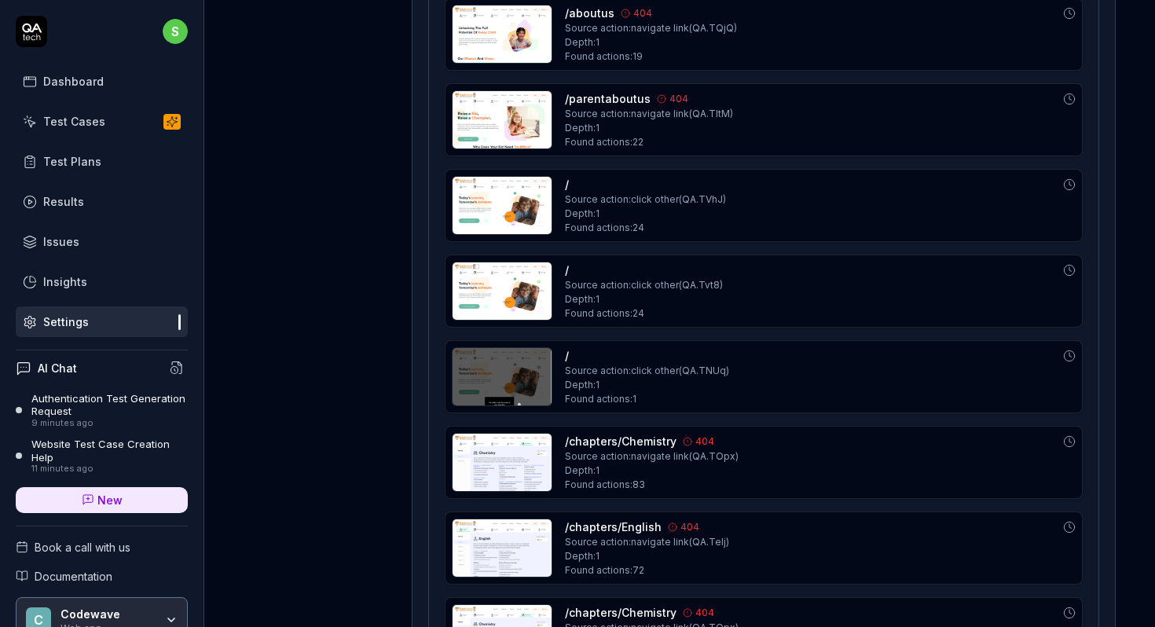
click at [506, 278] on img at bounding box center [502, 290] width 99 height 57
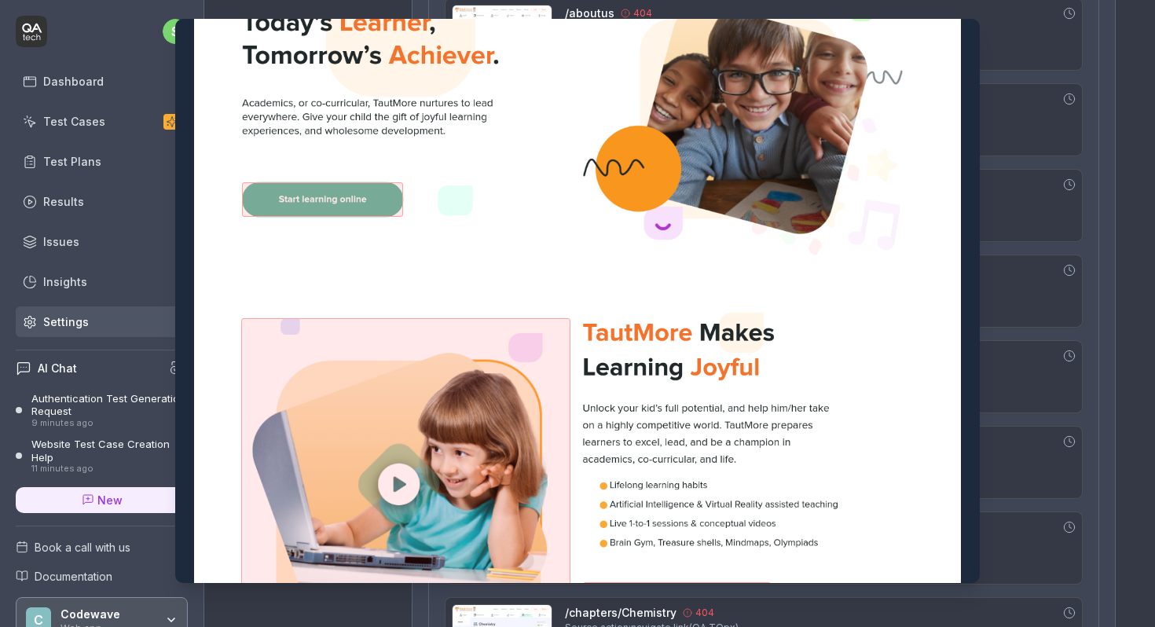
scroll to position [0, 0]
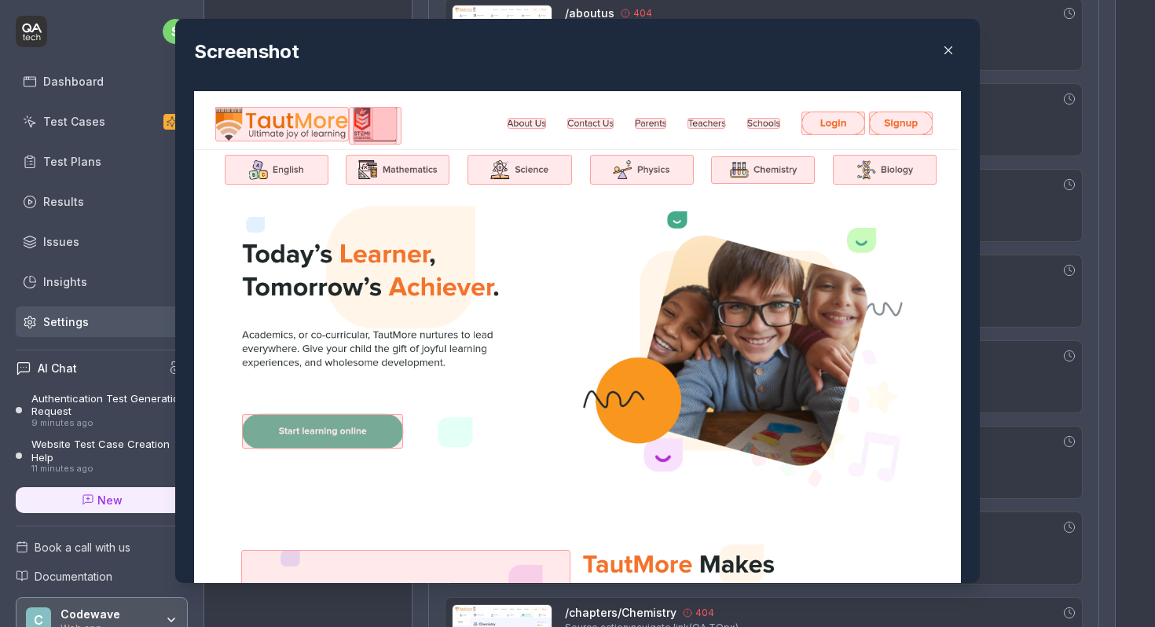
click at [951, 57] on button "button" at bounding box center [948, 50] width 25 height 25
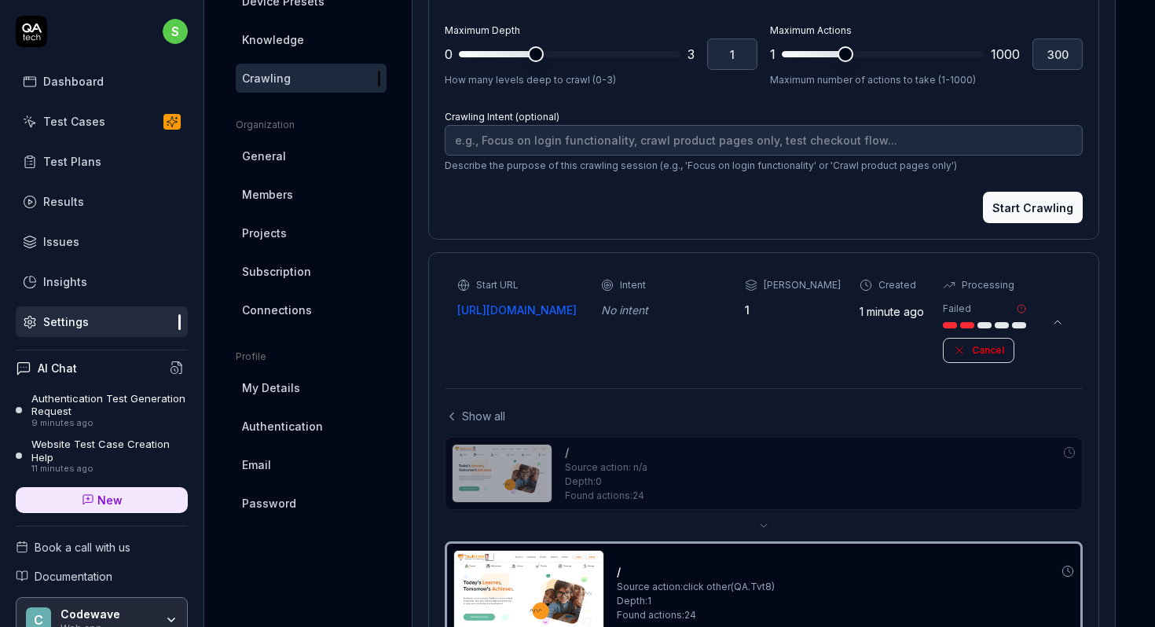
scroll to position [392, 0]
click at [1054, 323] on icon at bounding box center [1057, 321] width 13 height 13
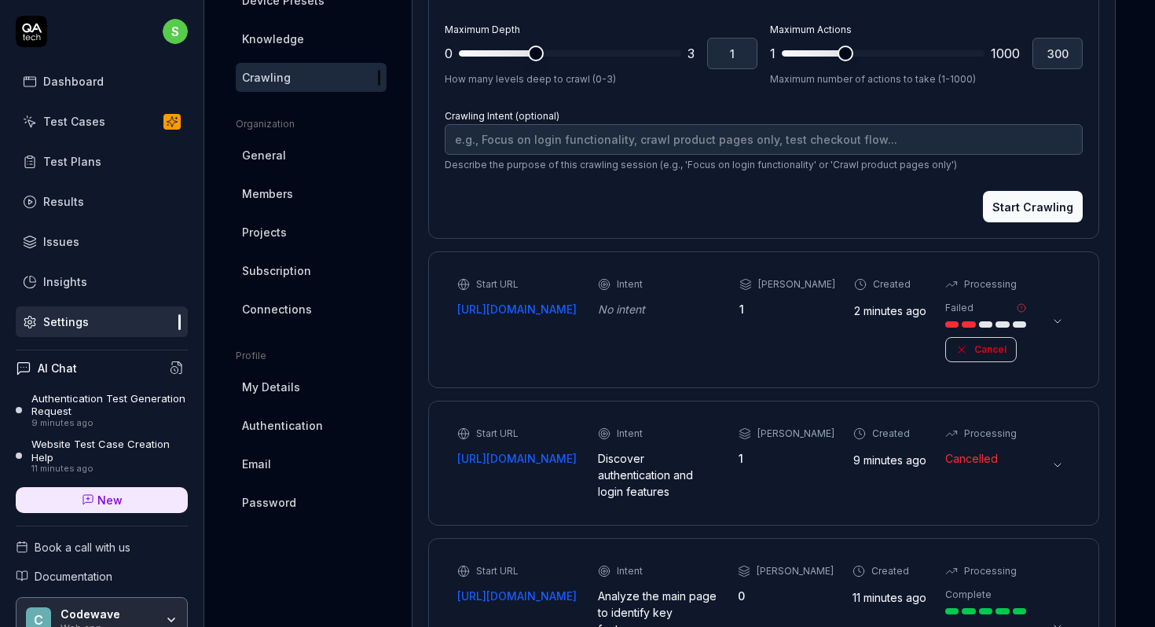
click at [995, 347] on button "Cancel" at bounding box center [981, 349] width 72 height 25
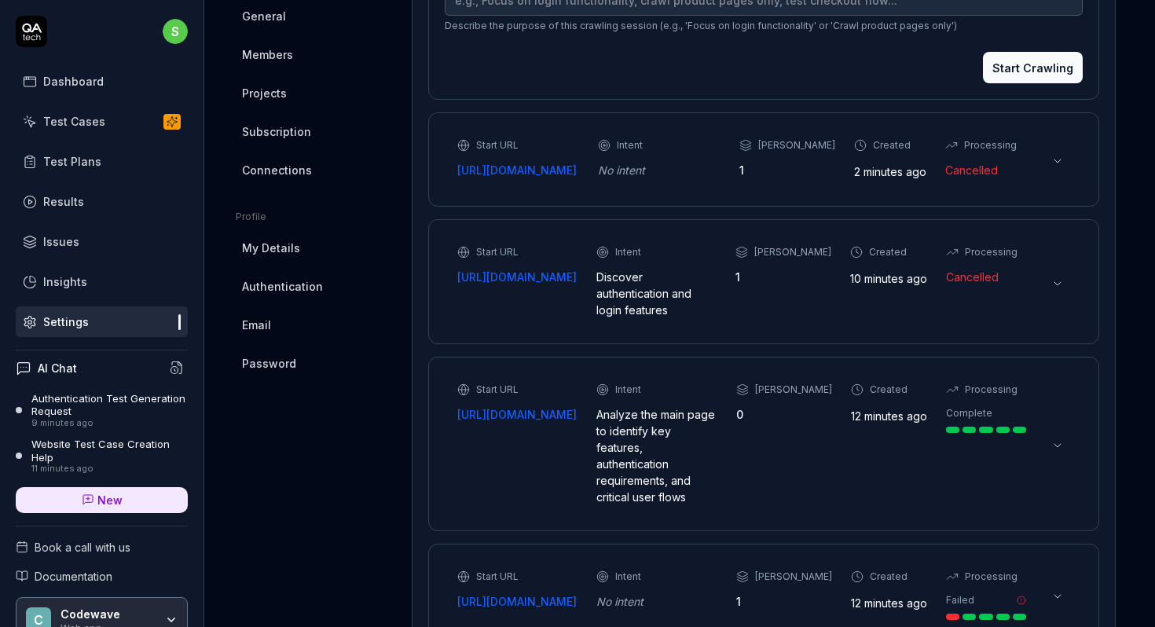
scroll to position [536, 0]
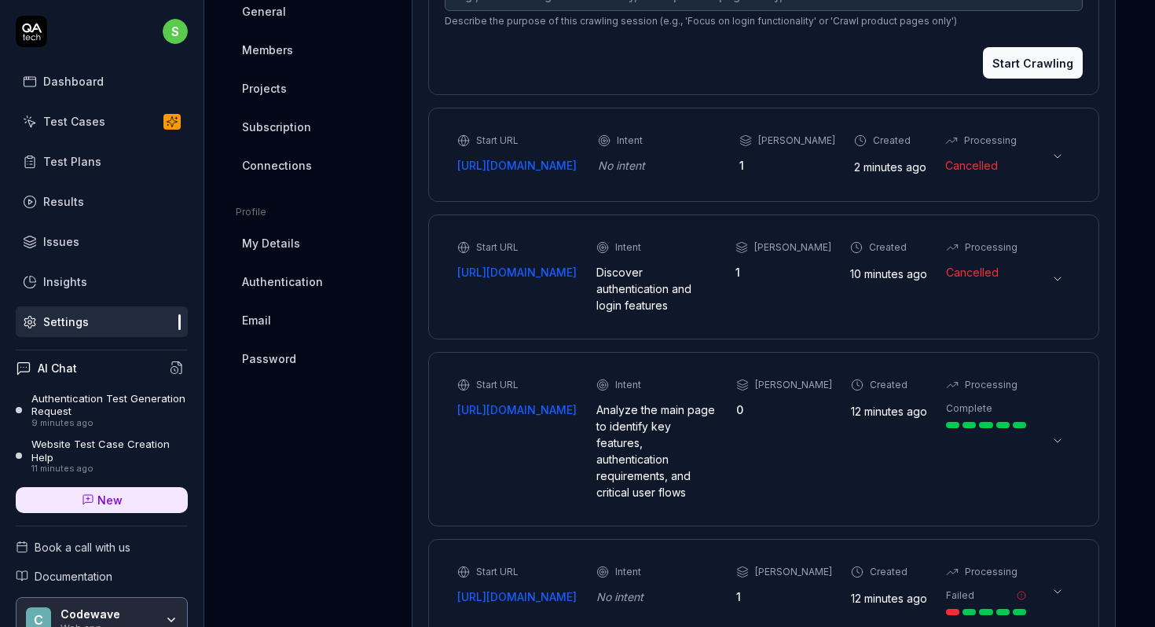
click at [1057, 439] on icon at bounding box center [1057, 440] width 6 height 3
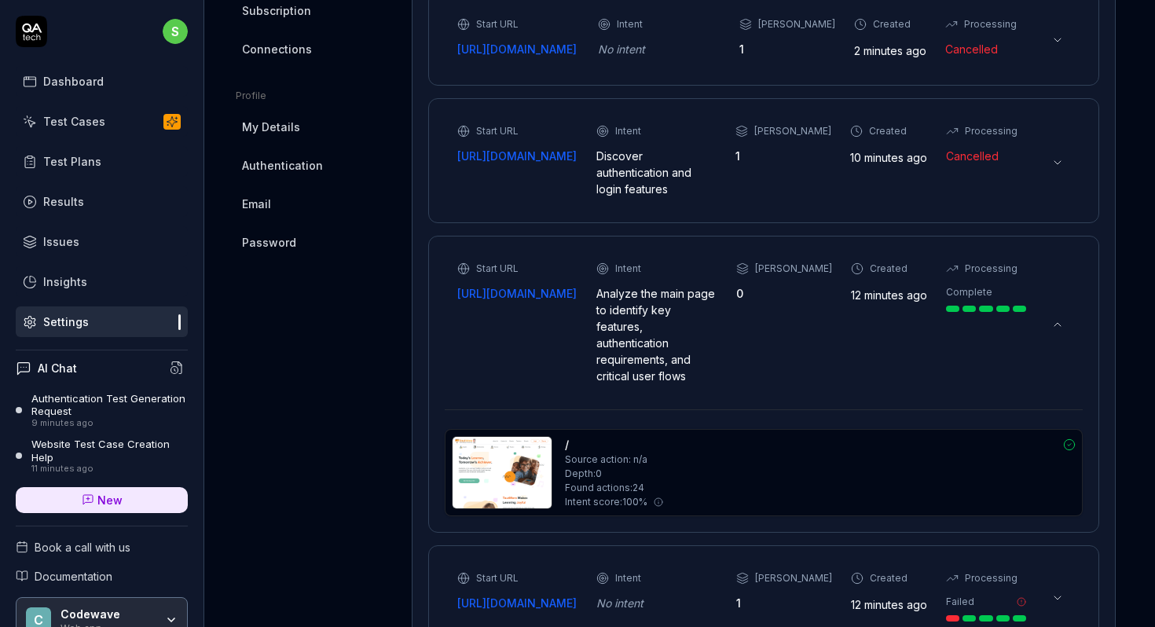
scroll to position [683, 0]
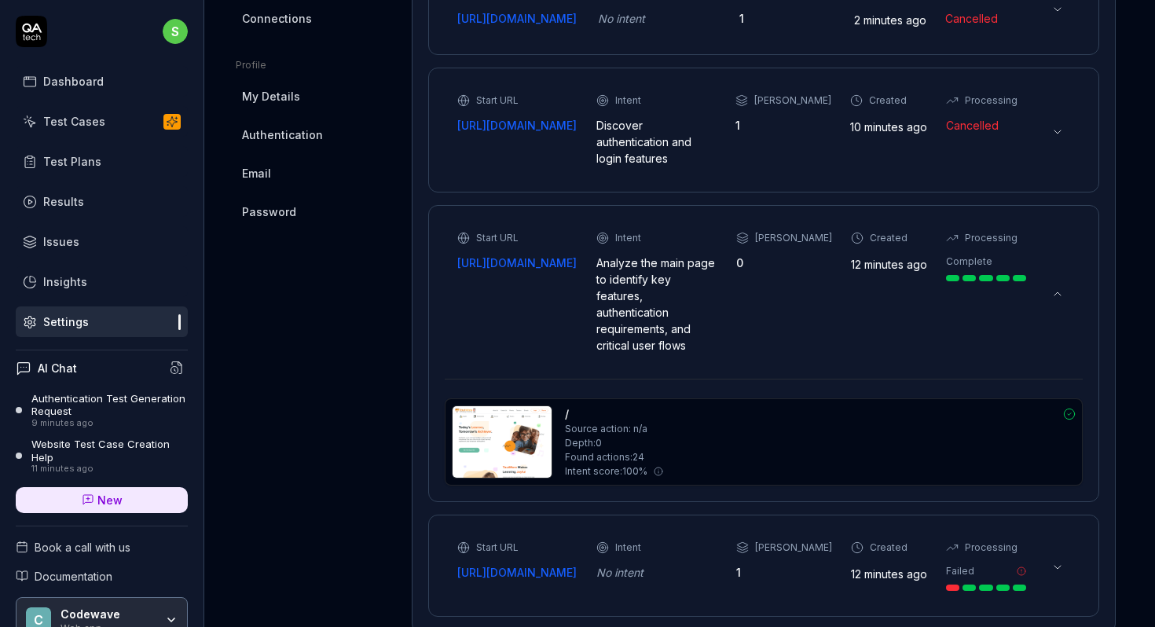
click at [493, 411] on img at bounding box center [502, 442] width 99 height 72
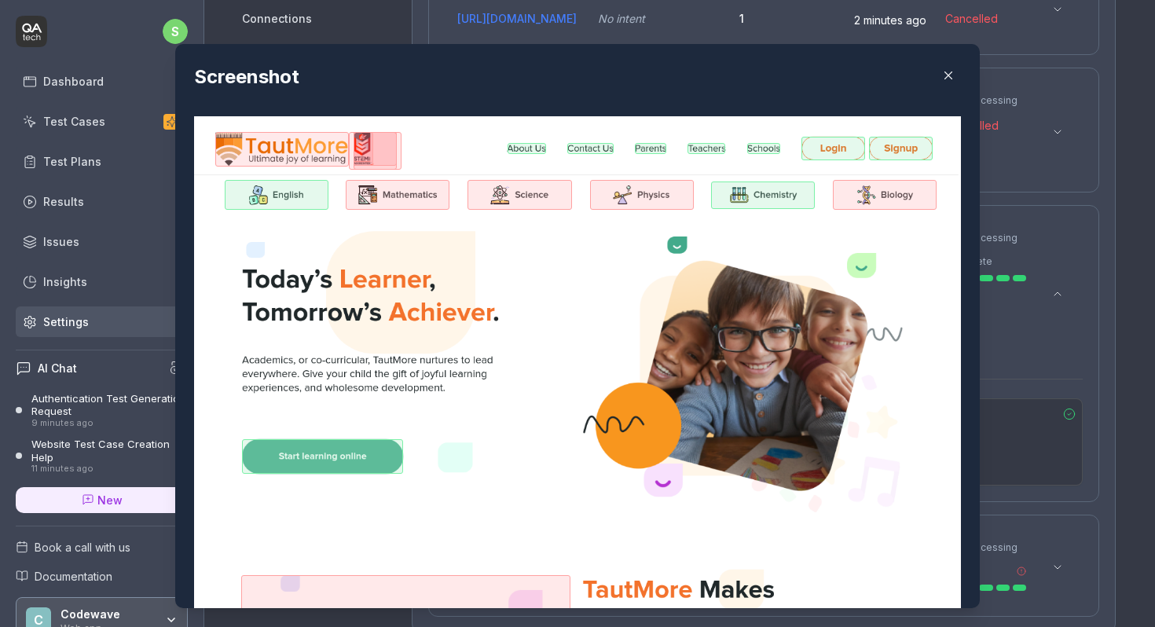
click at [947, 77] on icon "button" at bounding box center [948, 75] width 14 height 14
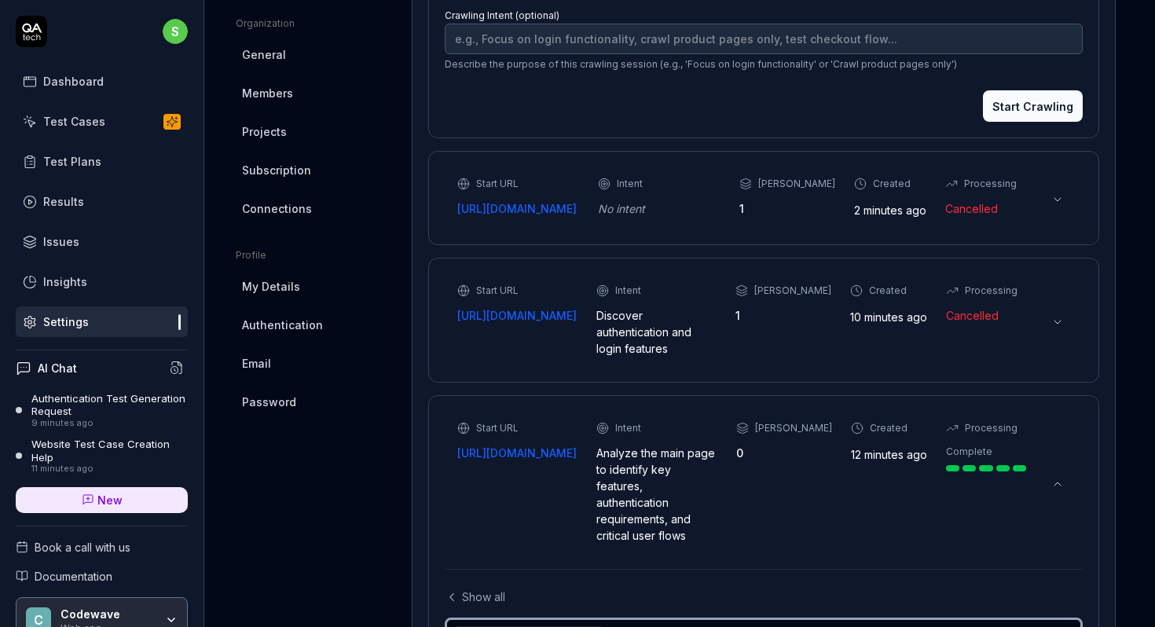
scroll to position [0, 0]
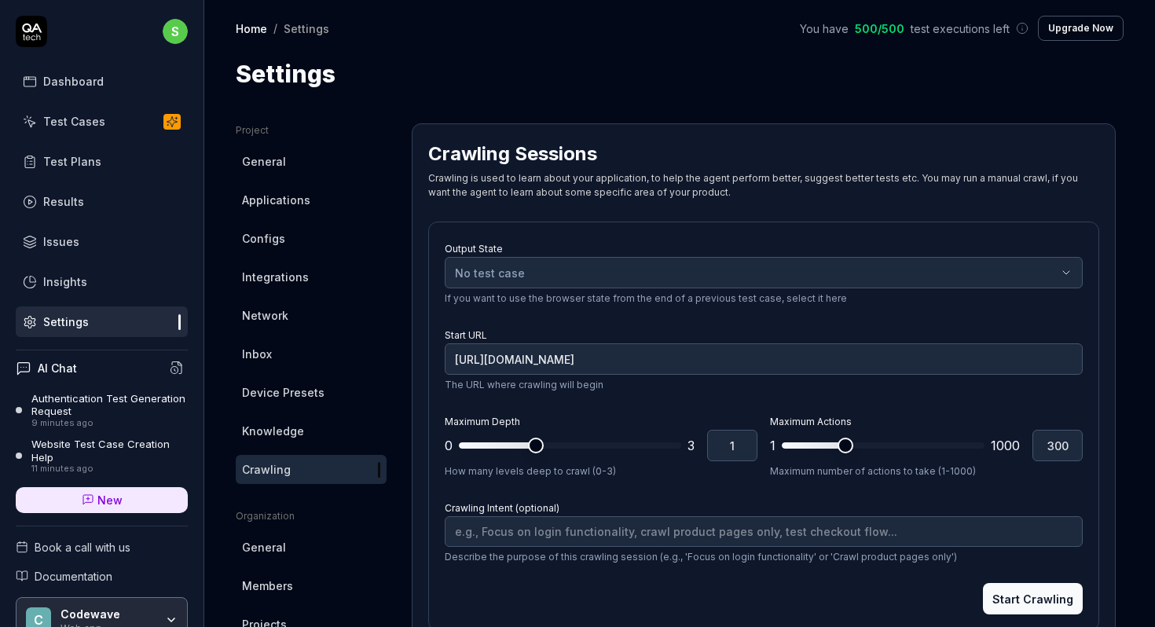
click at [286, 150] on link "General" at bounding box center [311, 161] width 151 height 29
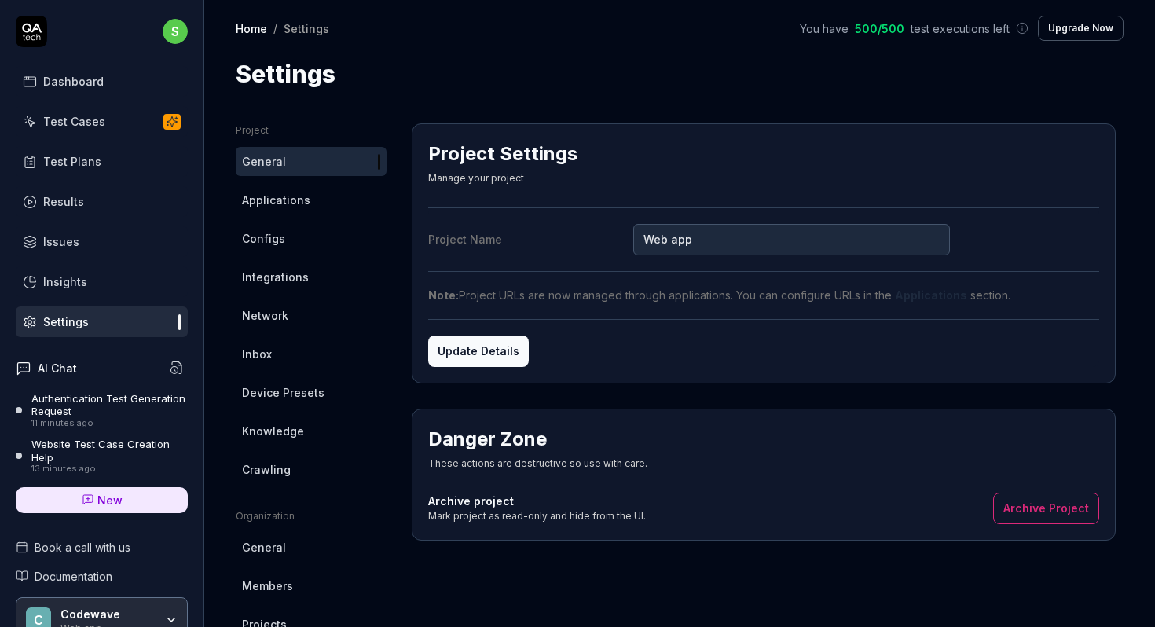
click at [101, 79] on link "Dashboard" at bounding box center [102, 81] width 172 height 31
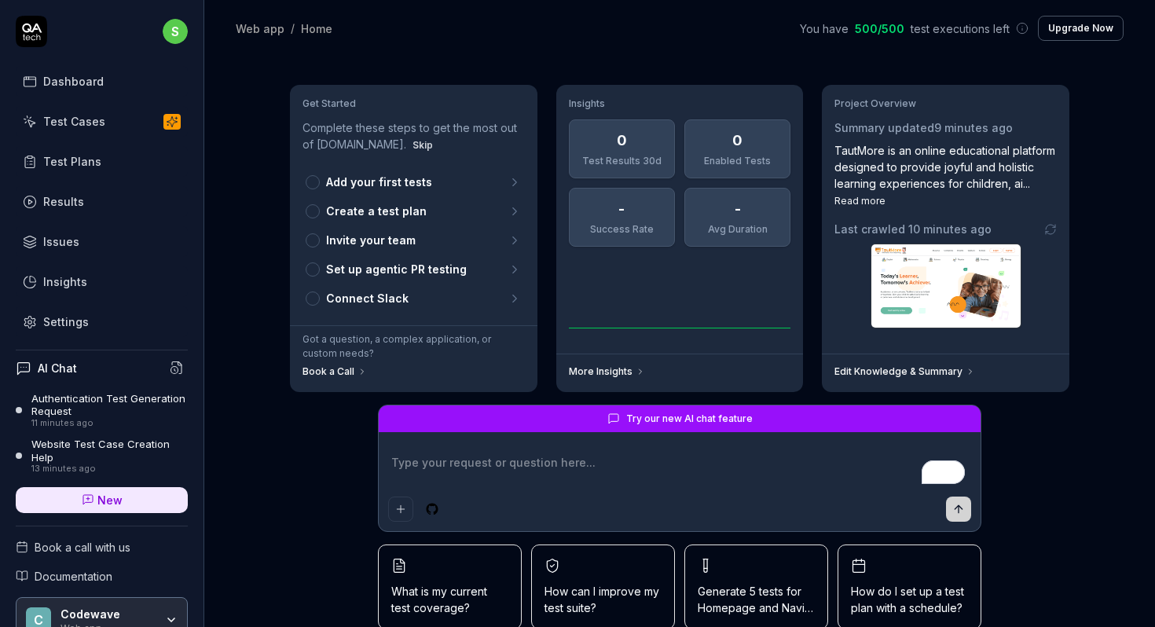
click at [92, 127] on div "Test Cases" at bounding box center [74, 121] width 62 height 17
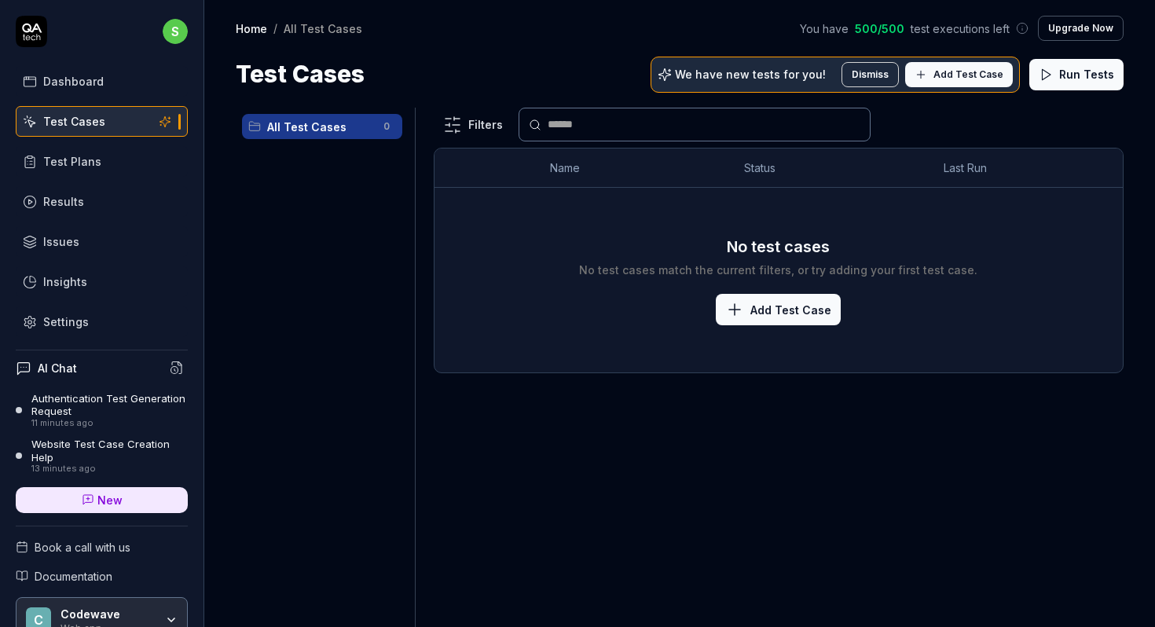
click at [1047, 75] on icon at bounding box center [1046, 75] width 14 height 14
click at [99, 164] on link "Test Plans" at bounding box center [102, 161] width 172 height 31
click at [80, 212] on link "Results" at bounding box center [102, 201] width 172 height 31
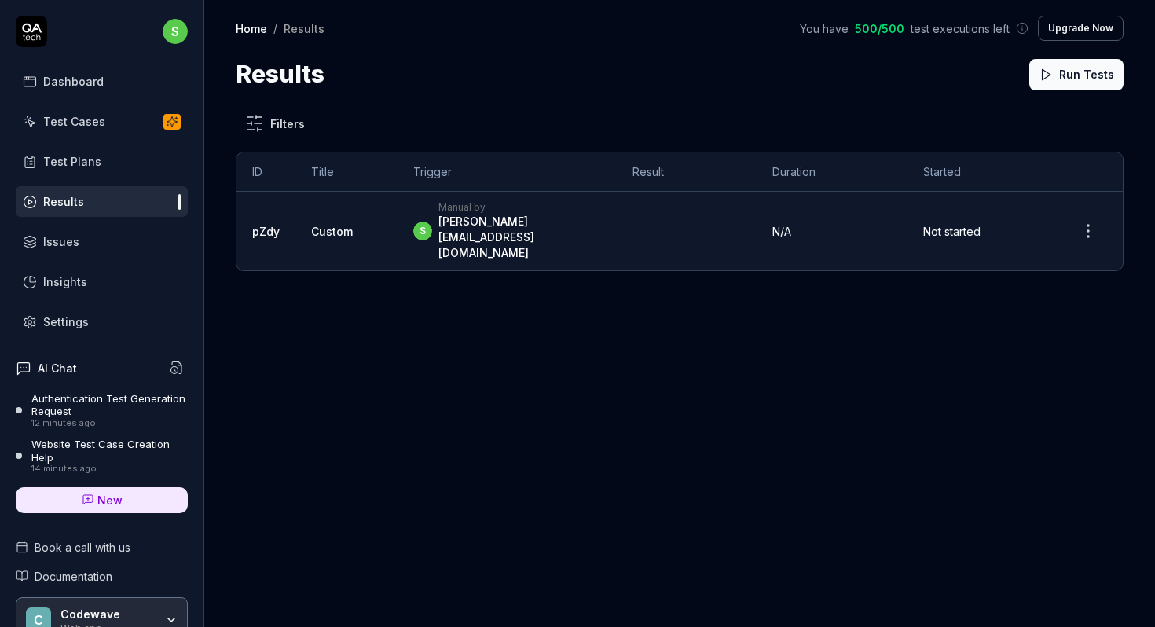
click at [68, 86] on div "Dashboard" at bounding box center [73, 81] width 61 height 17
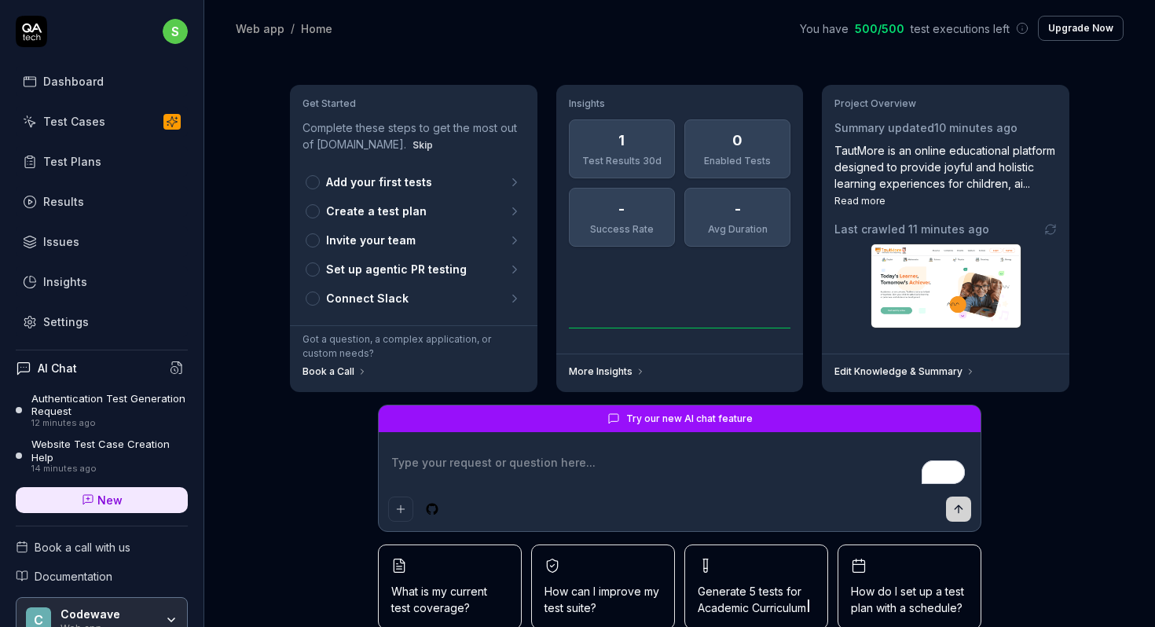
click at [409, 145] on button "Skip" at bounding box center [422, 145] width 27 height 19
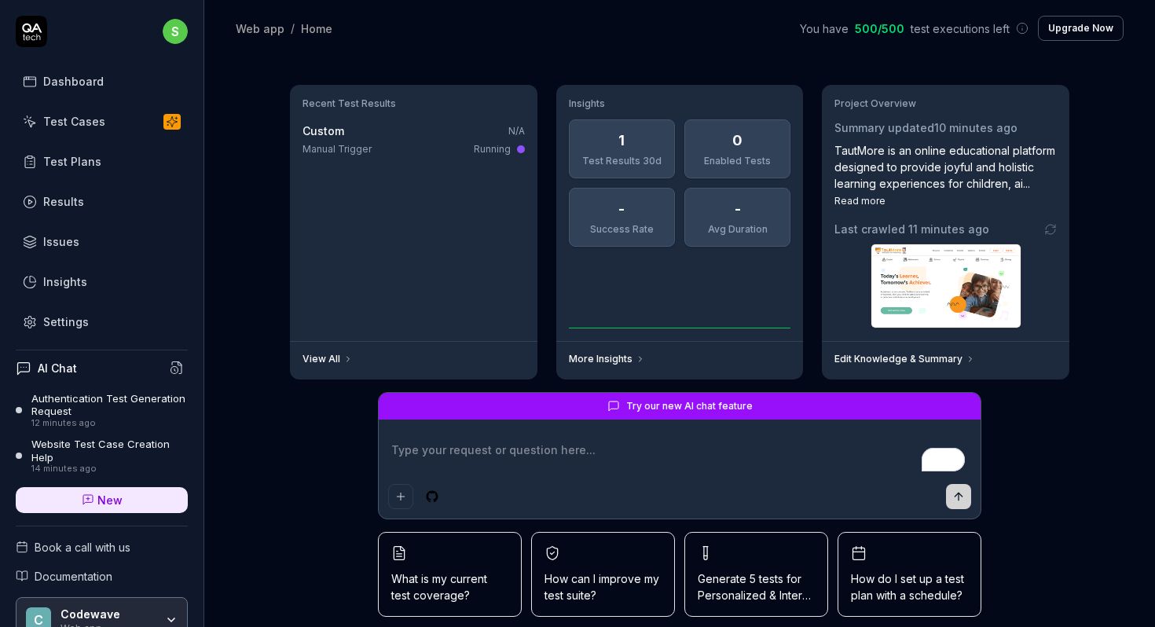
click at [337, 127] on span "Custom" at bounding box center [324, 130] width 42 height 13
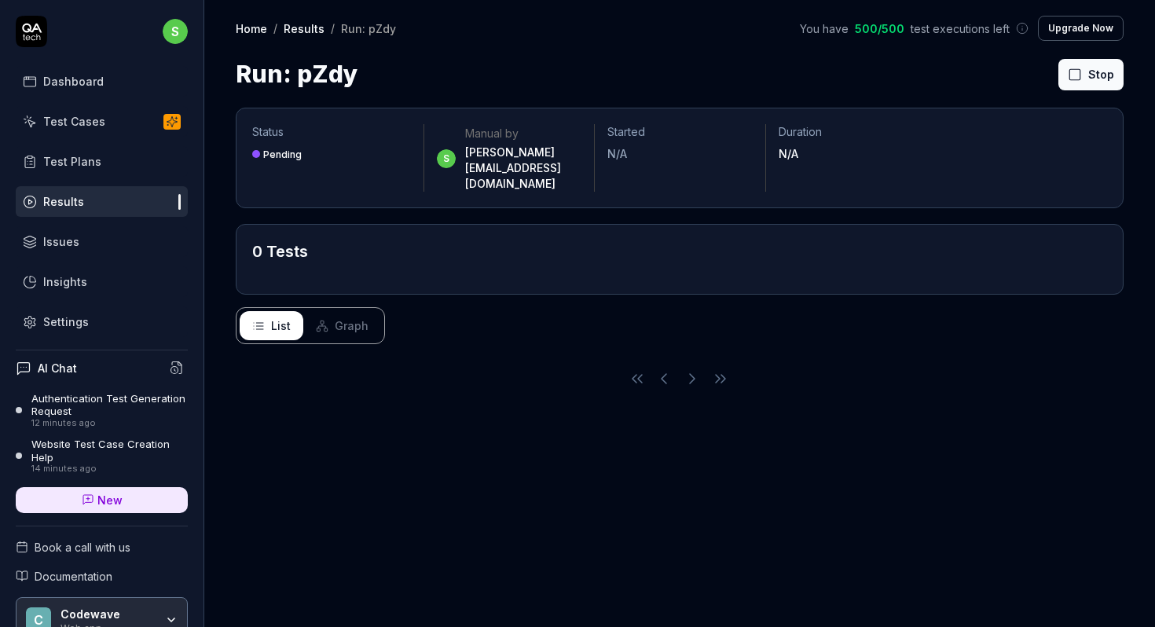
click at [1095, 78] on button "Stop" at bounding box center [1090, 74] width 65 height 31
click at [90, 86] on div "Dashboard" at bounding box center [73, 81] width 61 height 17
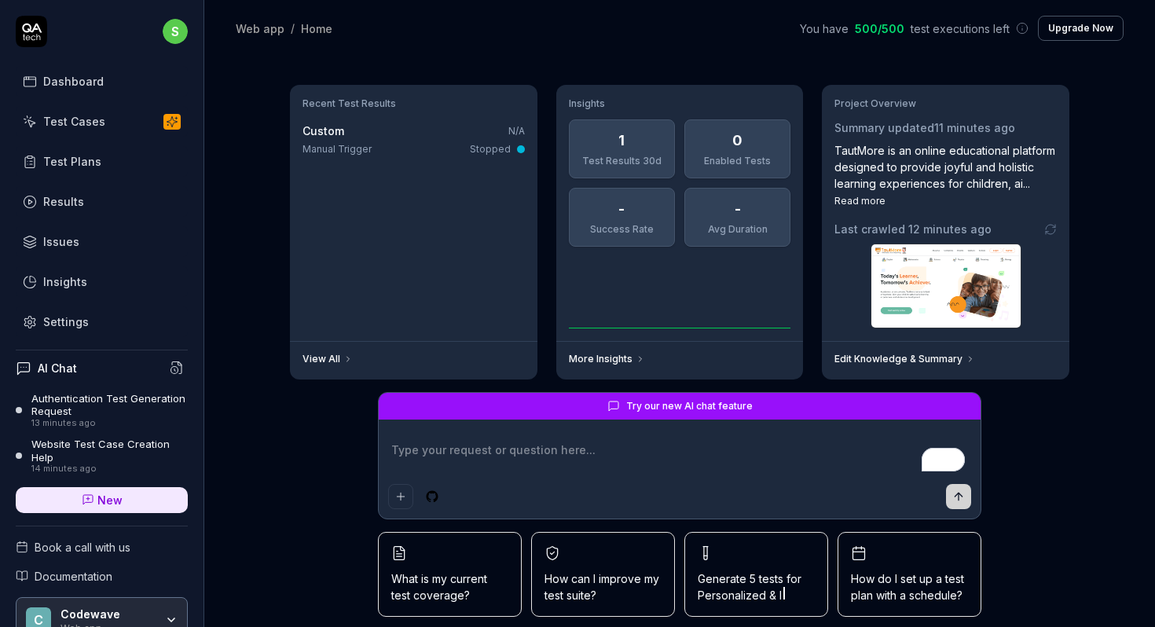
click at [86, 83] on div "Dashboard" at bounding box center [73, 81] width 61 height 17
type textarea "*"
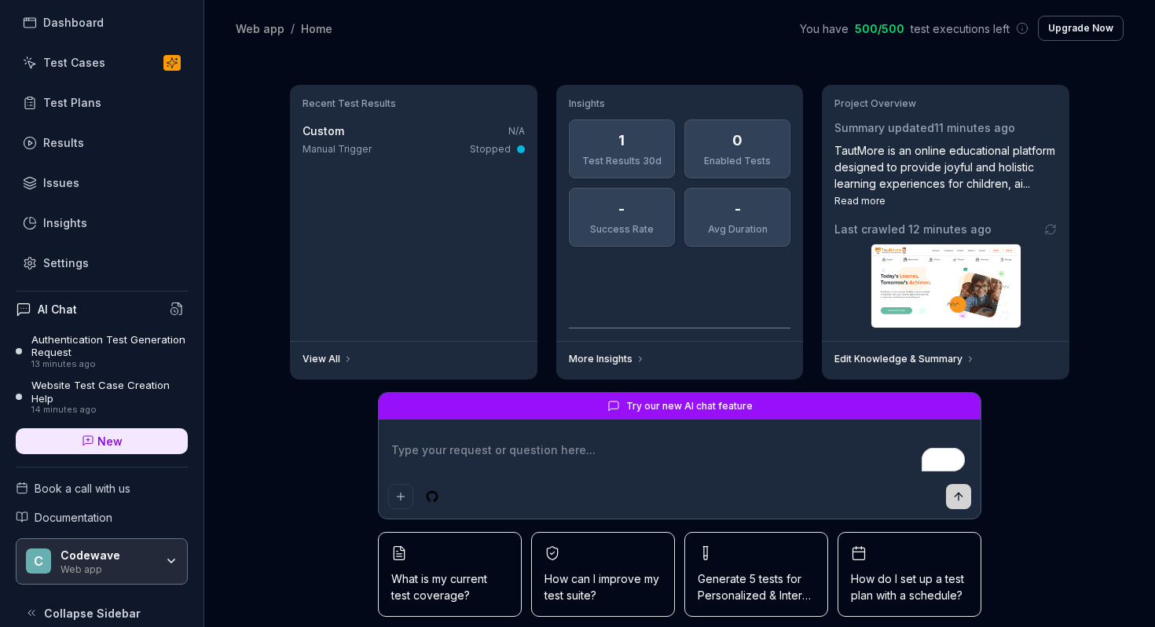
scroll to position [77, 0]
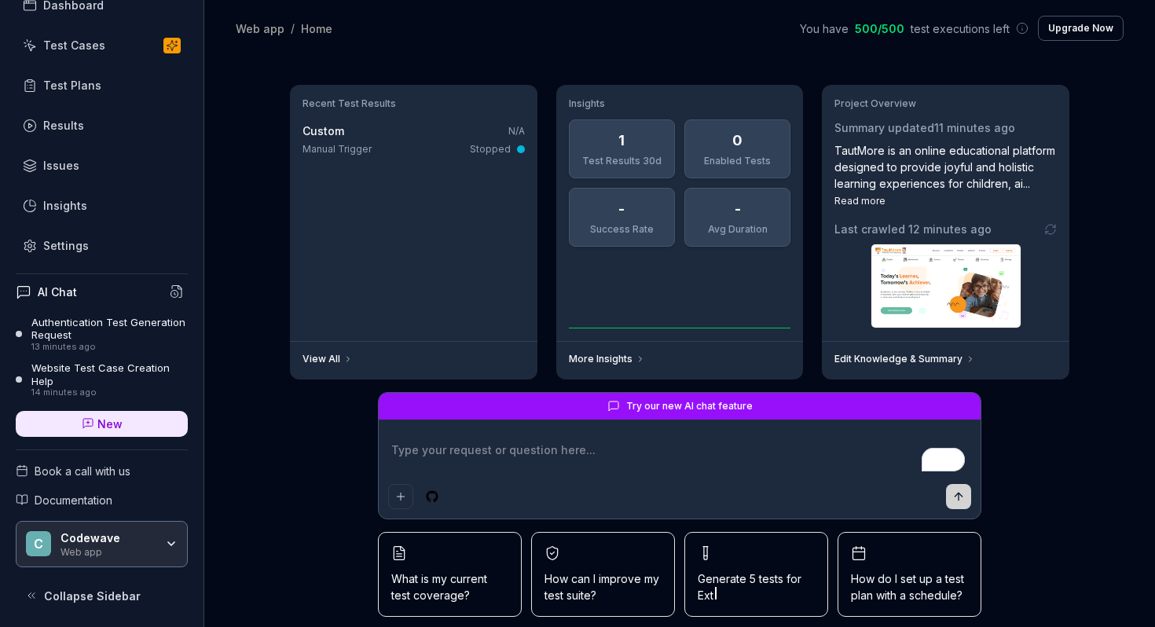
click at [174, 540] on icon "button" at bounding box center [171, 543] width 13 height 13
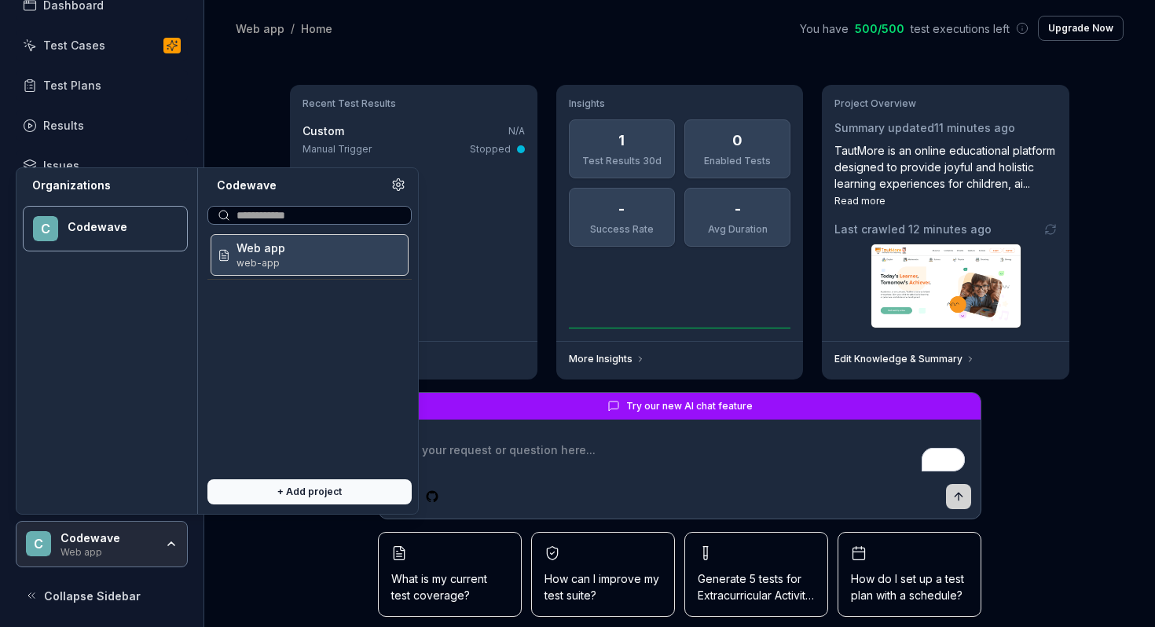
click at [260, 248] on span "Web app" at bounding box center [261, 248] width 49 height 17
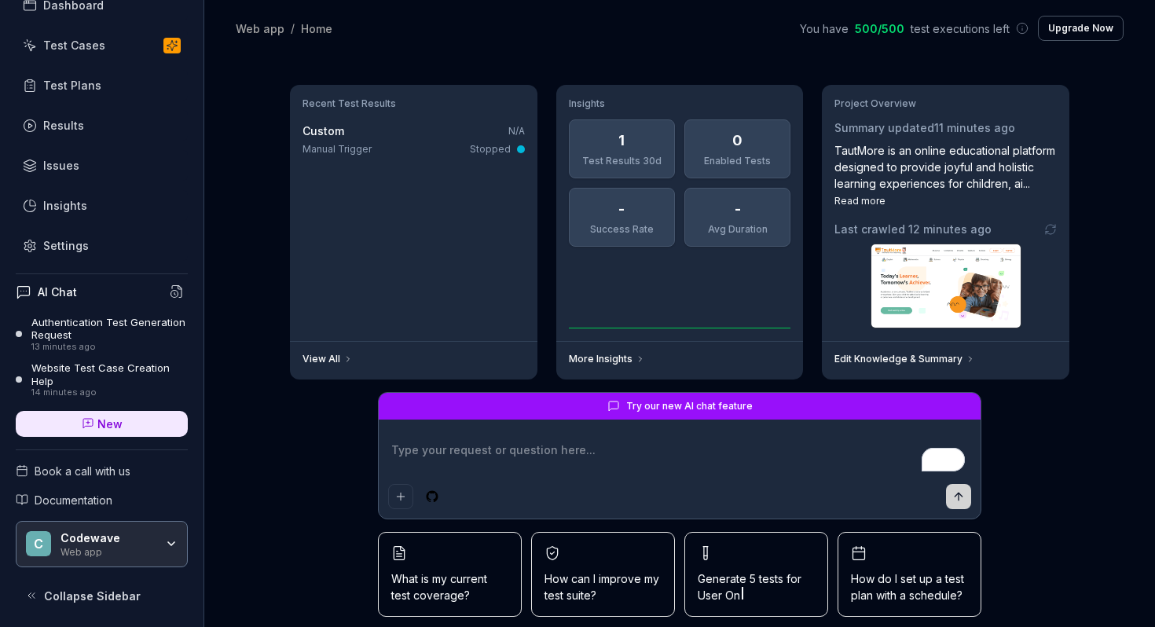
type textarea "*"
click at [171, 541] on icon "button" at bounding box center [171, 543] width 13 height 13
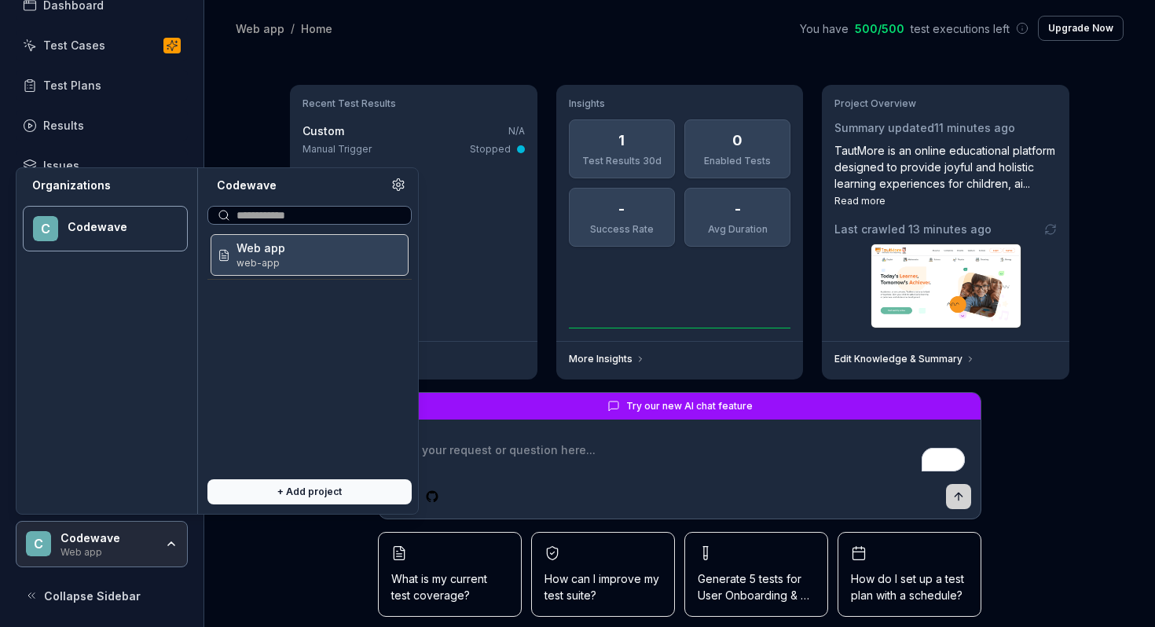
click at [397, 184] on icon at bounding box center [398, 185] width 14 height 14
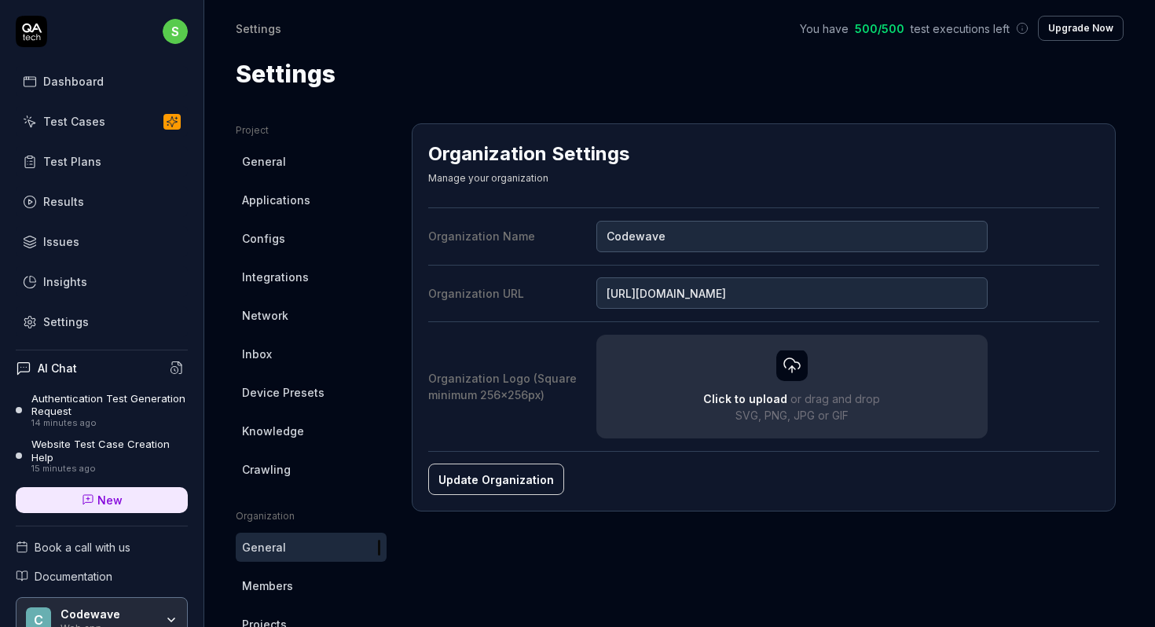
click at [58, 319] on div "Settings" at bounding box center [66, 322] width 46 height 17
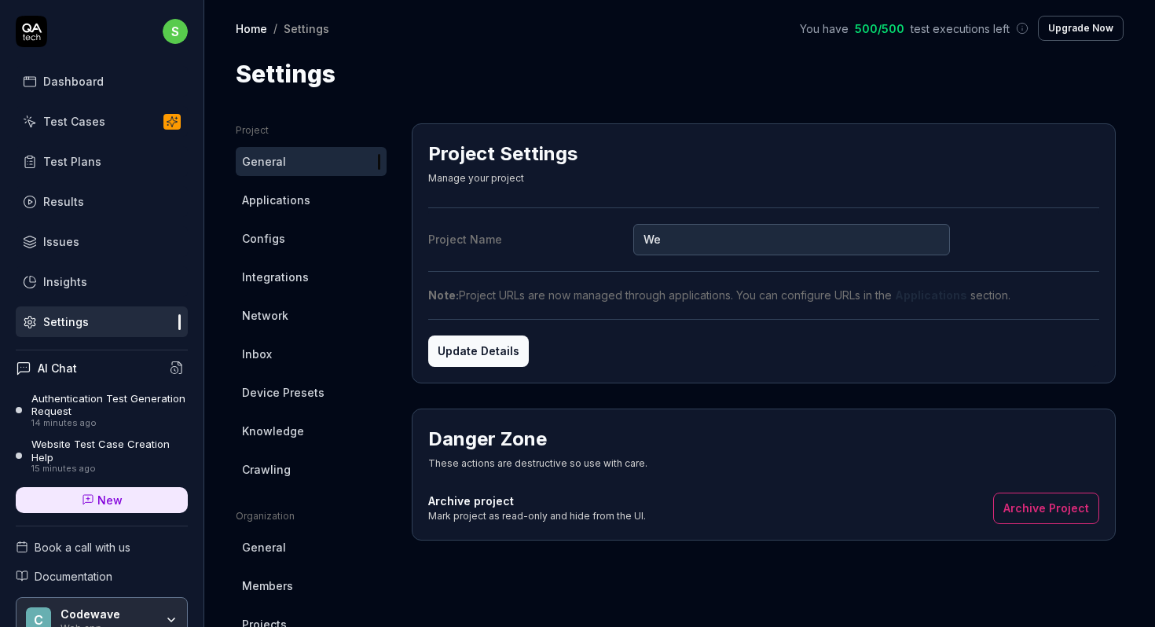
type input "W"
type input "Tautmore"
click at [480, 350] on button "Update Details" at bounding box center [478, 351] width 101 height 31
click at [98, 82] on div "Dashboard" at bounding box center [73, 81] width 61 height 17
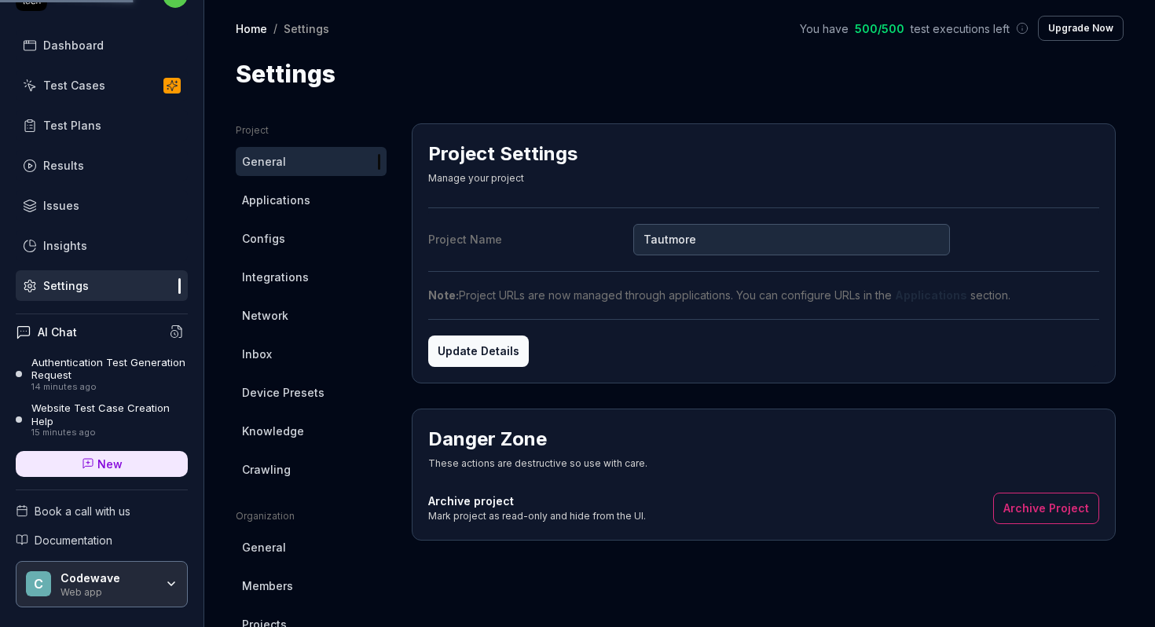
scroll to position [77, 0]
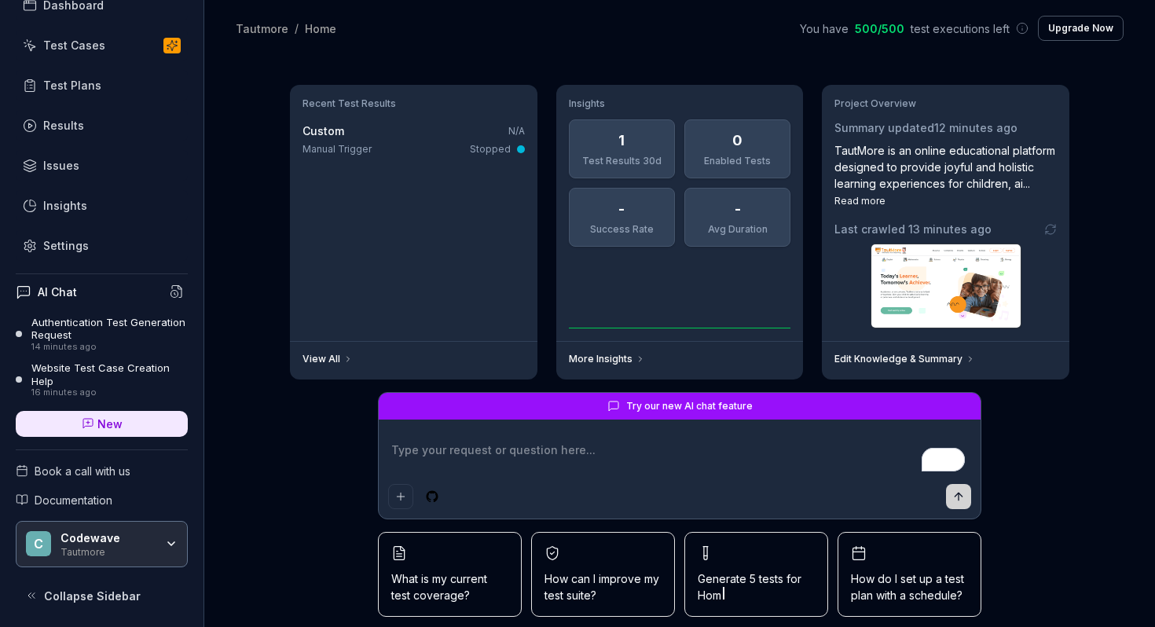
click at [170, 541] on icon "button" at bounding box center [171, 543] width 13 height 13
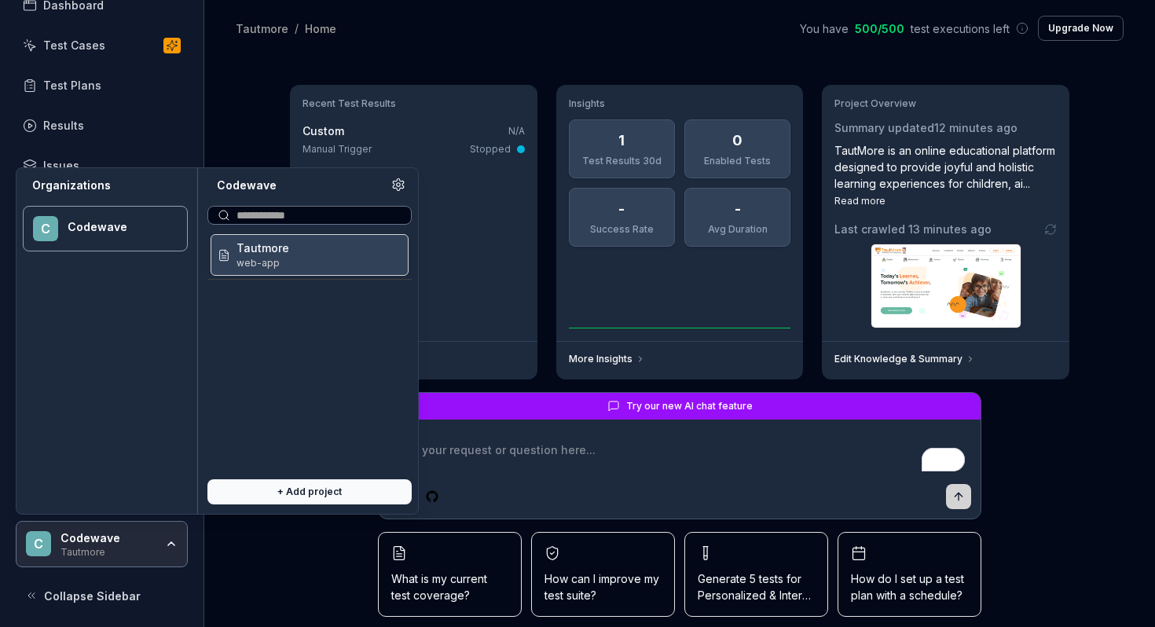
click at [317, 584] on div "Try our new AI chat feature What is my current test coverage? How can I improve…" at bounding box center [679, 521] width 805 height 258
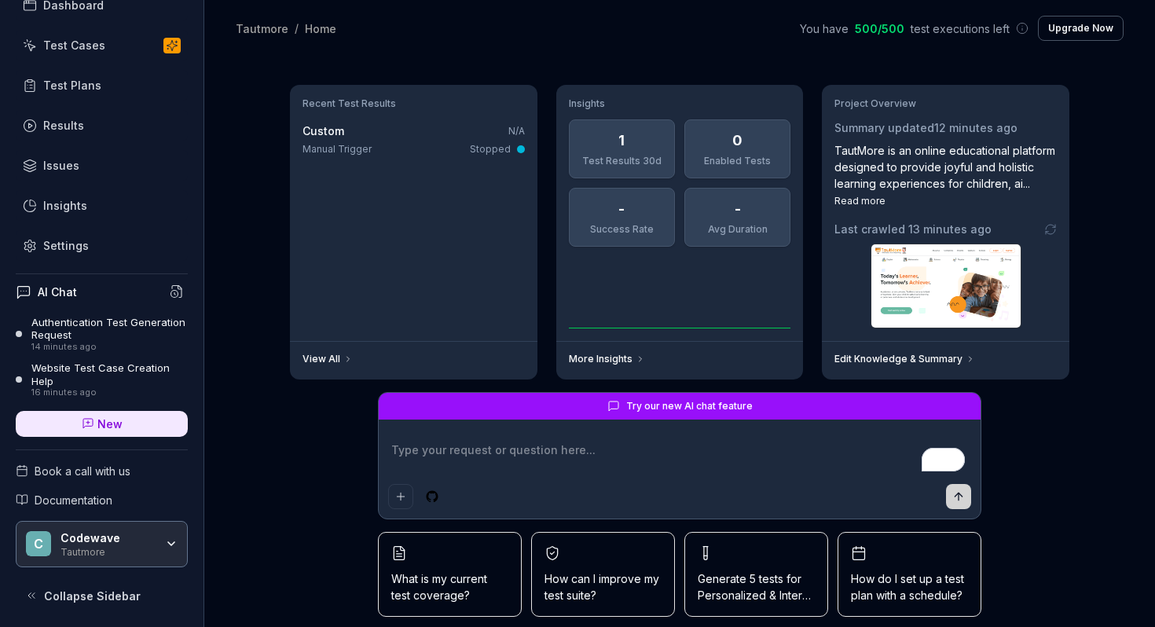
click at [97, 538] on div "Codewave" at bounding box center [108, 538] width 94 height 14
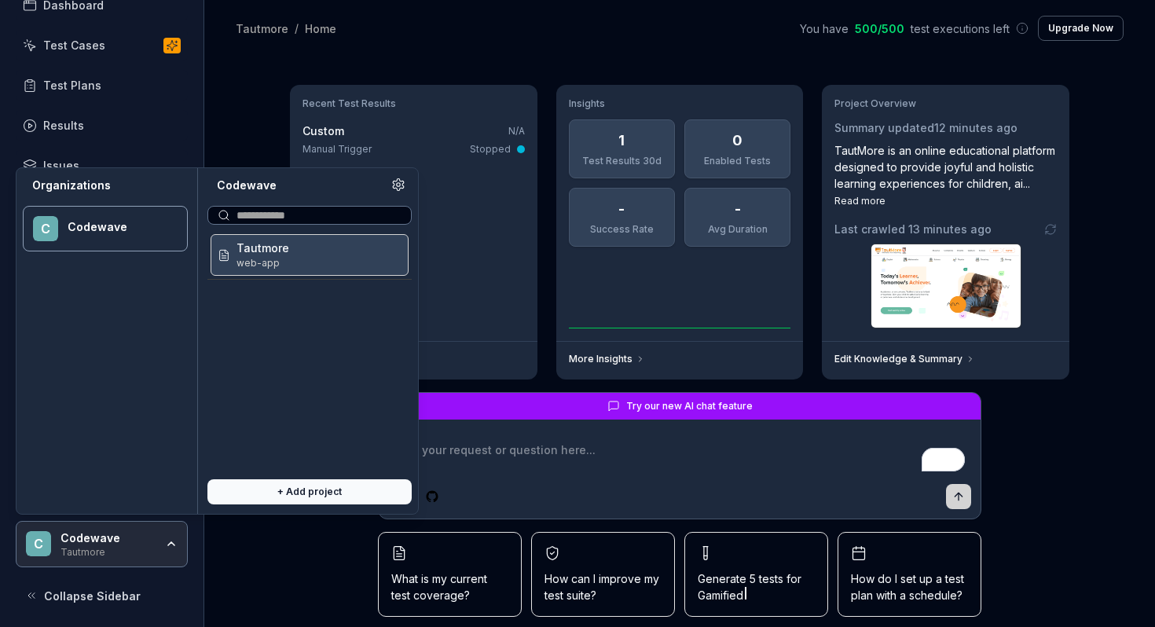
click at [268, 269] on span "web-app" at bounding box center [263, 263] width 53 height 14
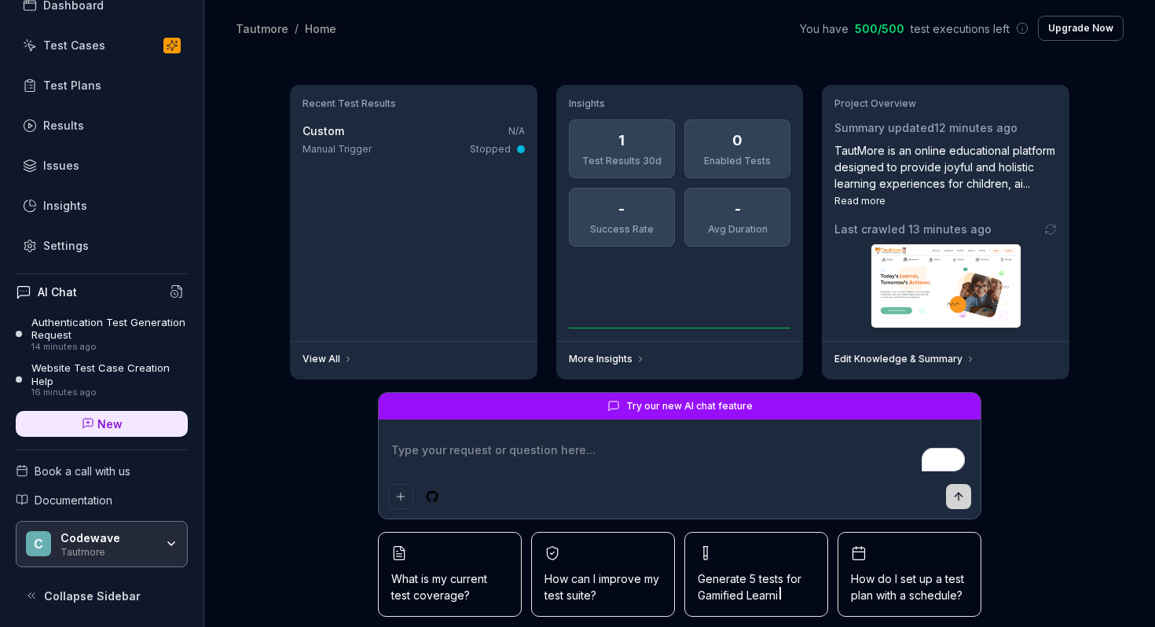
click at [398, 145] on div "Manual Trigger Stopped" at bounding box center [414, 149] width 222 height 14
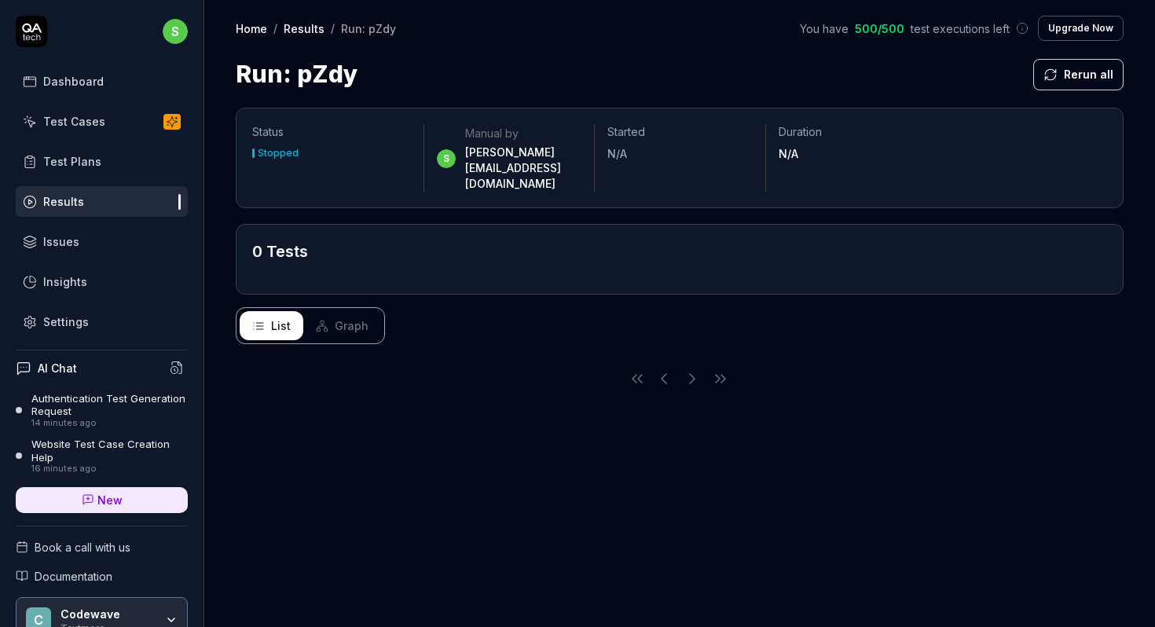
click at [81, 163] on div "Test Plans" at bounding box center [72, 161] width 58 height 17
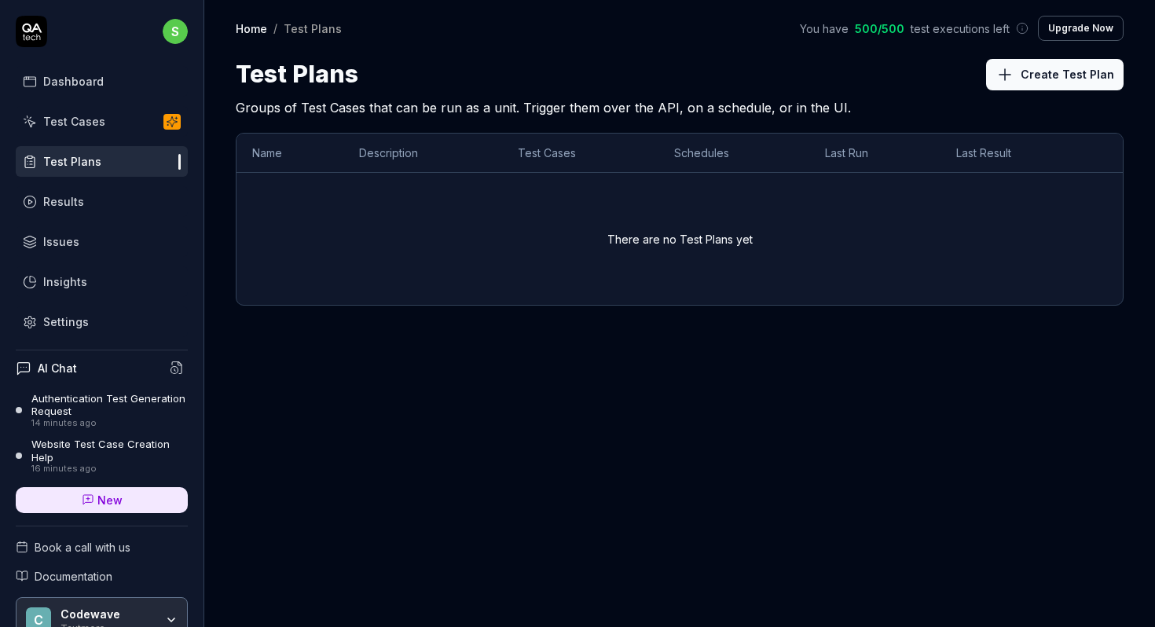
click at [99, 126] on div "Test Cases" at bounding box center [74, 121] width 62 height 17
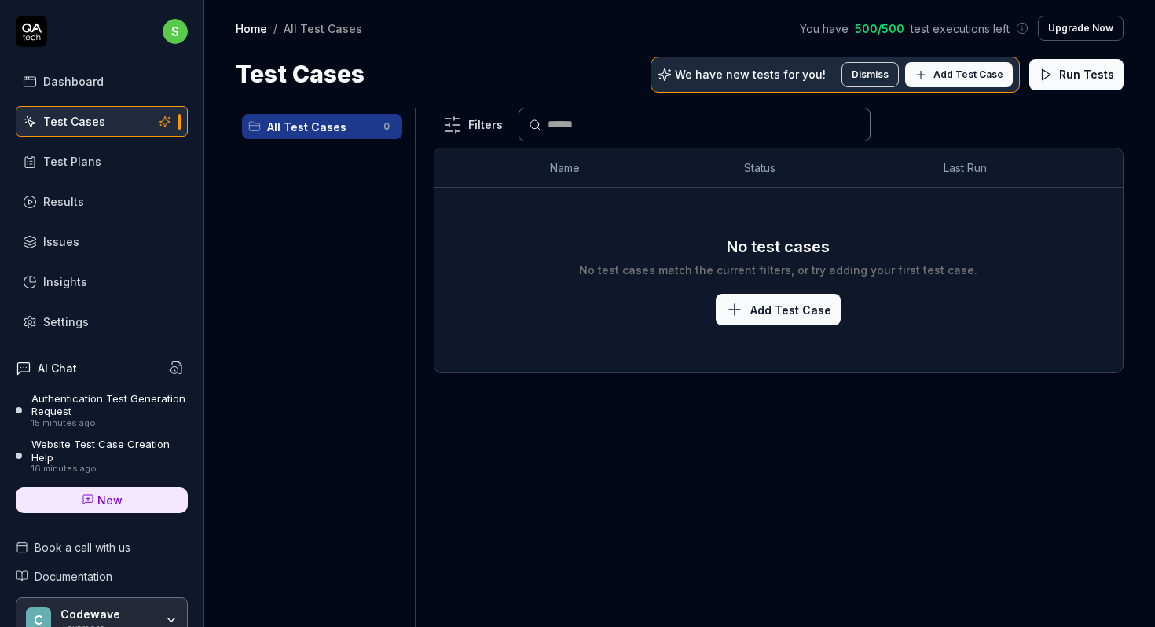
click at [94, 79] on div "Dashboard" at bounding box center [73, 81] width 61 height 17
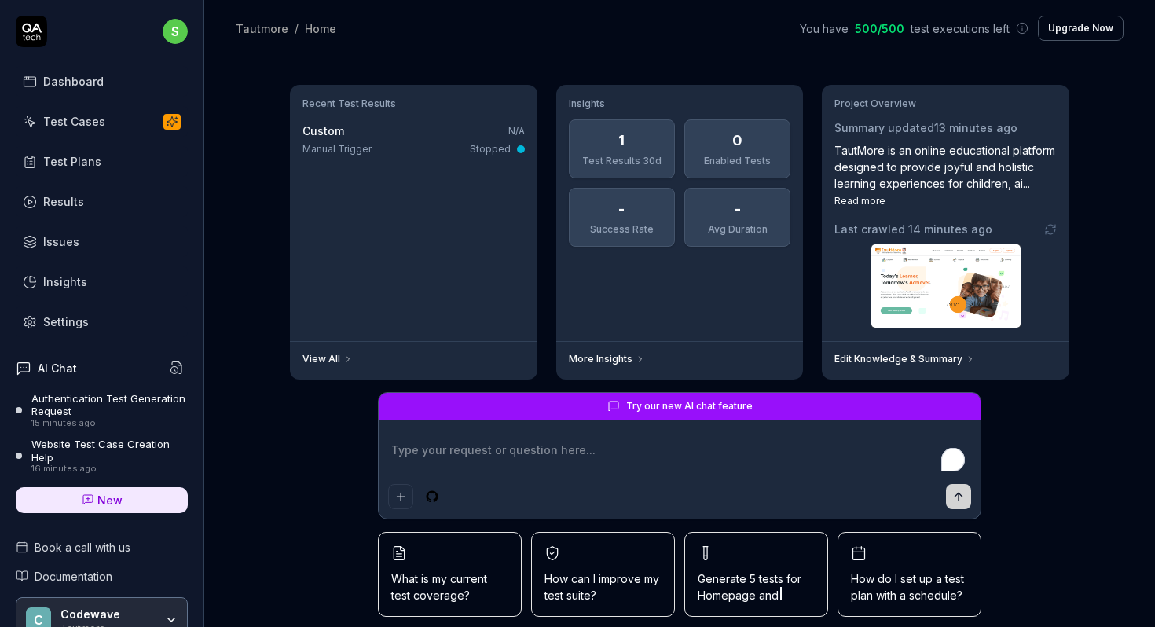
click at [81, 290] on link "Insights" at bounding box center [102, 281] width 172 height 31
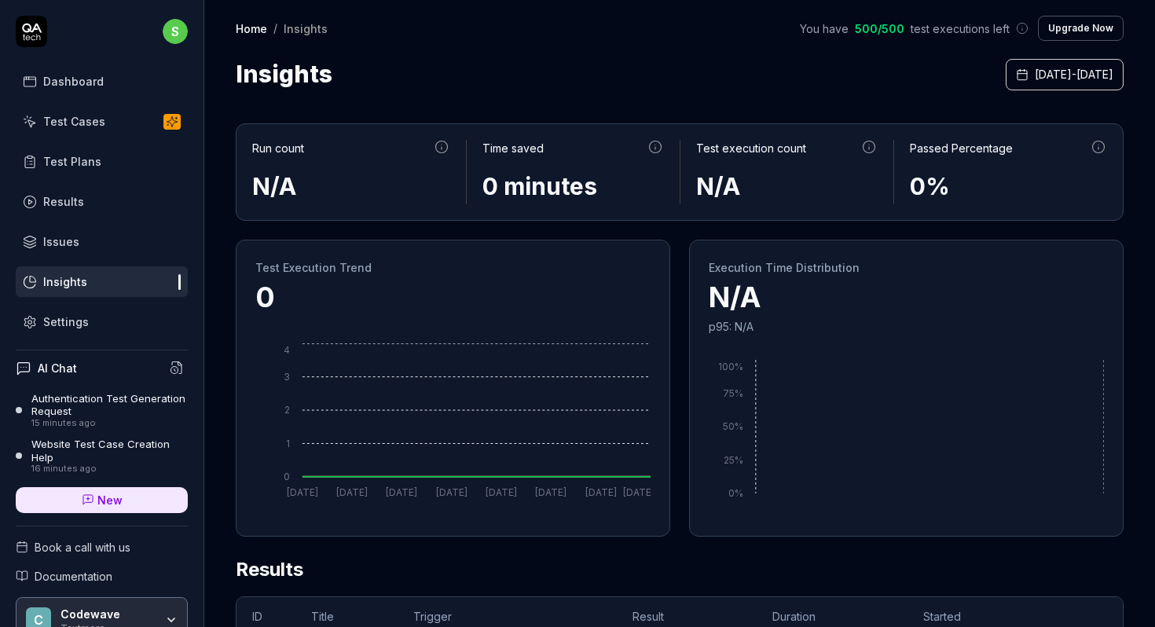
click at [97, 321] on link "Settings" at bounding box center [102, 321] width 172 height 31
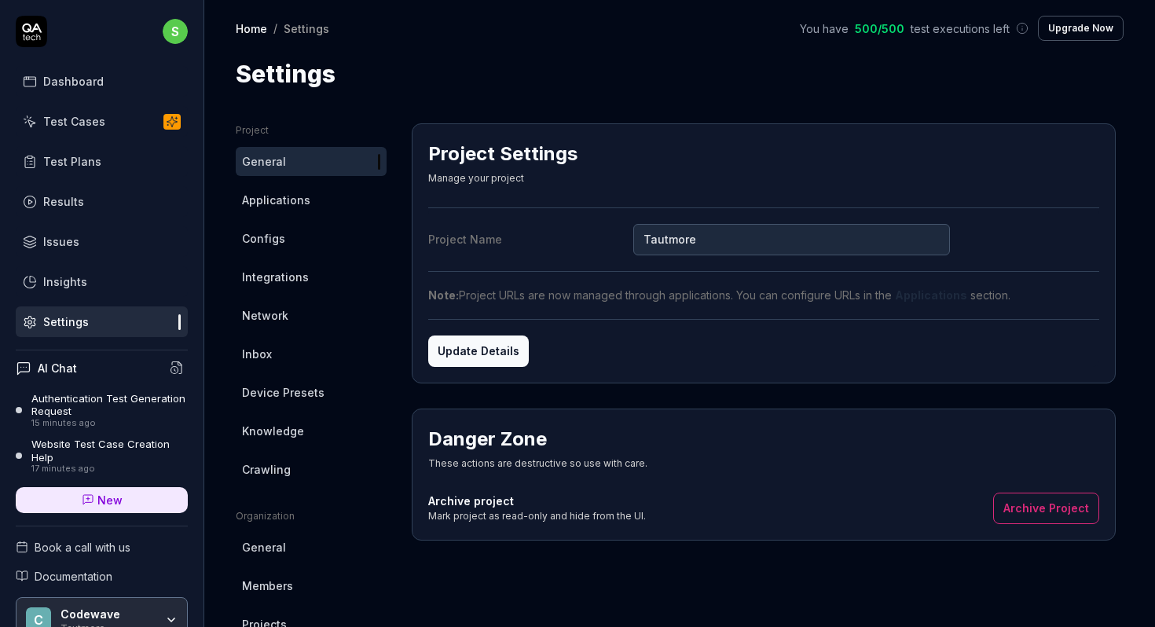
click at [89, 82] on div "Dashboard" at bounding box center [73, 81] width 61 height 17
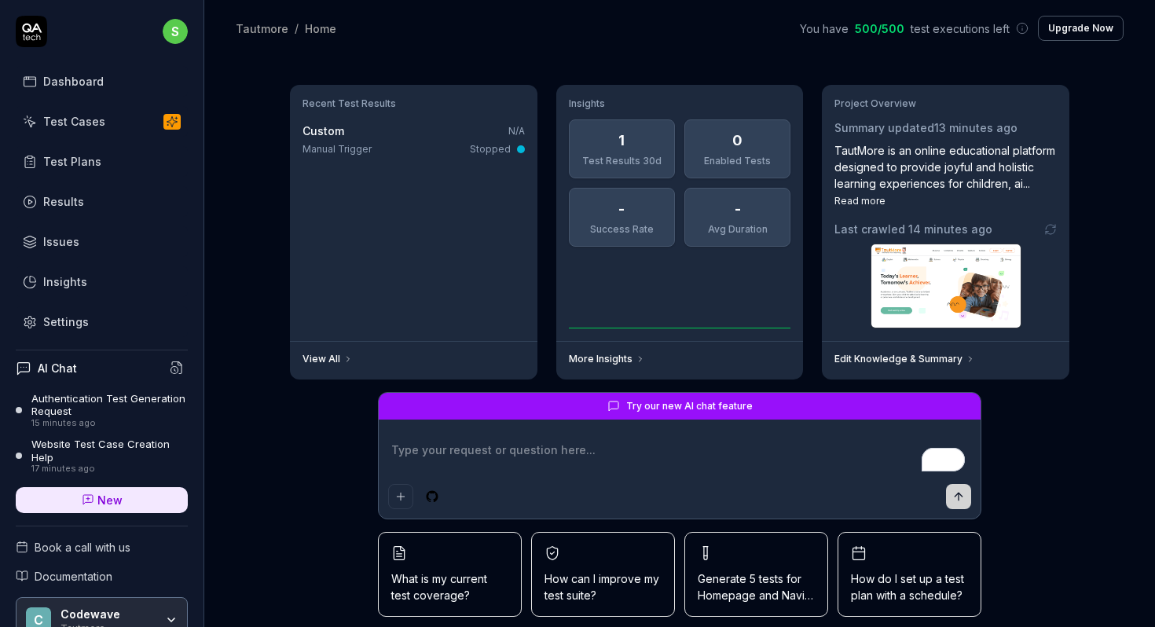
scroll to position [54, 0]
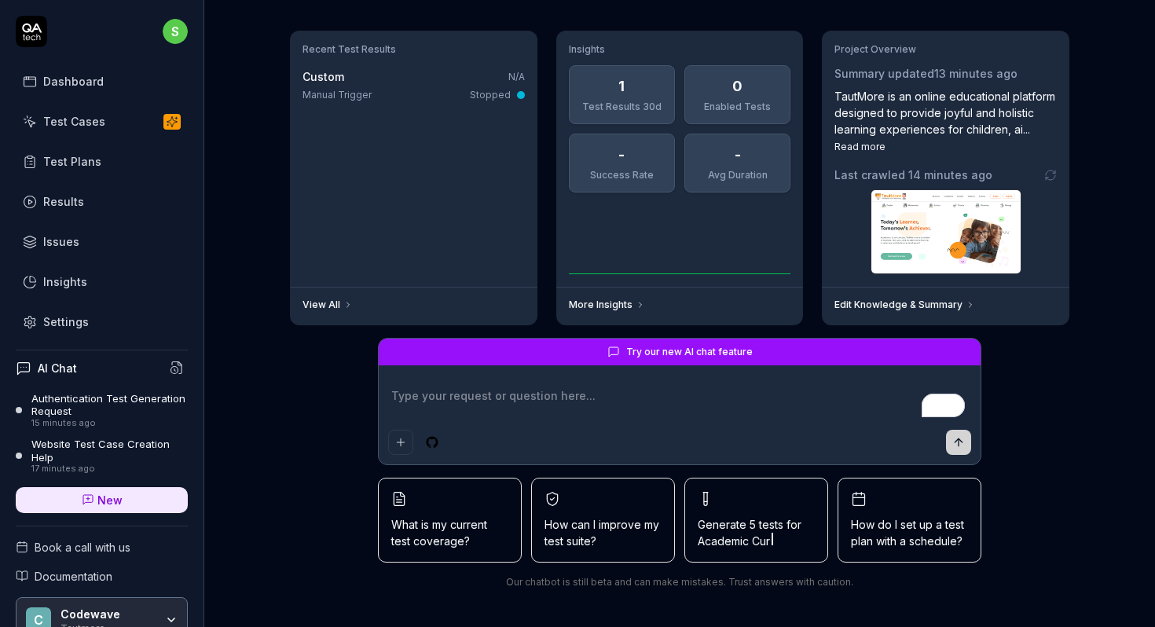
click at [130, 401] on div "Authentication Test Generation Request" at bounding box center [109, 405] width 156 height 26
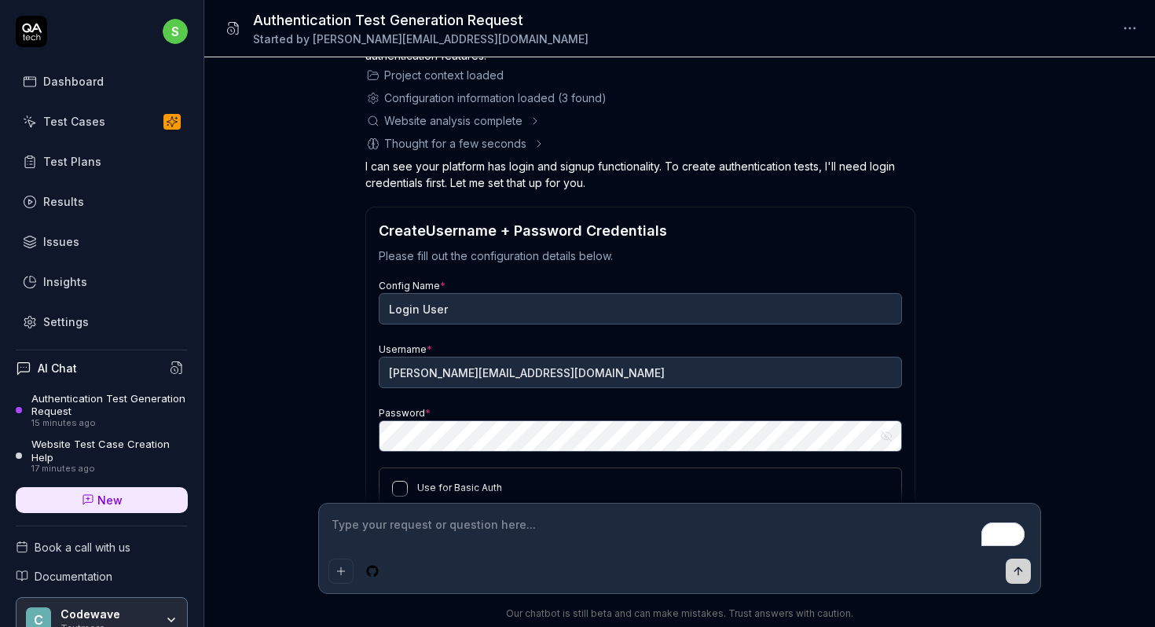
scroll to position [229, 0]
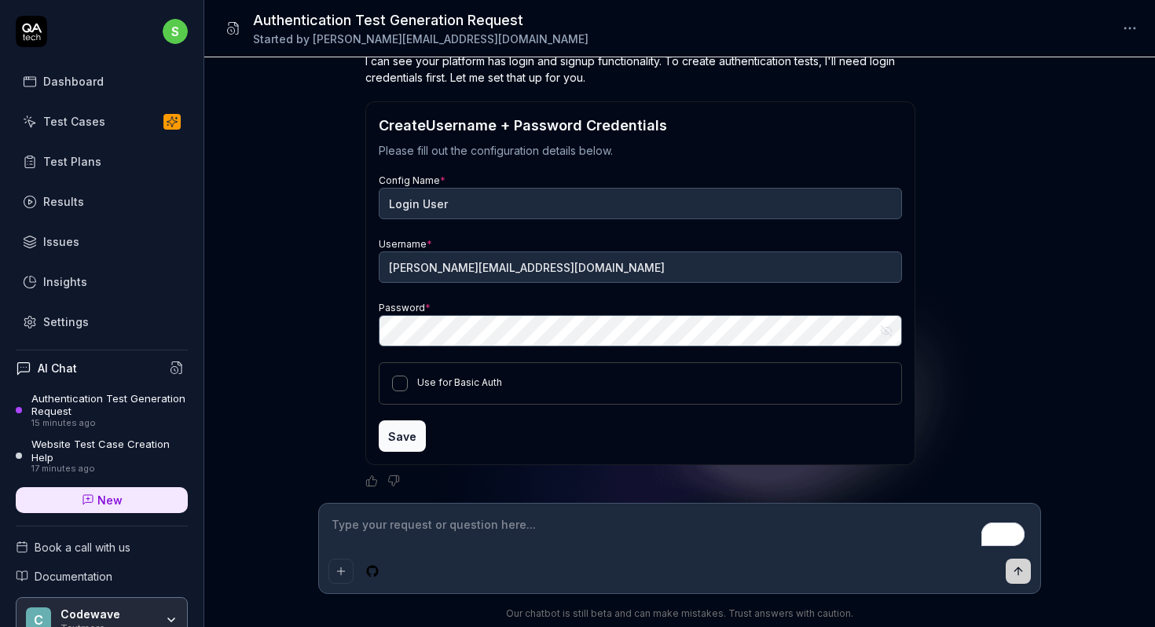
click at [406, 384] on button "Use for Basic Auth" at bounding box center [400, 384] width 16 height 16
click at [402, 388] on button "Use for Basic Auth" at bounding box center [400, 384] width 16 height 16
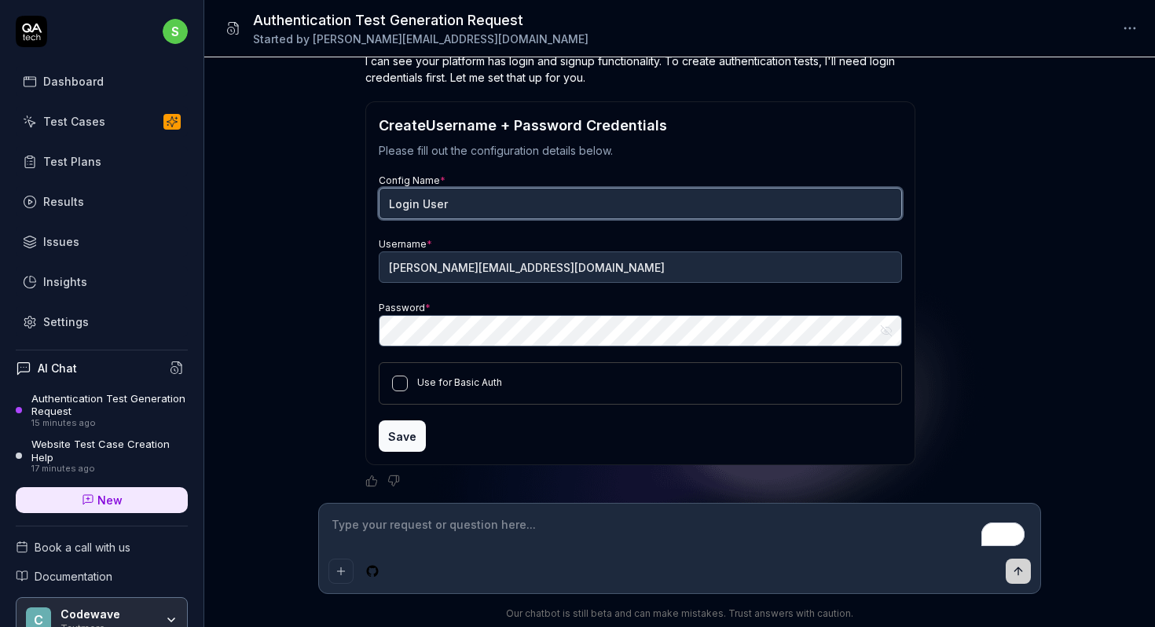
click at [455, 205] on input "Login User" at bounding box center [640, 203] width 523 height 31
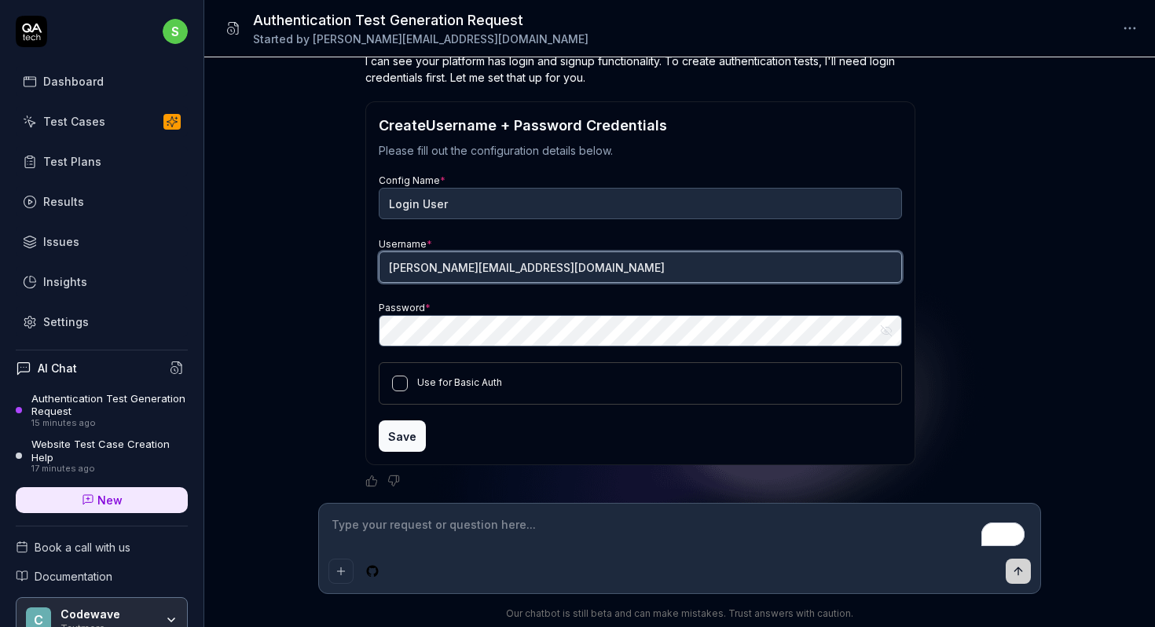
click at [535, 269] on input "[PERSON_NAME][EMAIL_ADDRESS][DOMAIN_NAME]" at bounding box center [640, 266] width 523 height 31
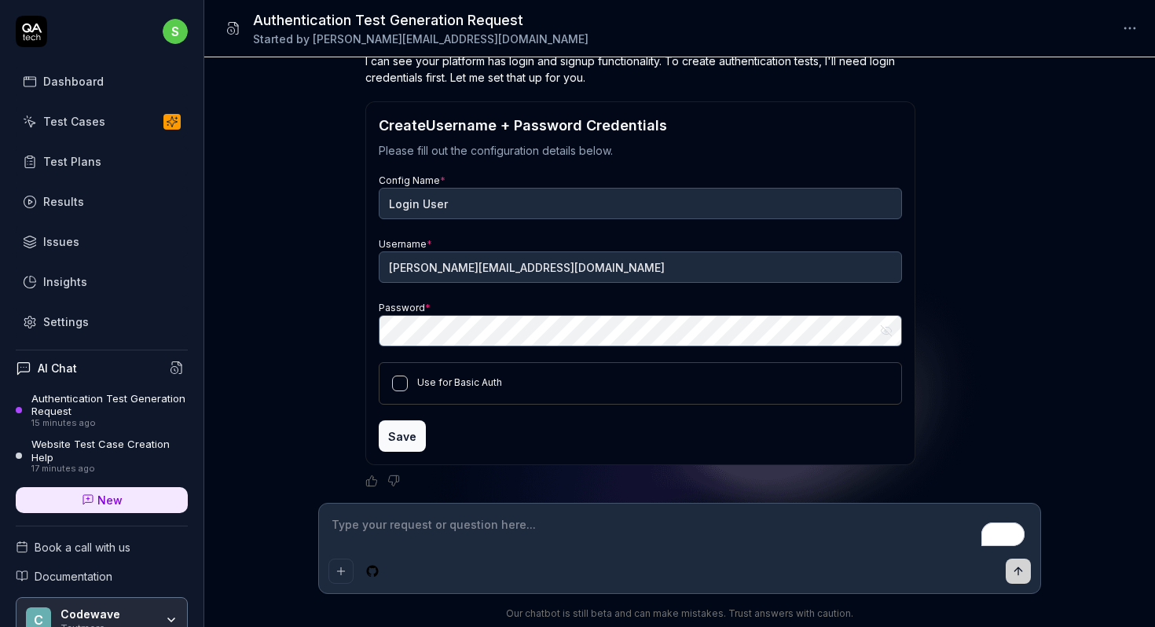
click at [886, 336] on icon "button" at bounding box center [886, 331] width 13 height 13
click at [406, 384] on button "Use for Basic Auth" at bounding box center [400, 384] width 16 height 16
click at [885, 333] on icon "button" at bounding box center [886, 331] width 13 height 13
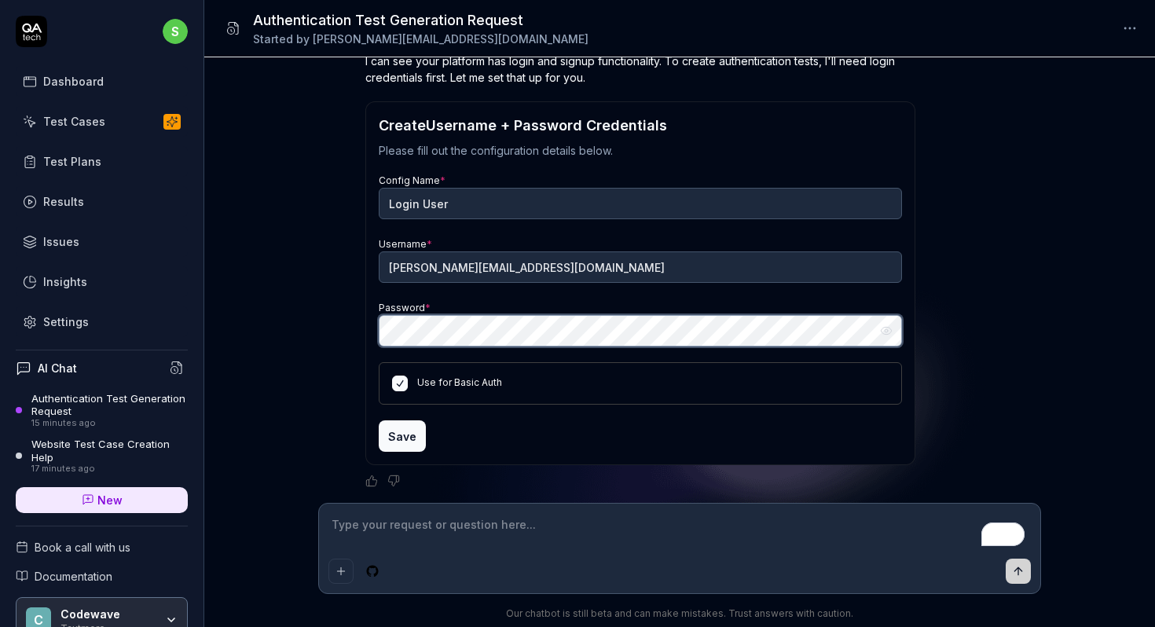
click at [363, 332] on div "Generate 5 tests for Authentication You , 15 minutes ago s Thought for a few se…" at bounding box center [679, 280] width 951 height 446
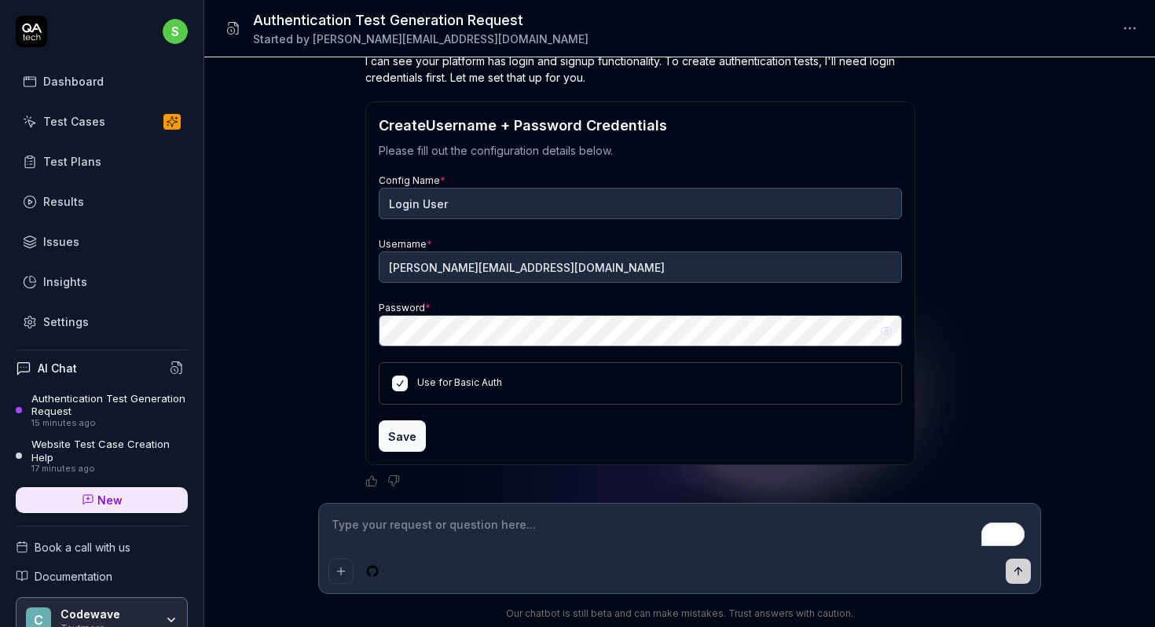
click at [490, 305] on div "Password * Hide password" at bounding box center [640, 323] width 523 height 48
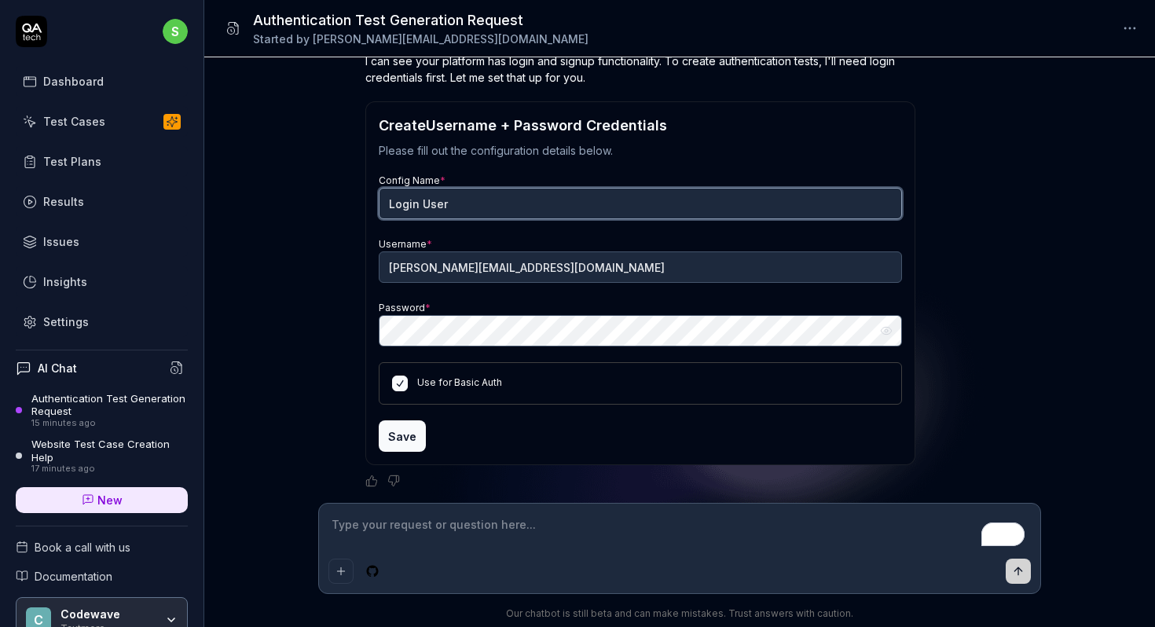
type textarea "*"
click at [456, 202] on input "Login User" at bounding box center [640, 203] width 523 height 31
type input "[PERSON_NAME]"
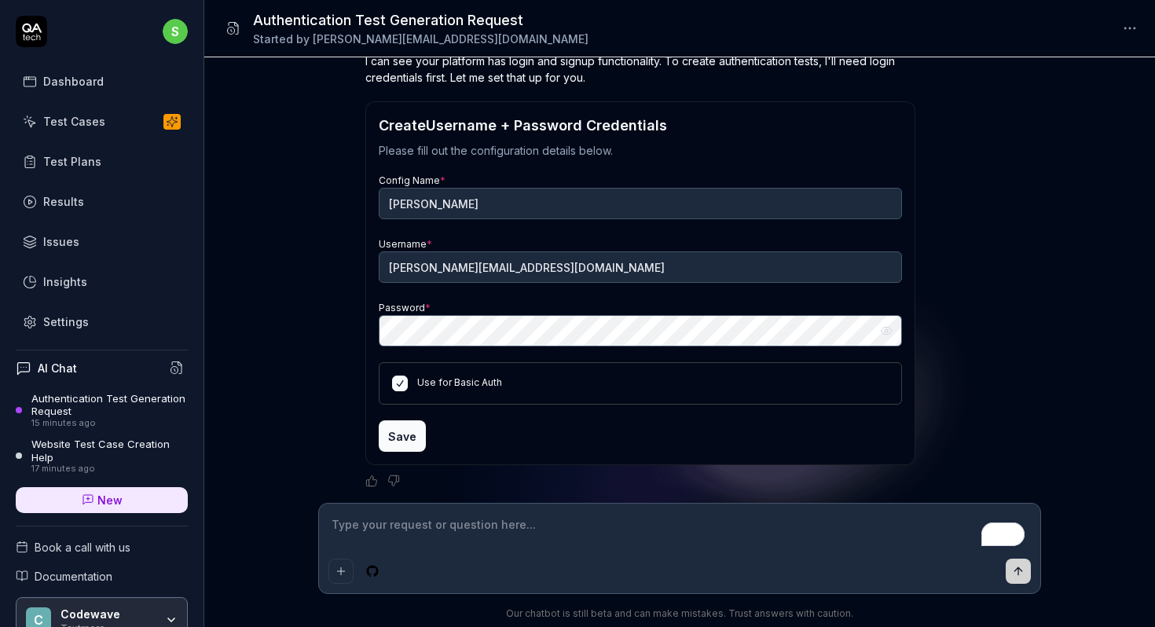
click at [398, 440] on button "Save" at bounding box center [402, 435] width 47 height 31
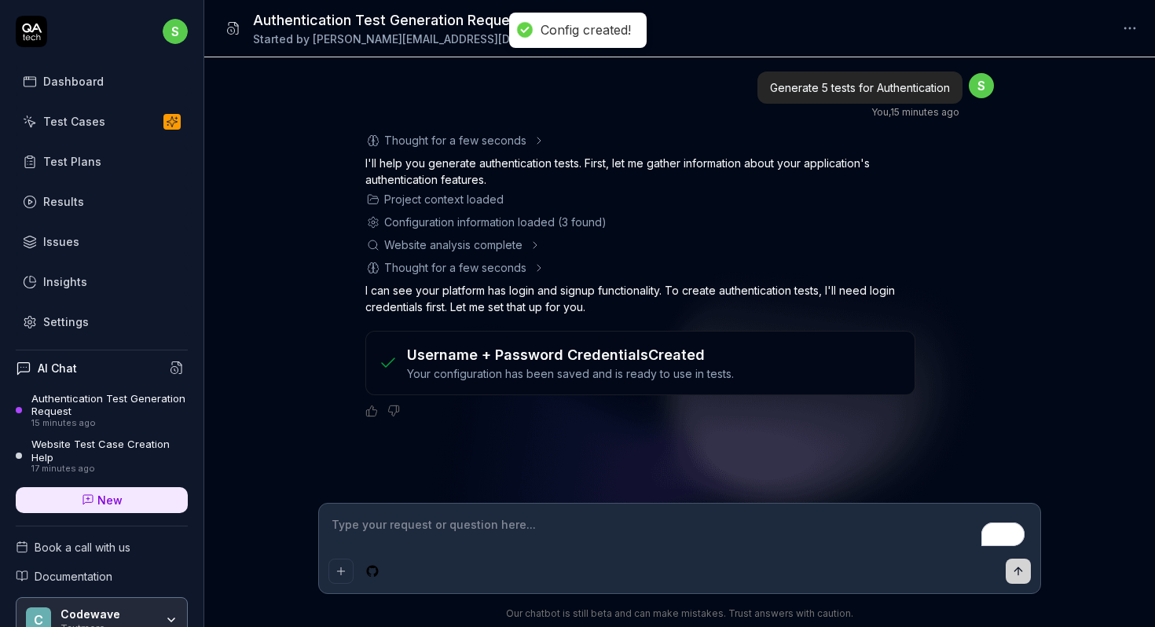
scroll to position [0, 0]
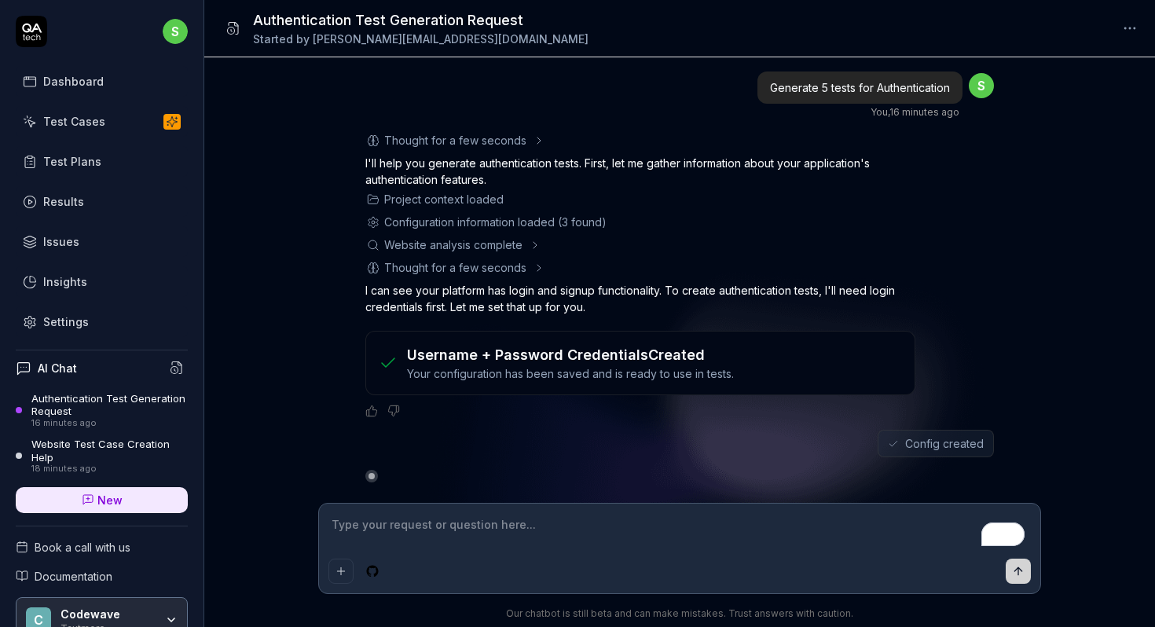
click at [430, 527] on textarea "To enrich screen reader interactions, please activate Accessibility in Grammarl…" at bounding box center [679, 532] width 702 height 39
click at [534, 525] on textarea "To enrich screen reader interactions, please activate Accessibility in Grammarl…" at bounding box center [679, 532] width 702 height 39
click at [533, 526] on textarea "To enrich screen reader interactions, please activate Accessibility in Grammarl…" at bounding box center [679, 532] width 702 height 39
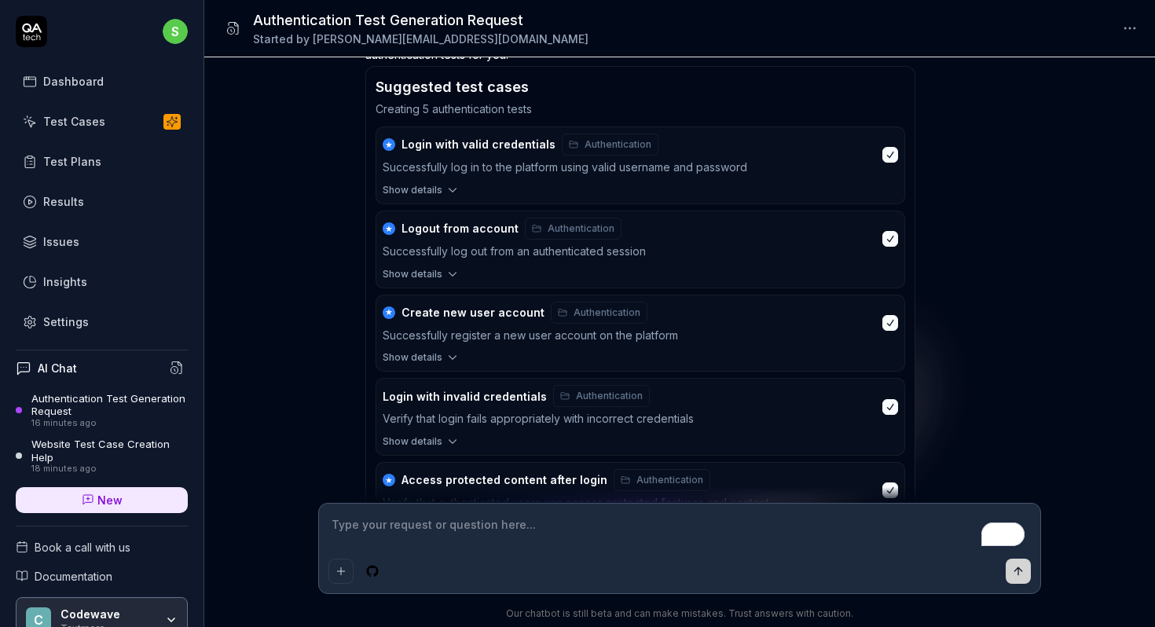
scroll to position [579, 0]
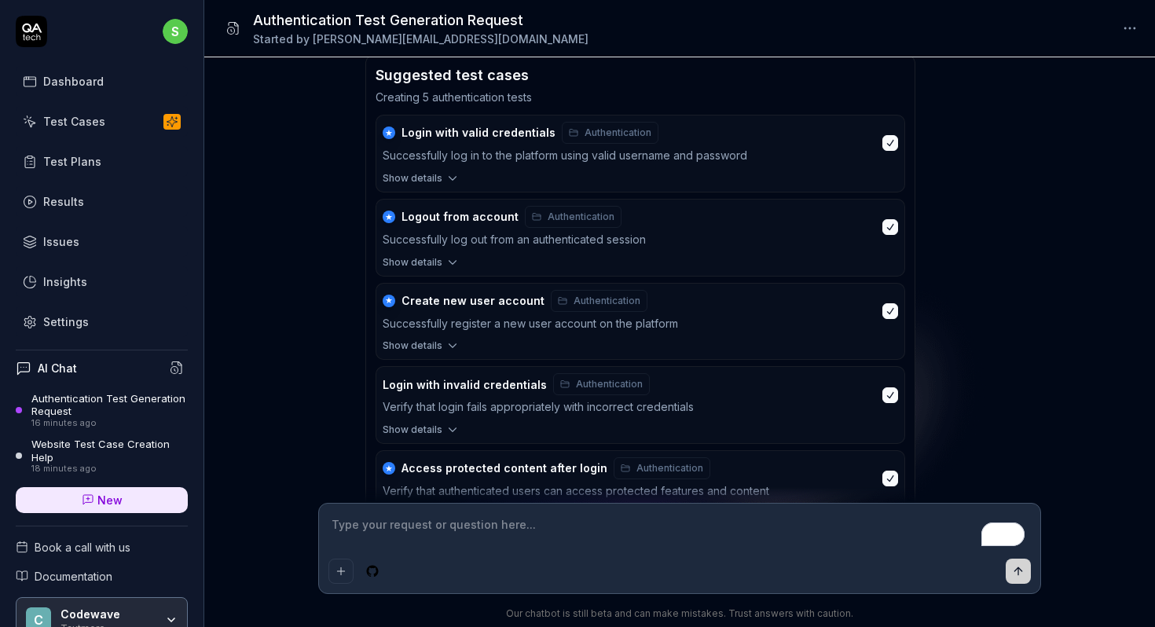
click at [446, 339] on icon "button" at bounding box center [453, 346] width 14 height 14
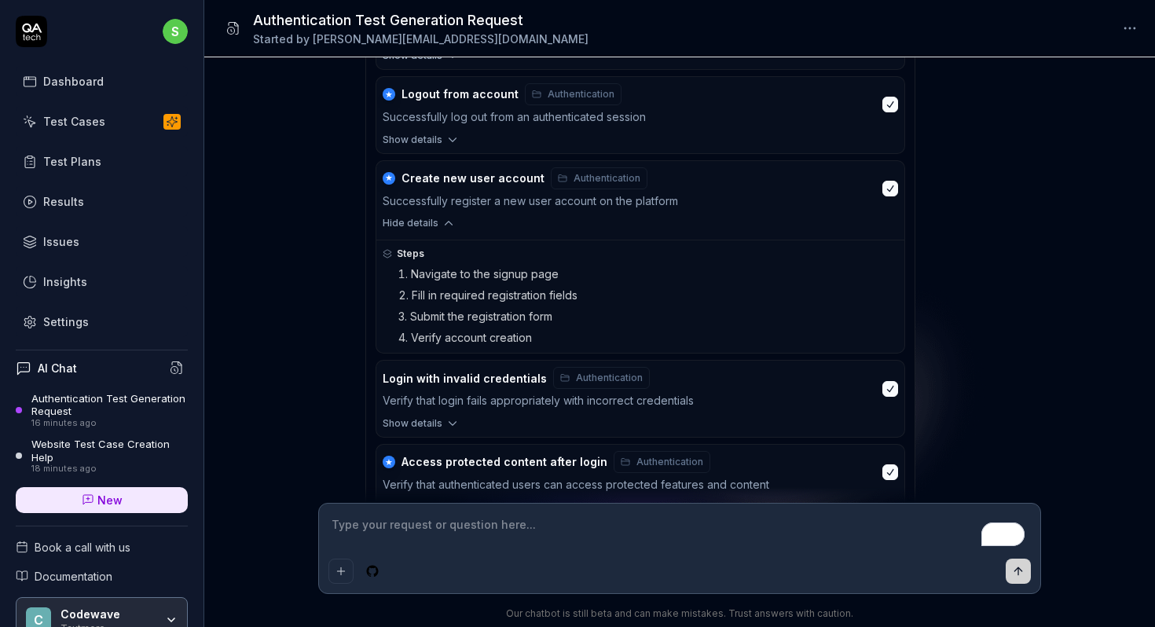
scroll to position [695, 0]
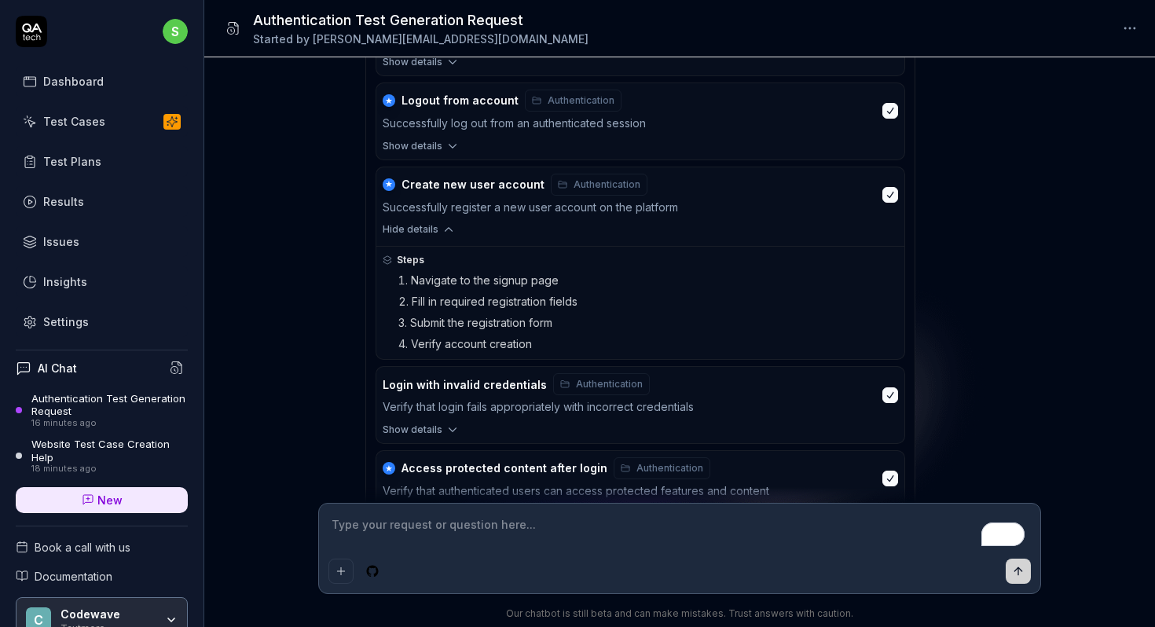
click at [597, 185] on span "Authentication" at bounding box center [607, 185] width 67 height 14
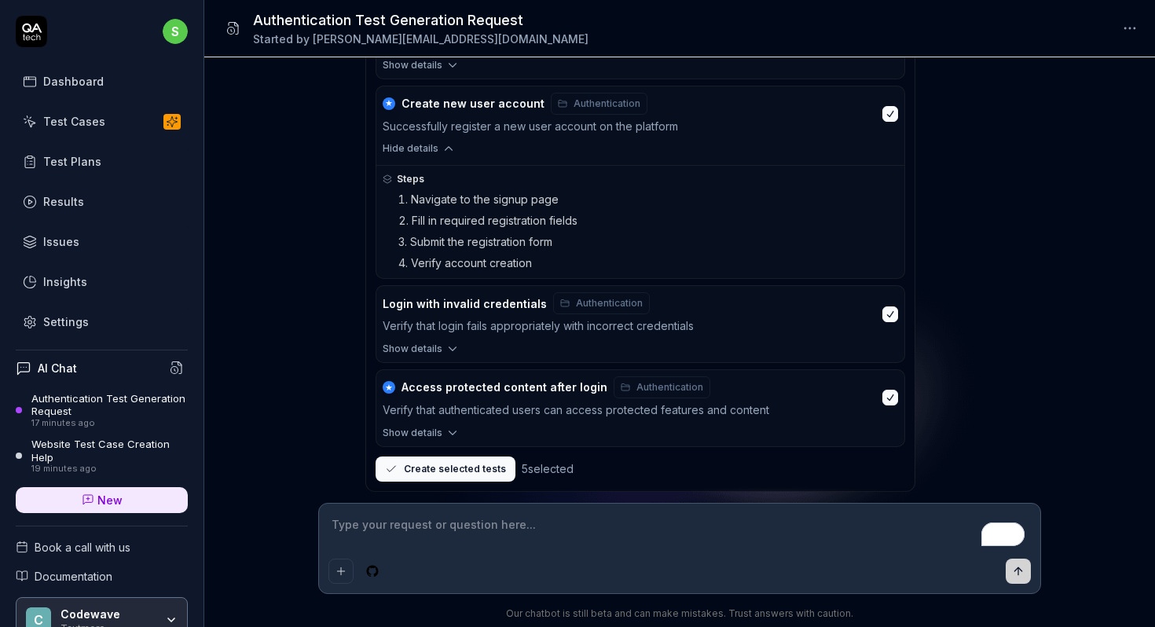
scroll to position [803, 0]
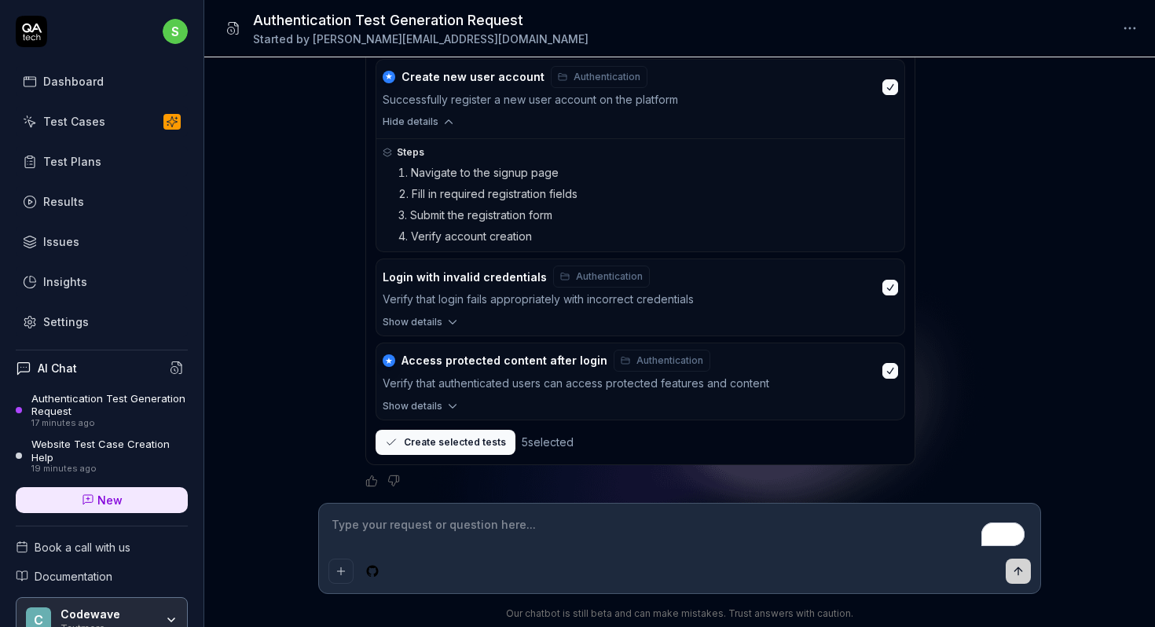
click at [453, 318] on icon "button" at bounding box center [453, 322] width 14 height 14
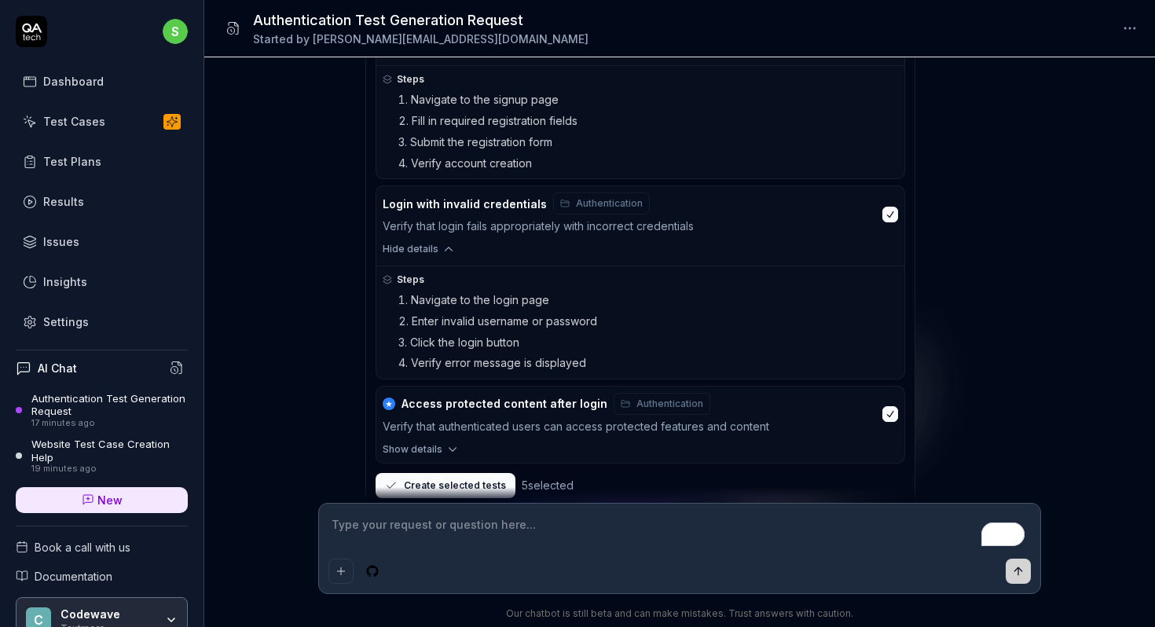
scroll to position [919, 0]
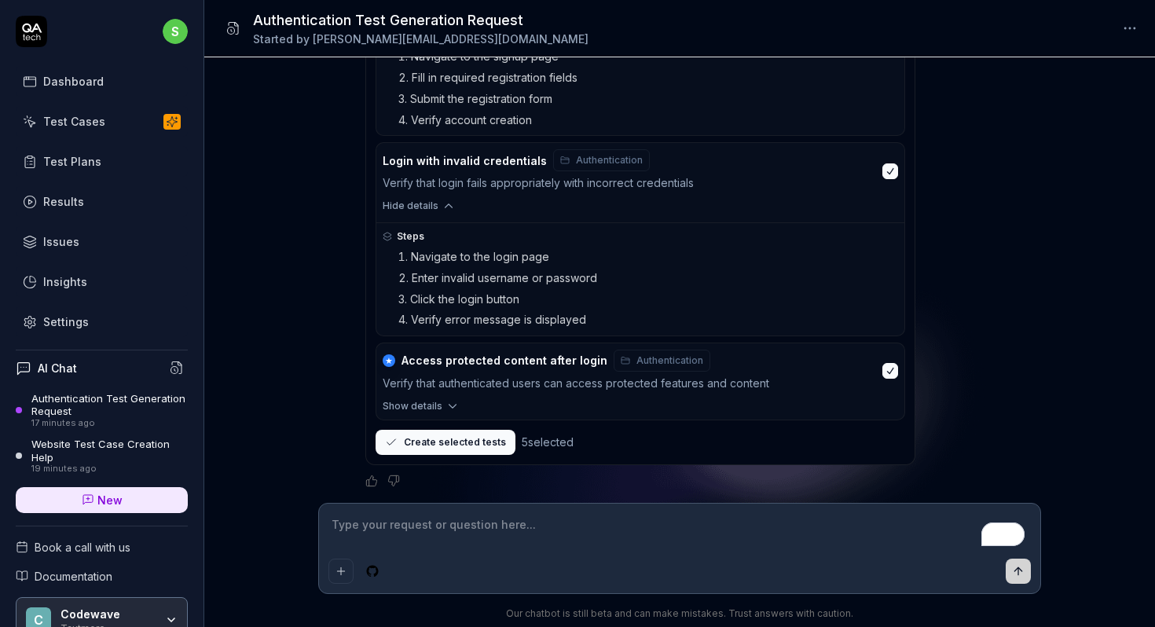
click at [453, 401] on icon "button" at bounding box center [453, 406] width 14 height 14
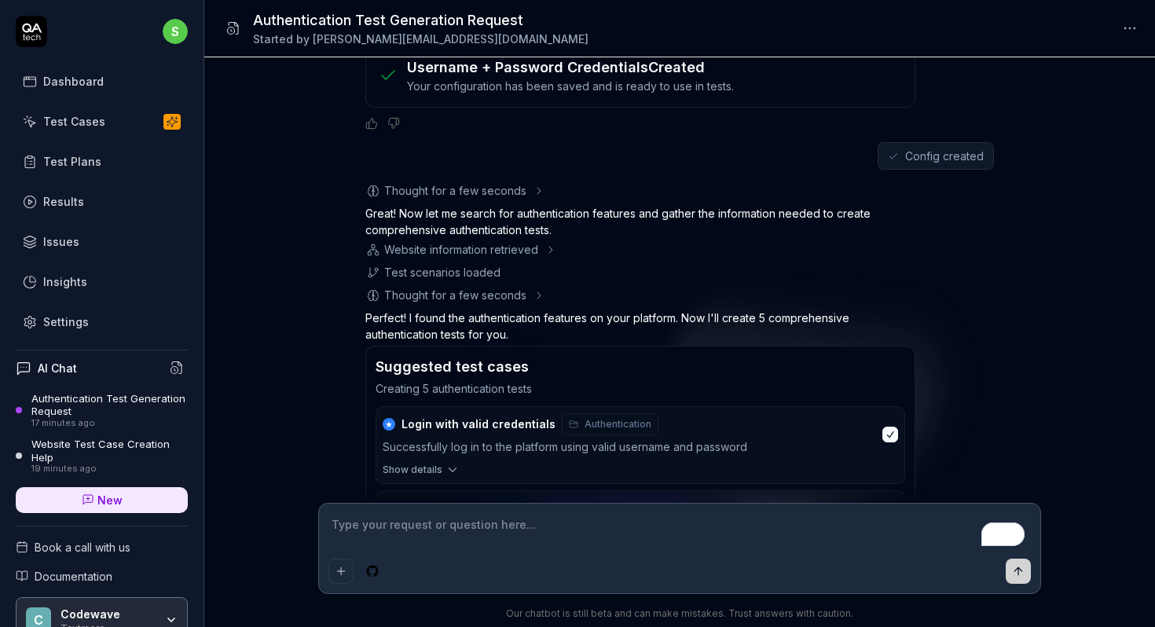
scroll to position [318, 0]
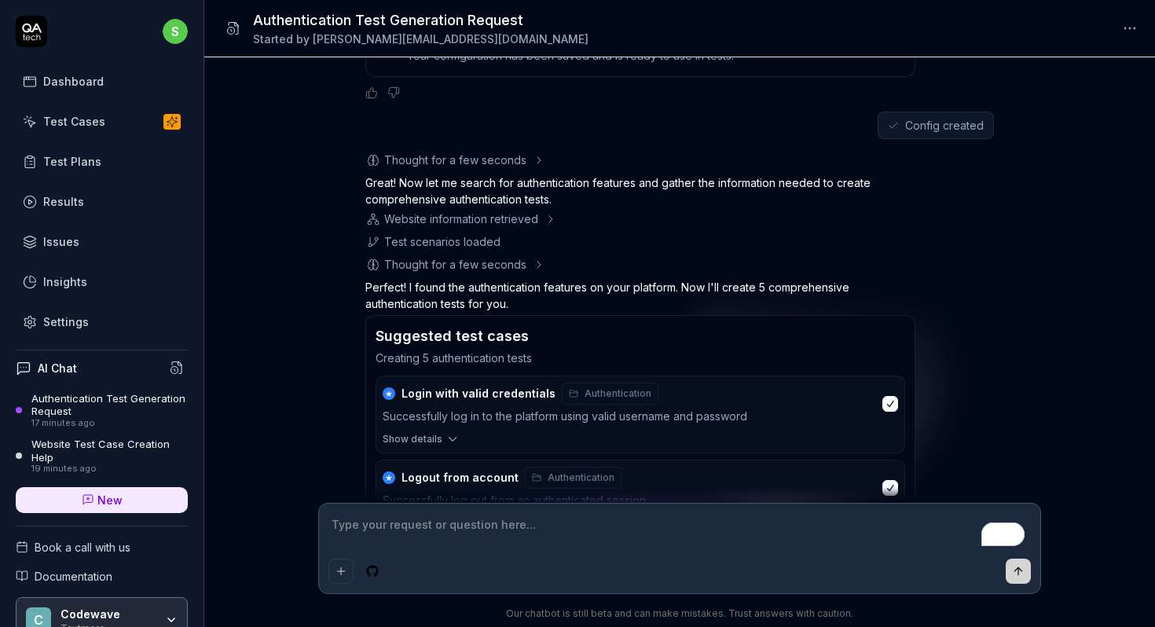
click at [550, 213] on icon at bounding box center [551, 219] width 13 height 13
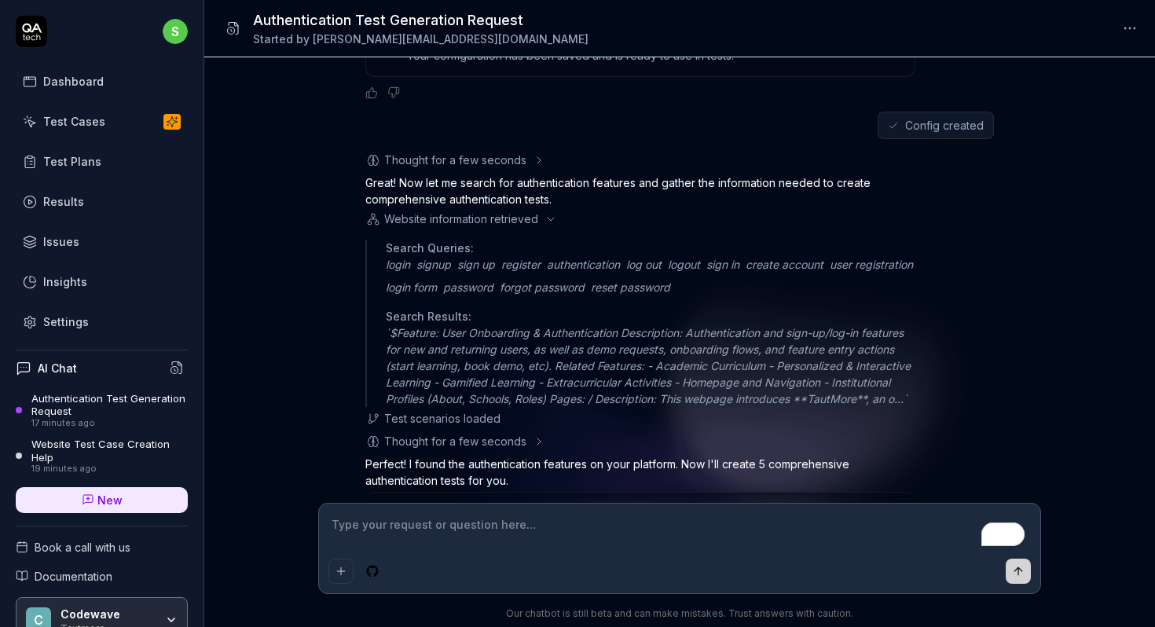
click at [550, 213] on icon at bounding box center [551, 219] width 13 height 13
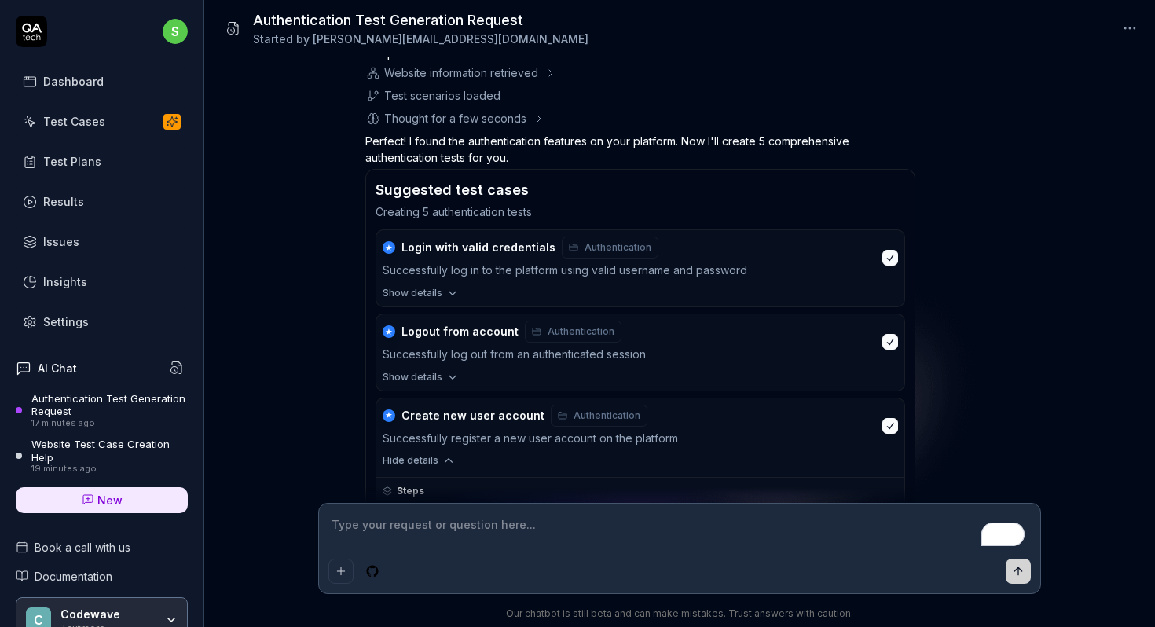
scroll to position [469, 0]
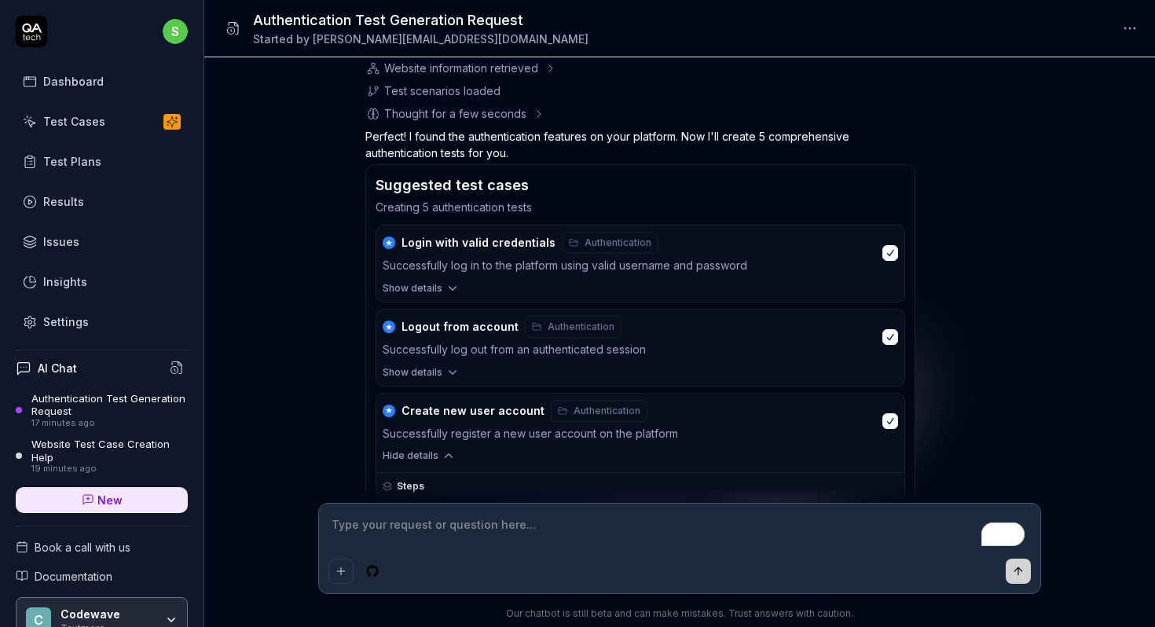
click at [889, 255] on button "button" at bounding box center [890, 253] width 16 height 16
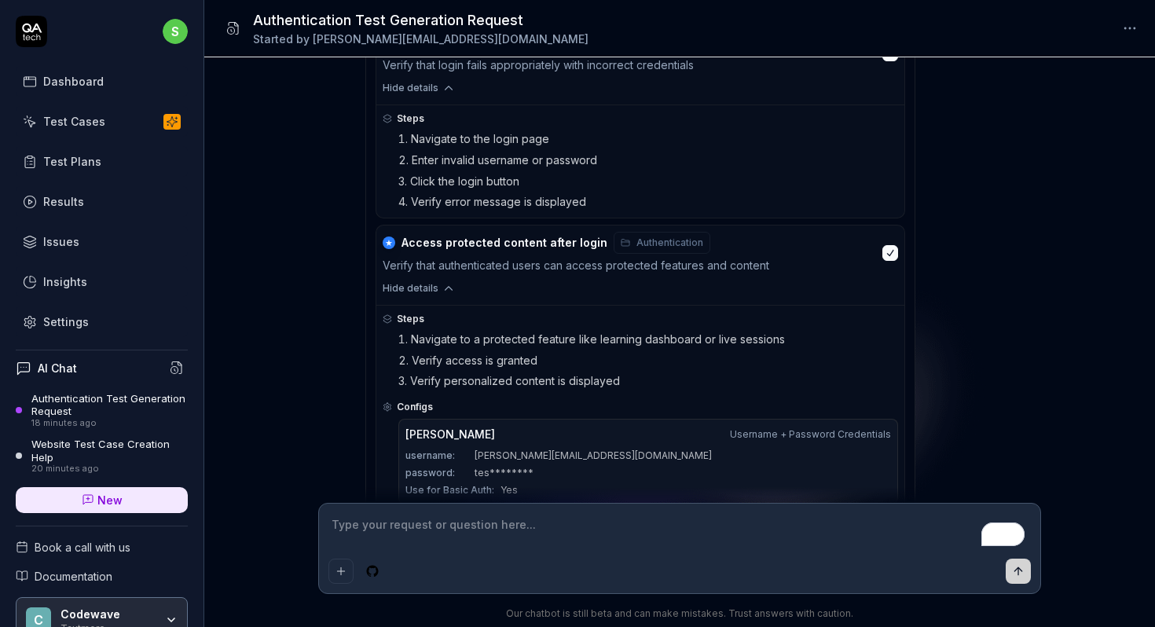
scroll to position [1128, 0]
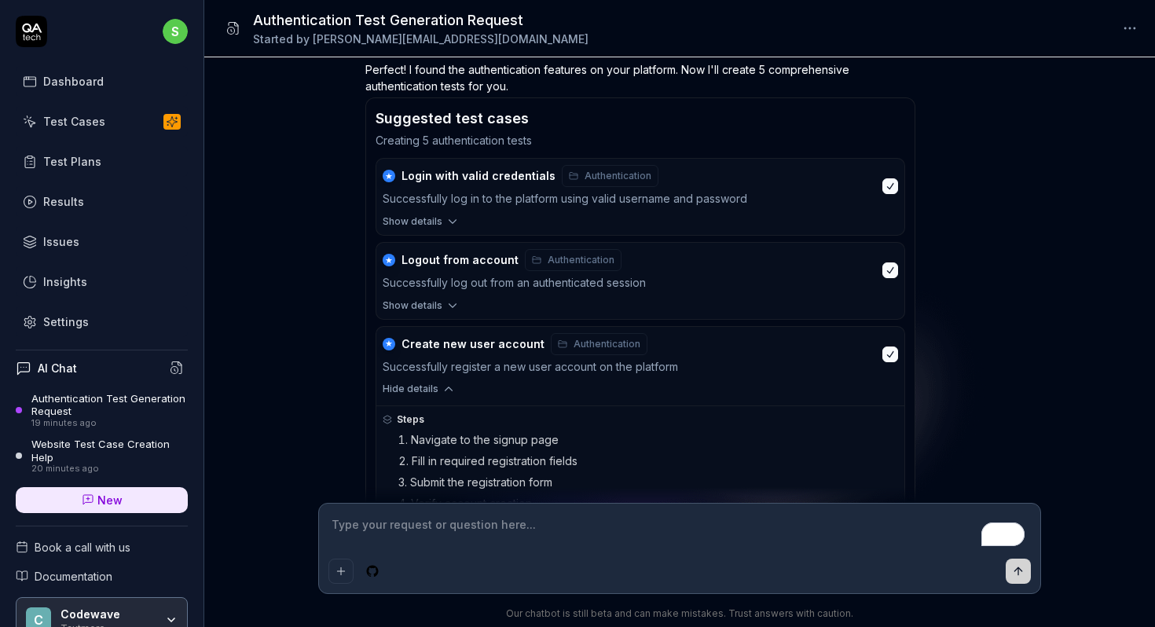
scroll to position [534, 0]
click at [457, 222] on icon "button" at bounding box center [453, 223] width 14 height 14
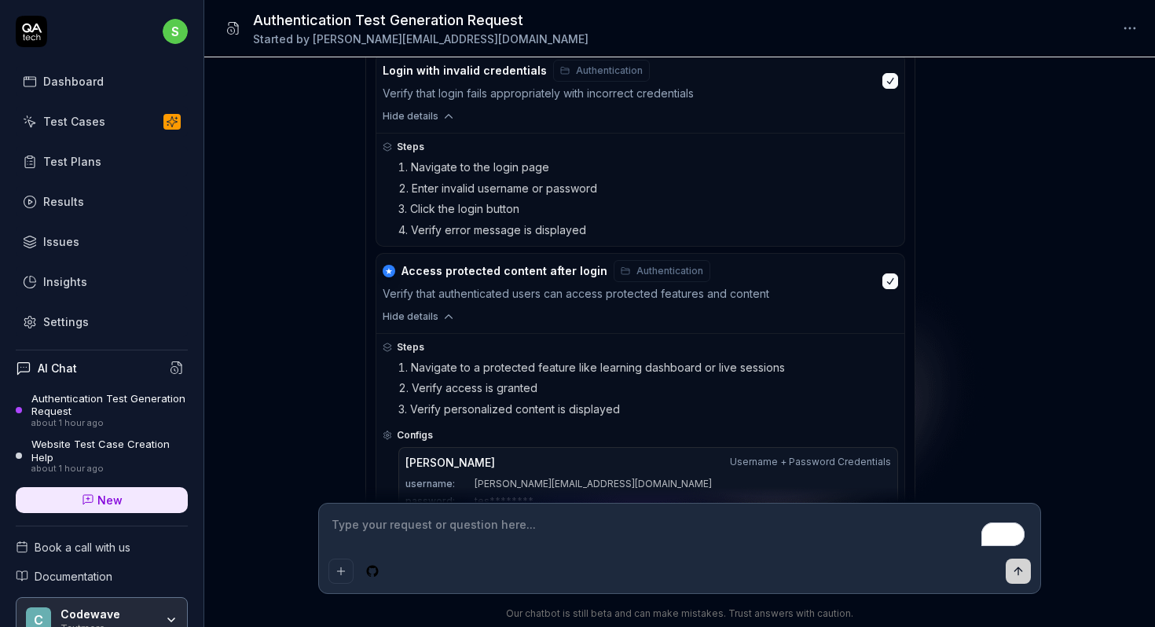
scroll to position [1380, 0]
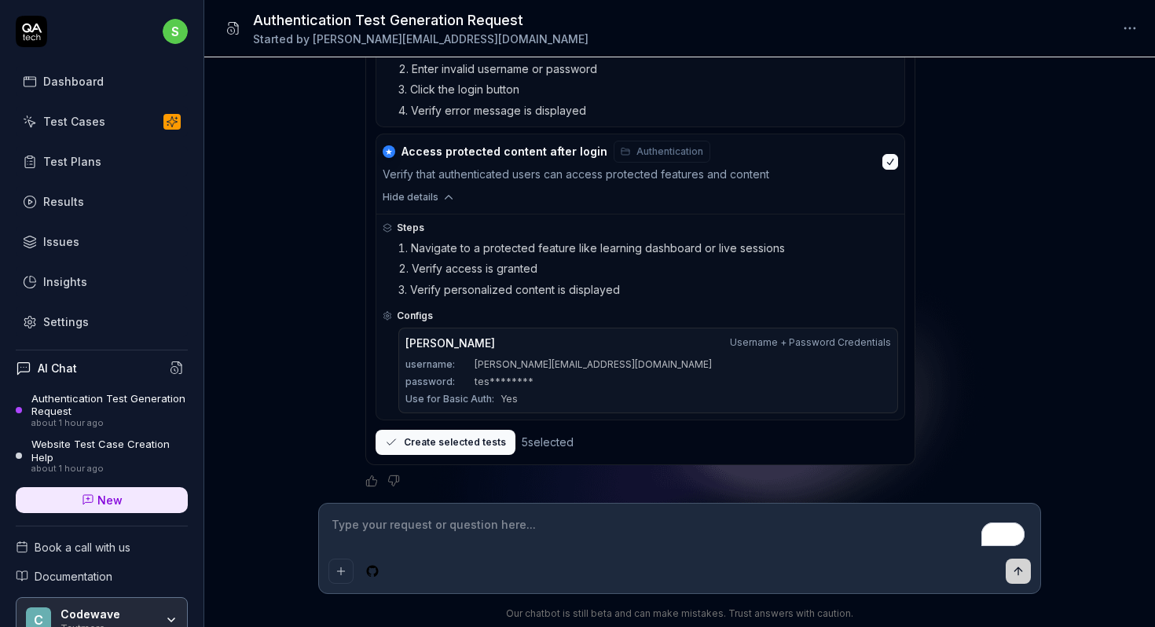
click at [326, 319] on div "Generate 5 tests for Authentication You , about 1 hour ago s Thought for a few …" at bounding box center [679, 280] width 951 height 446
click at [408, 525] on textarea "To enrich screen reader interactions, please activate Accessibility in Grammarl…" at bounding box center [679, 532] width 702 height 39
type textarea "*"
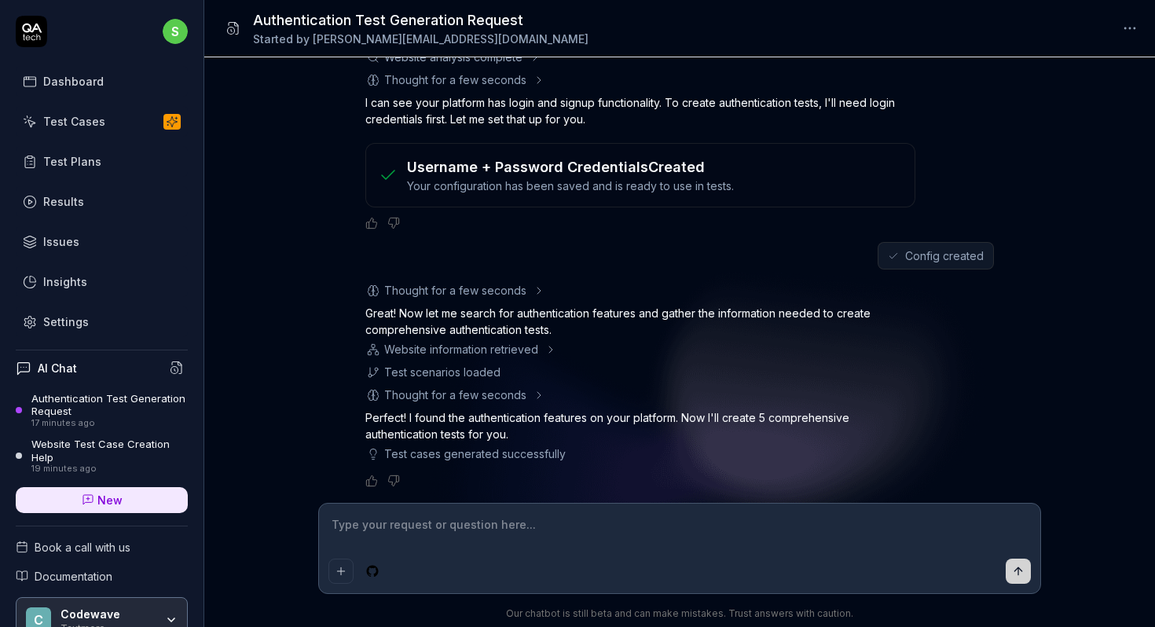
scroll to position [481, 0]
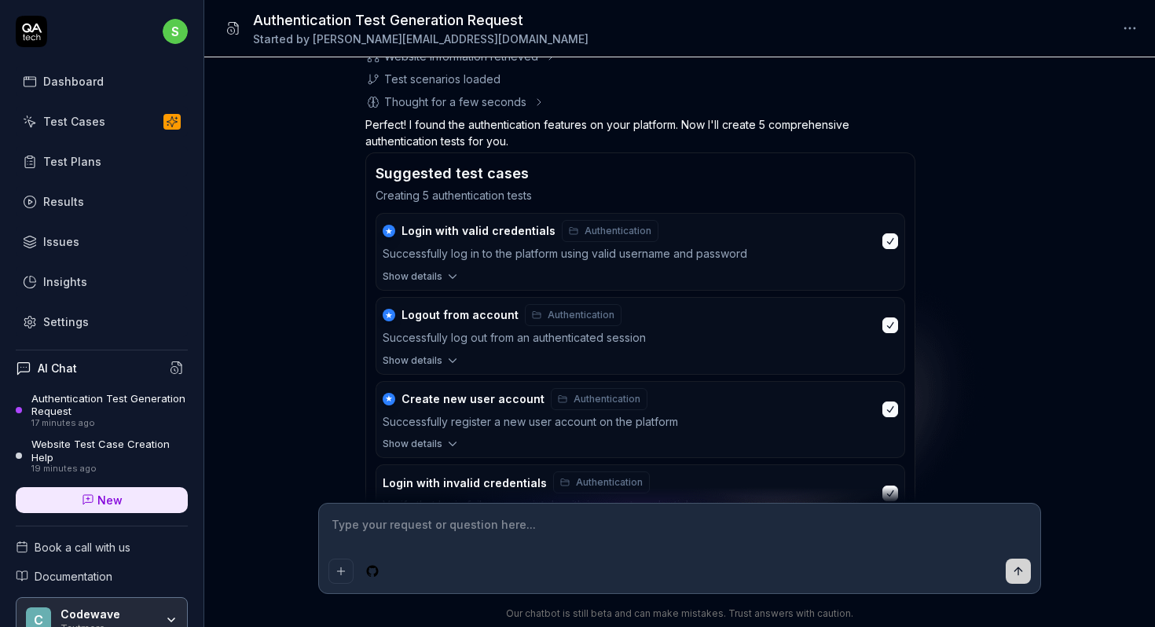
type textarea "*"
